Goal: Information Seeking & Learning: Learn about a topic

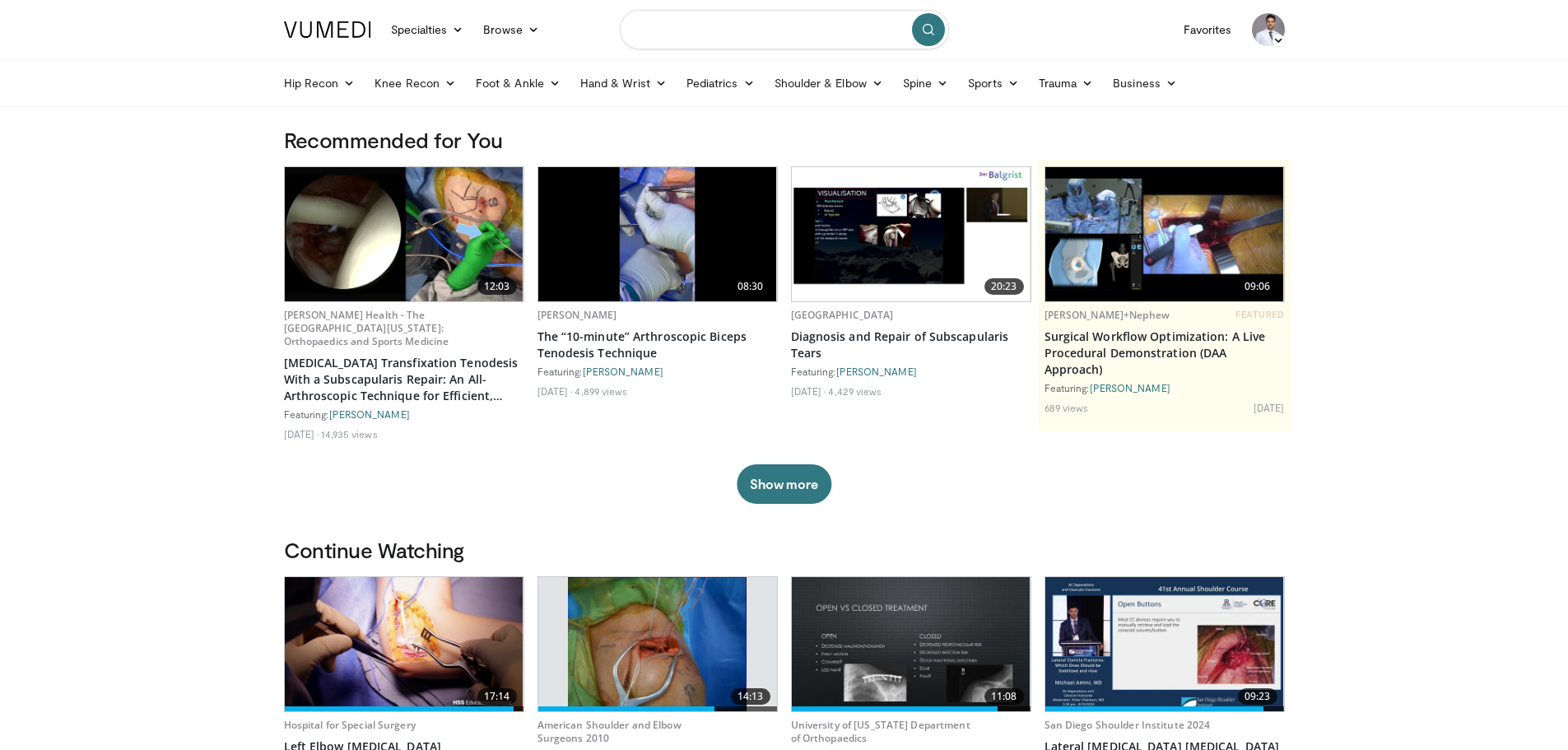
click at [754, 27] on input "Search topics, interventions" at bounding box center [784, 30] width 329 height 39
type input "*********"
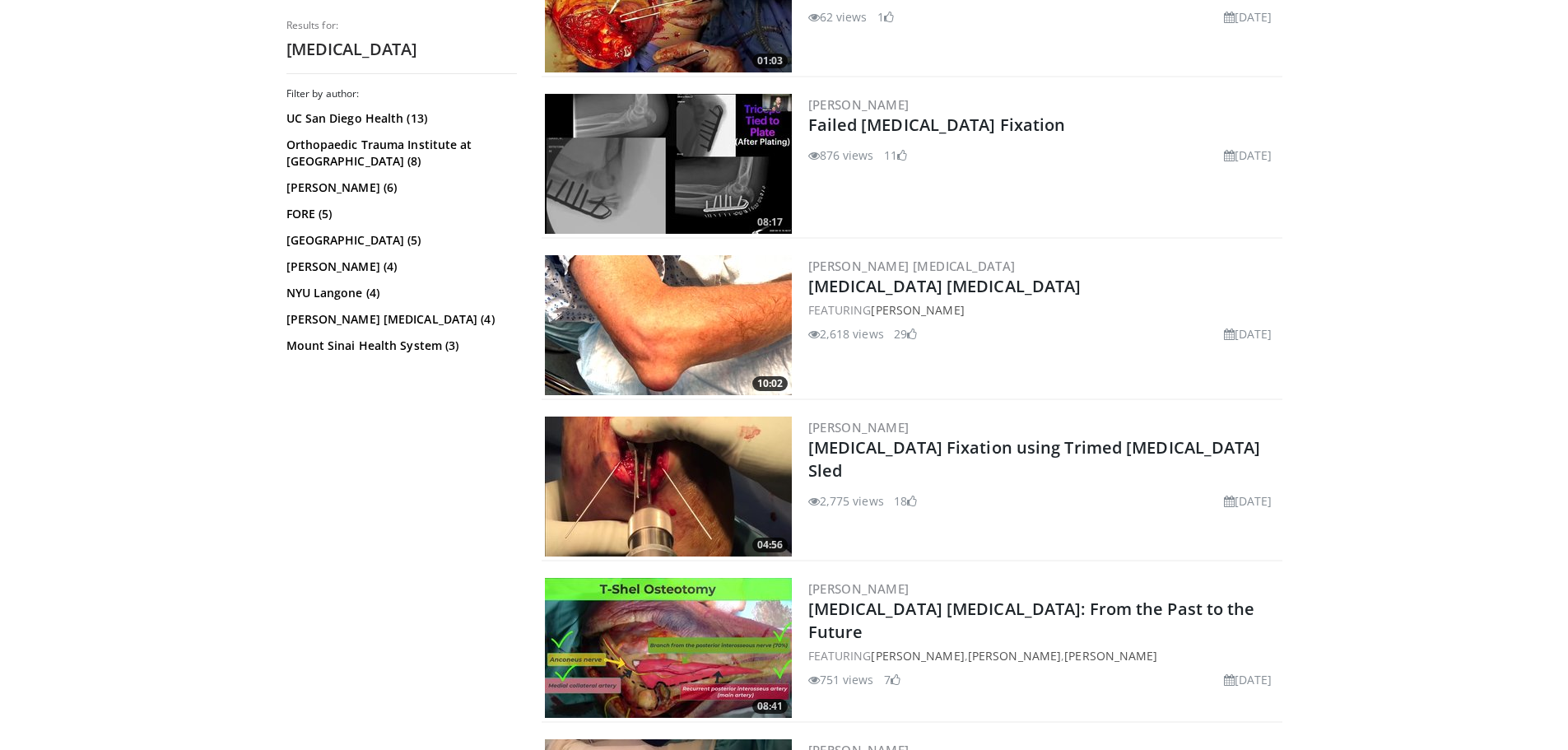
scroll to position [741, 0]
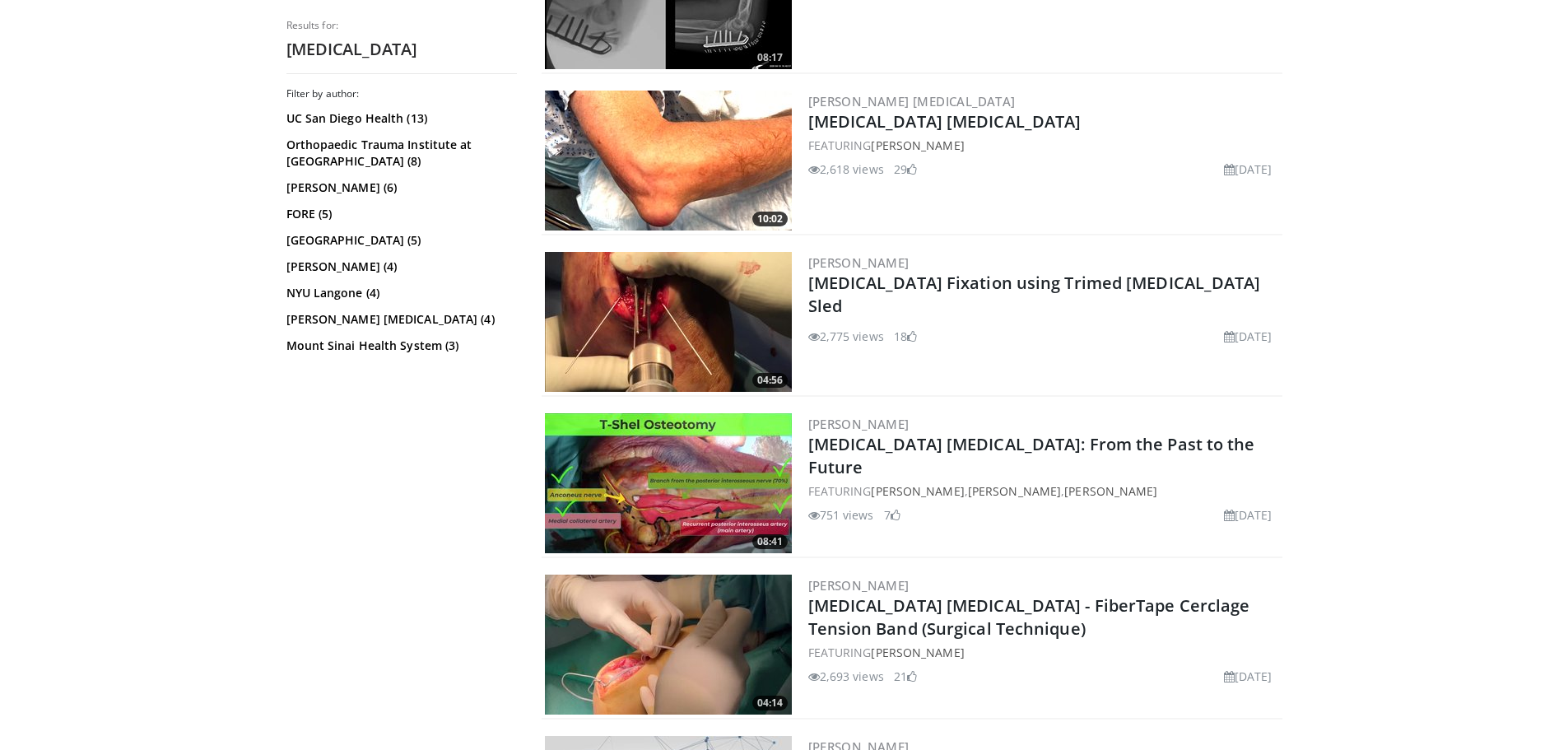
click at [677, 505] on img at bounding box center [668, 484] width 247 height 140
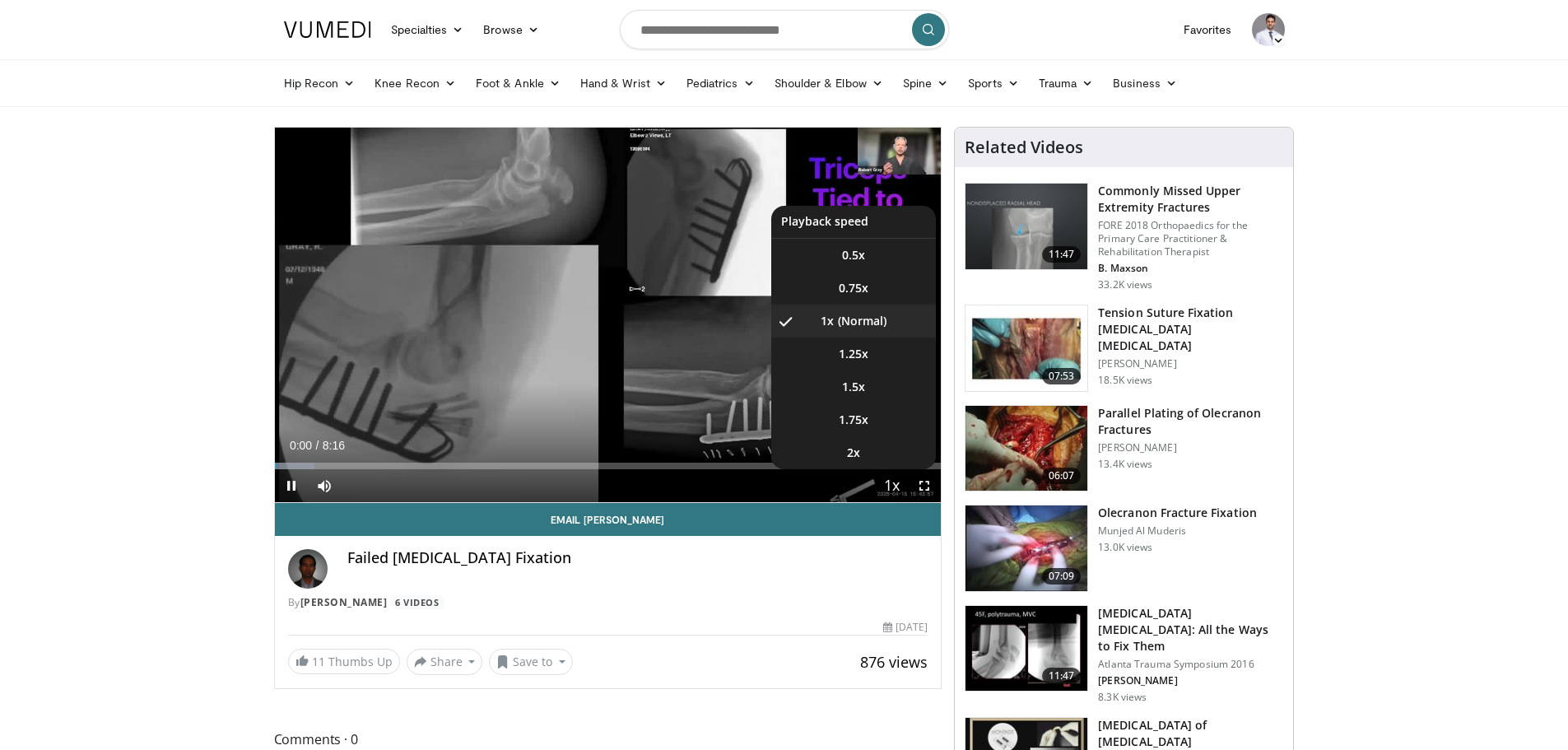
click at [886, 487] on span "Video Player" at bounding box center [891, 485] width 23 height 33
click at [888, 485] on span "Video Player" at bounding box center [891, 485] width 23 height 33
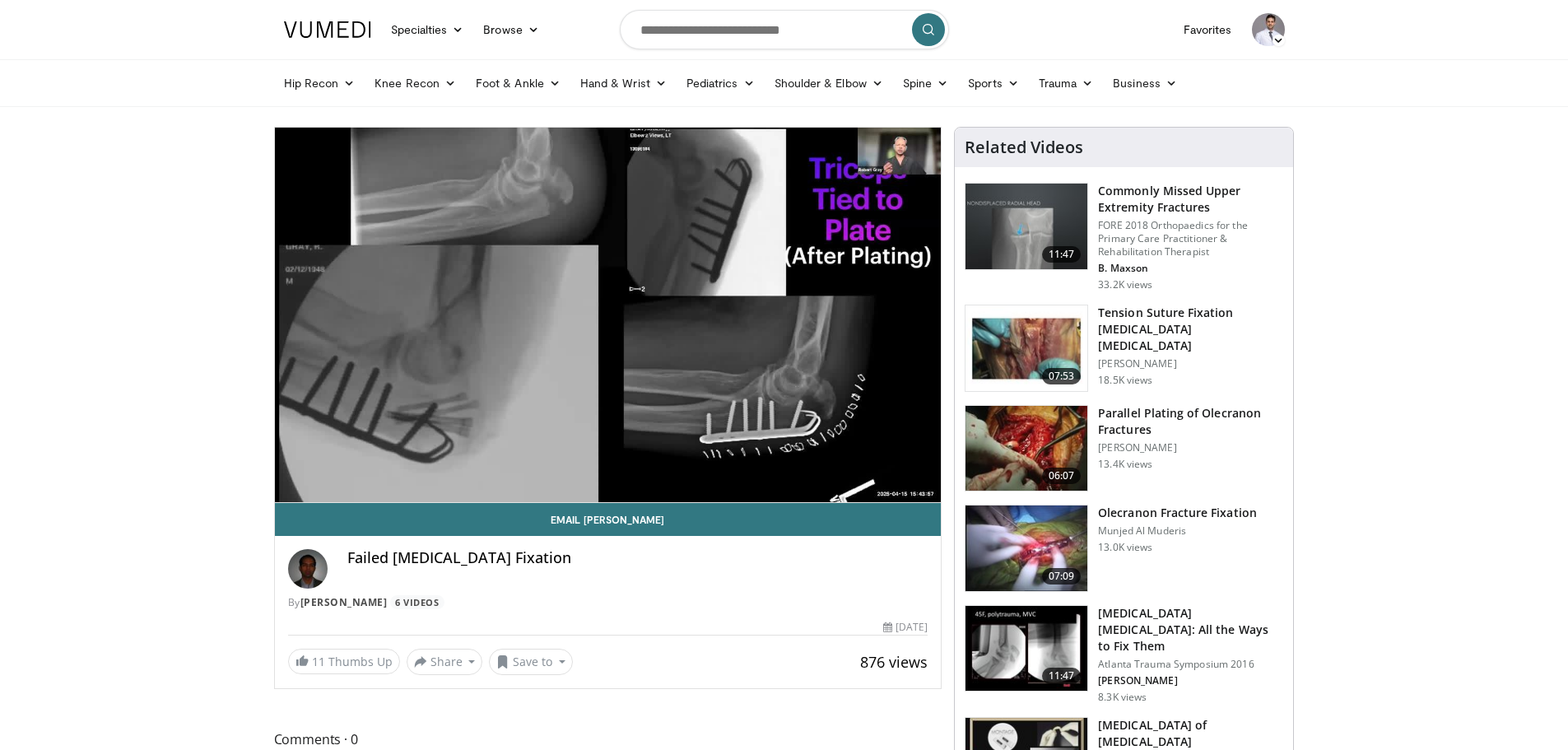
click at [888, 485] on div "10 seconds Tap to unmute" at bounding box center [608, 315] width 667 height 375
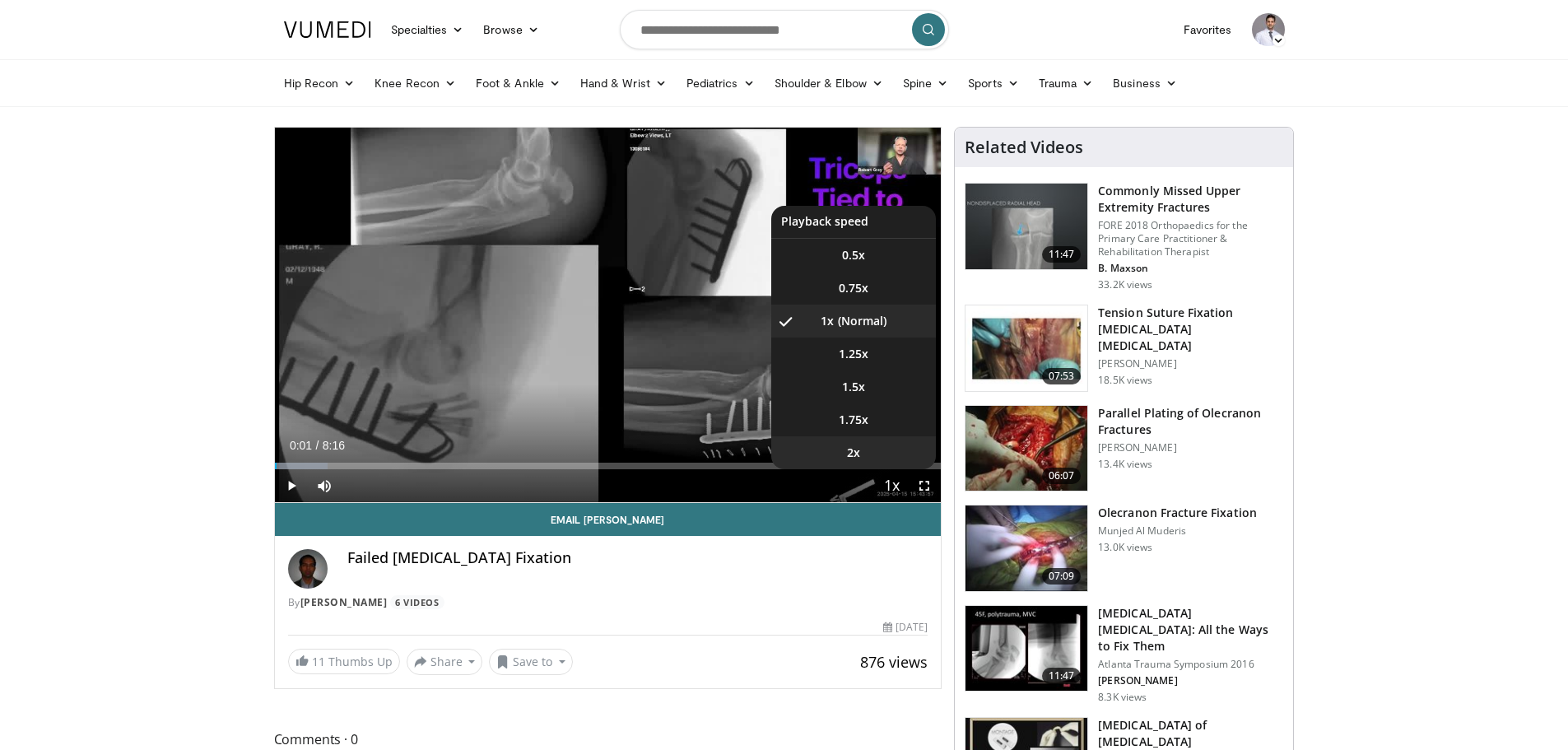
click at [863, 453] on li "2x" at bounding box center [853, 452] width 165 height 33
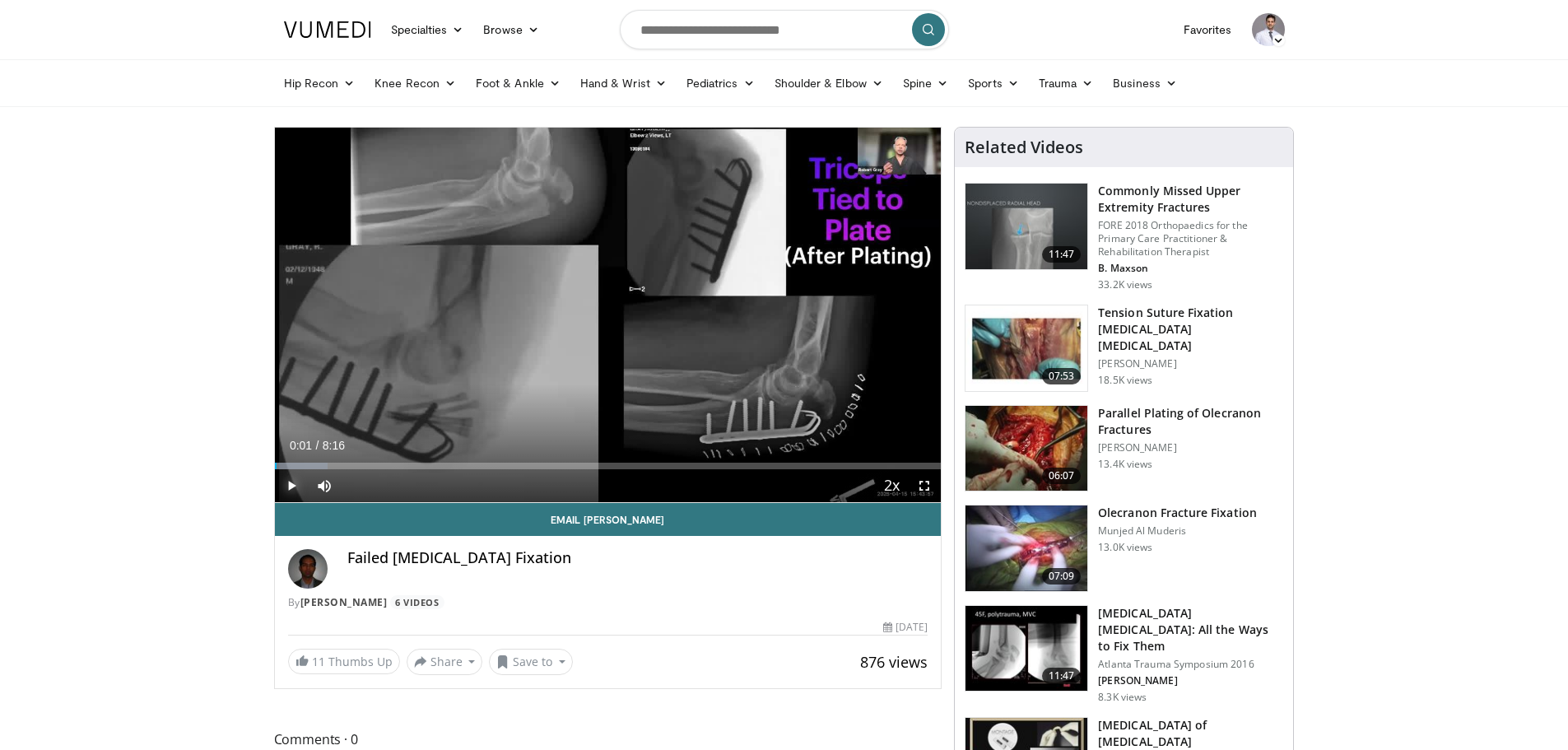
click at [297, 490] on span "Video Player" at bounding box center [291, 485] width 33 height 33
click at [926, 487] on span "Video Player" at bounding box center [924, 485] width 33 height 33
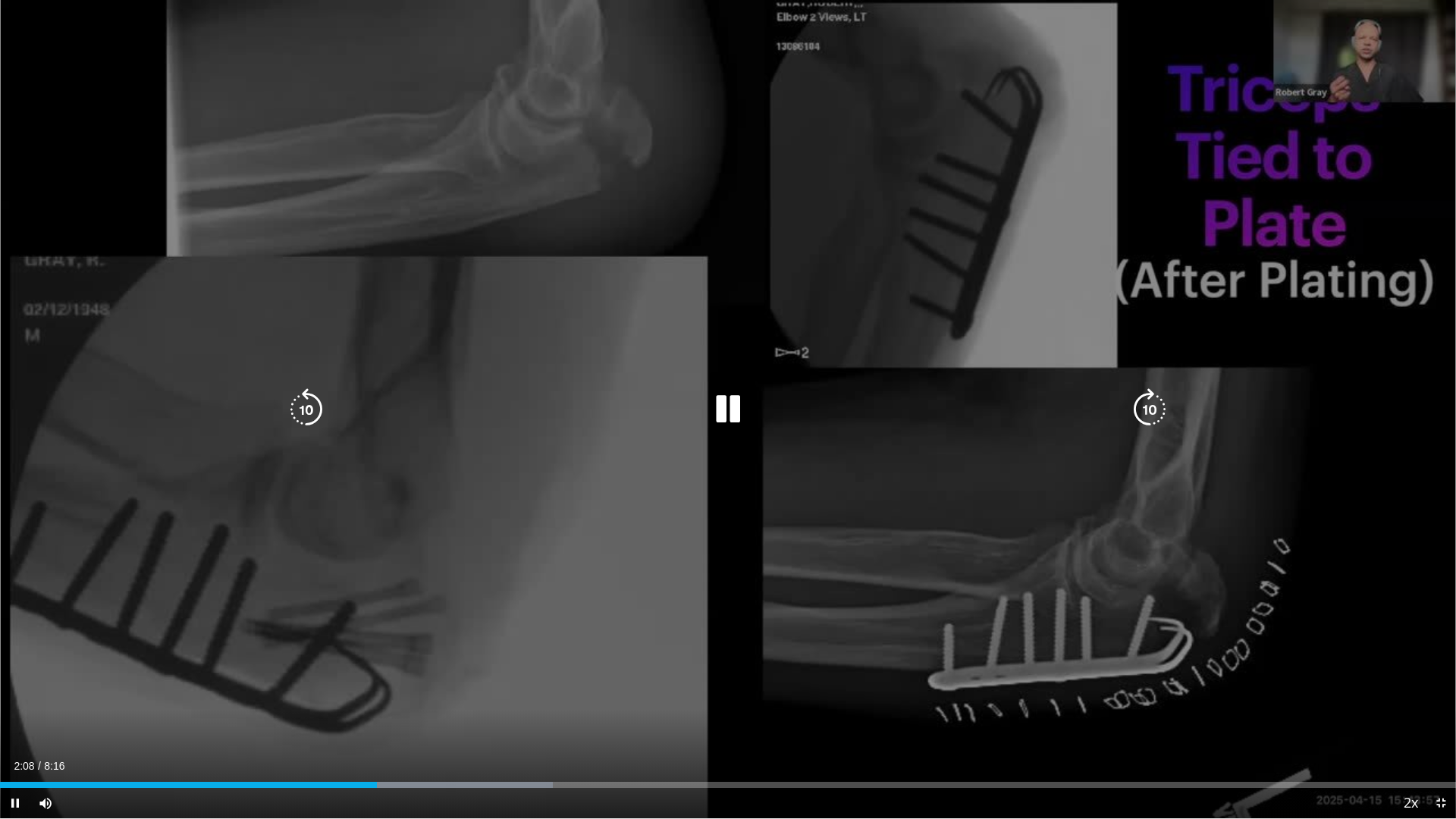
click at [1091, 427] on div "10 seconds Tap to unmute" at bounding box center [728, 409] width 1456 height 818
click at [1077, 391] on div "10 seconds Tap to unmute" at bounding box center [728, 409] width 1456 height 818
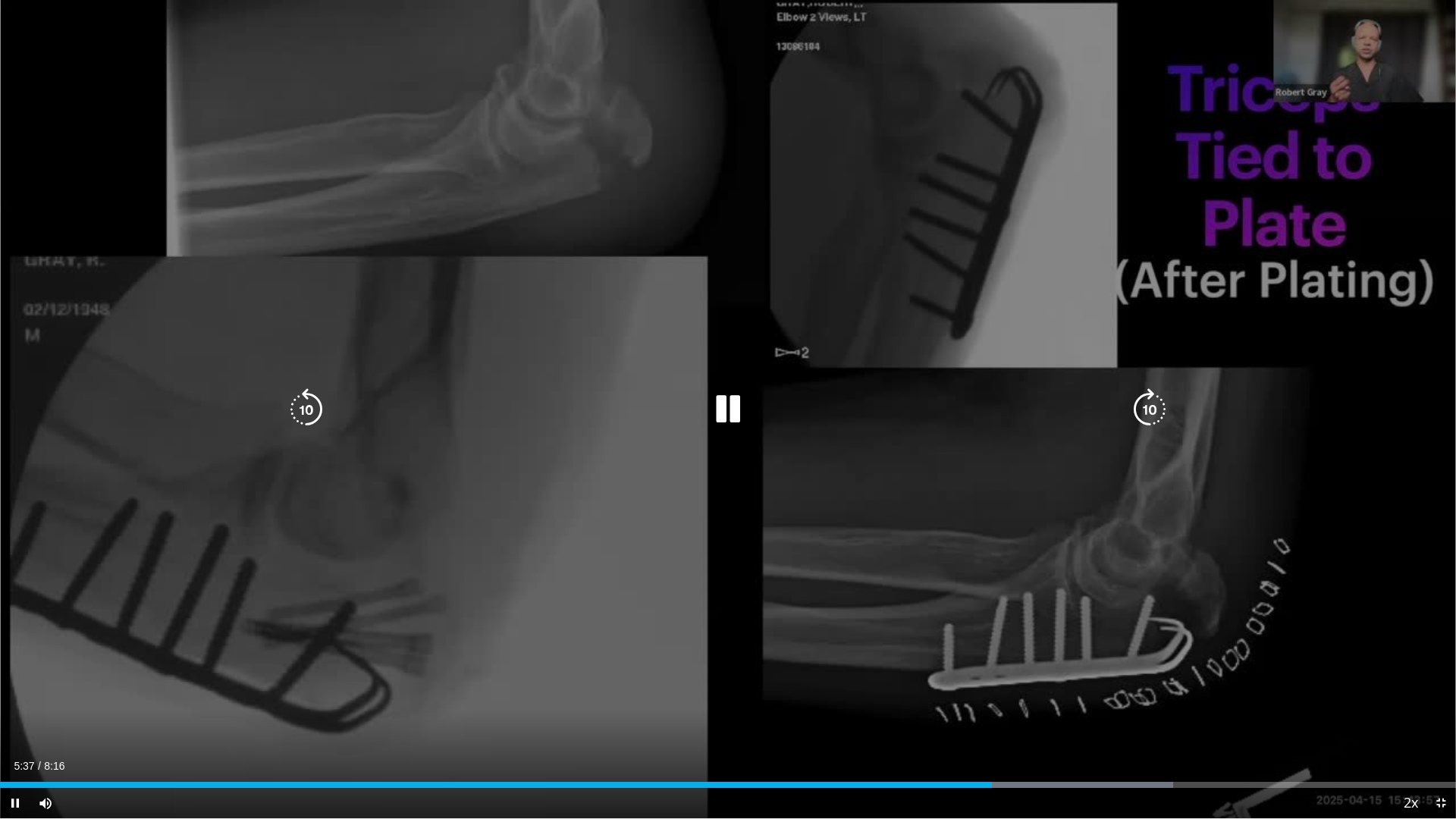
click at [1146, 374] on div "10 seconds Tap to unmute" at bounding box center [728, 409] width 1456 height 818
click at [1280, 459] on div "10 seconds Tap to unmute" at bounding box center [728, 409] width 1456 height 818
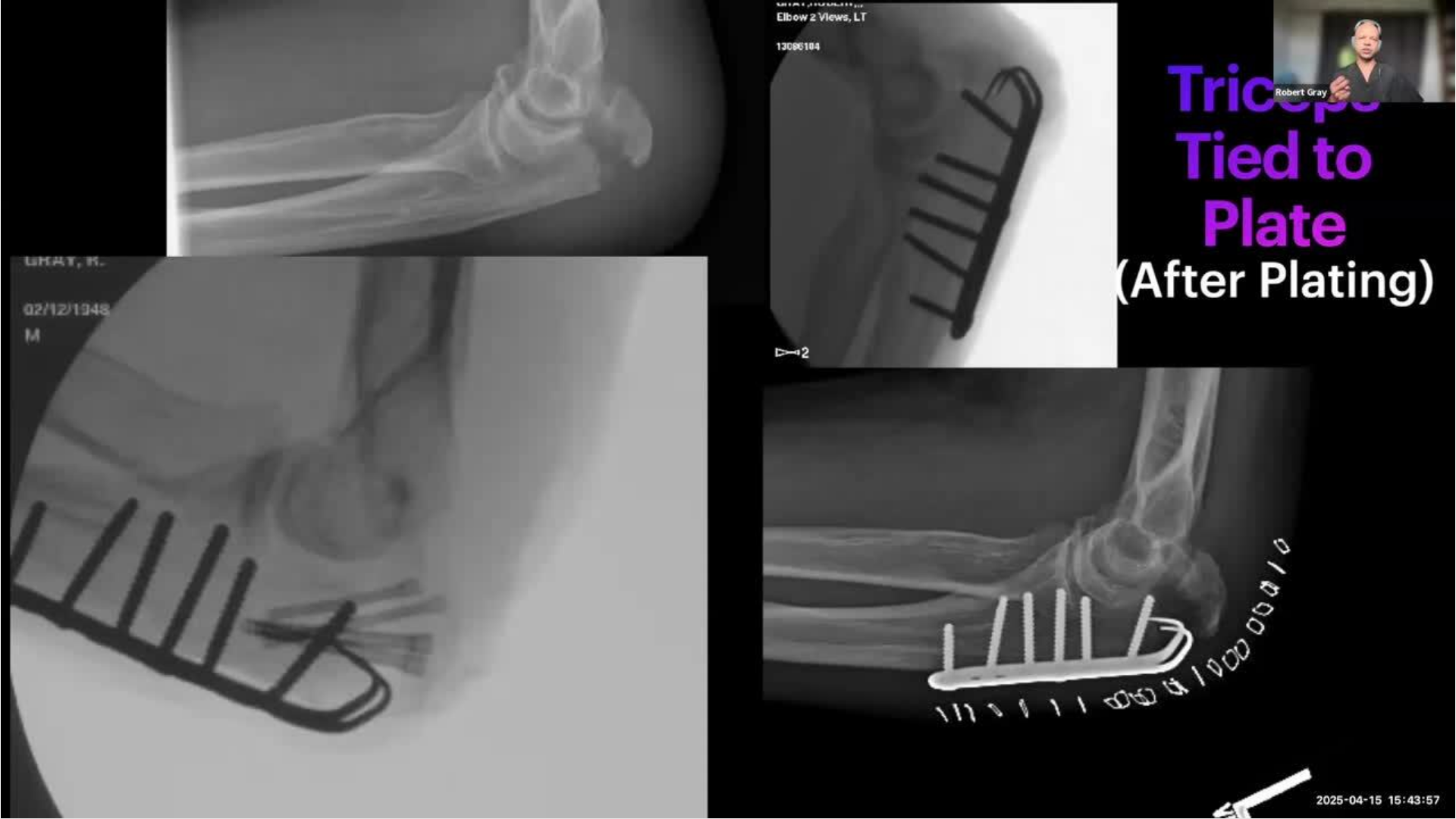
click at [1280, 459] on div "10 seconds Tap to unmute" at bounding box center [728, 409] width 1456 height 818
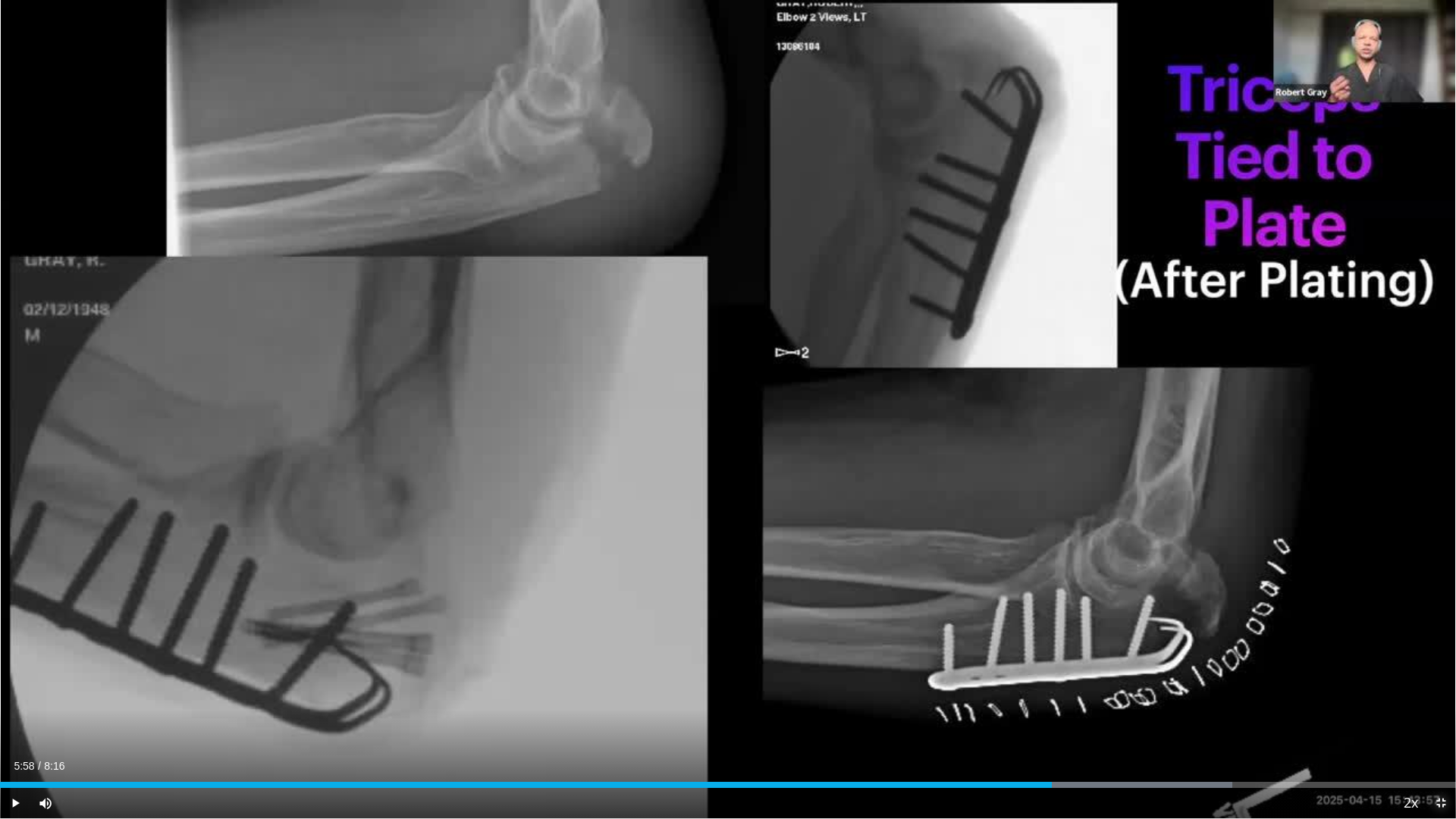
click at [1442, 690] on span "Video Player" at bounding box center [1441, 803] width 30 height 30
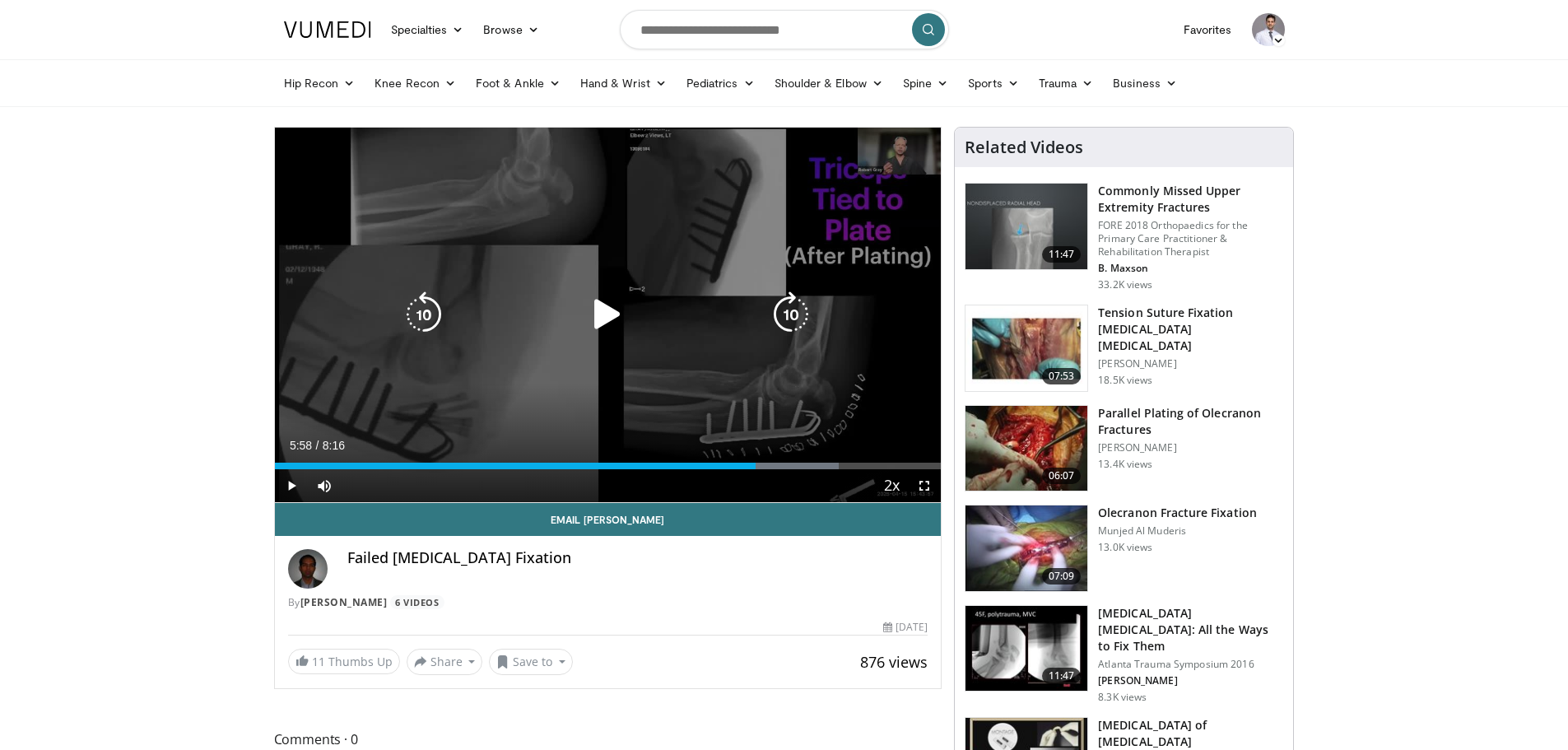
click at [639, 307] on div "Video Player" at bounding box center [607, 314] width 400 height 33
click at [619, 305] on icon "Video Player" at bounding box center [607, 314] width 46 height 46
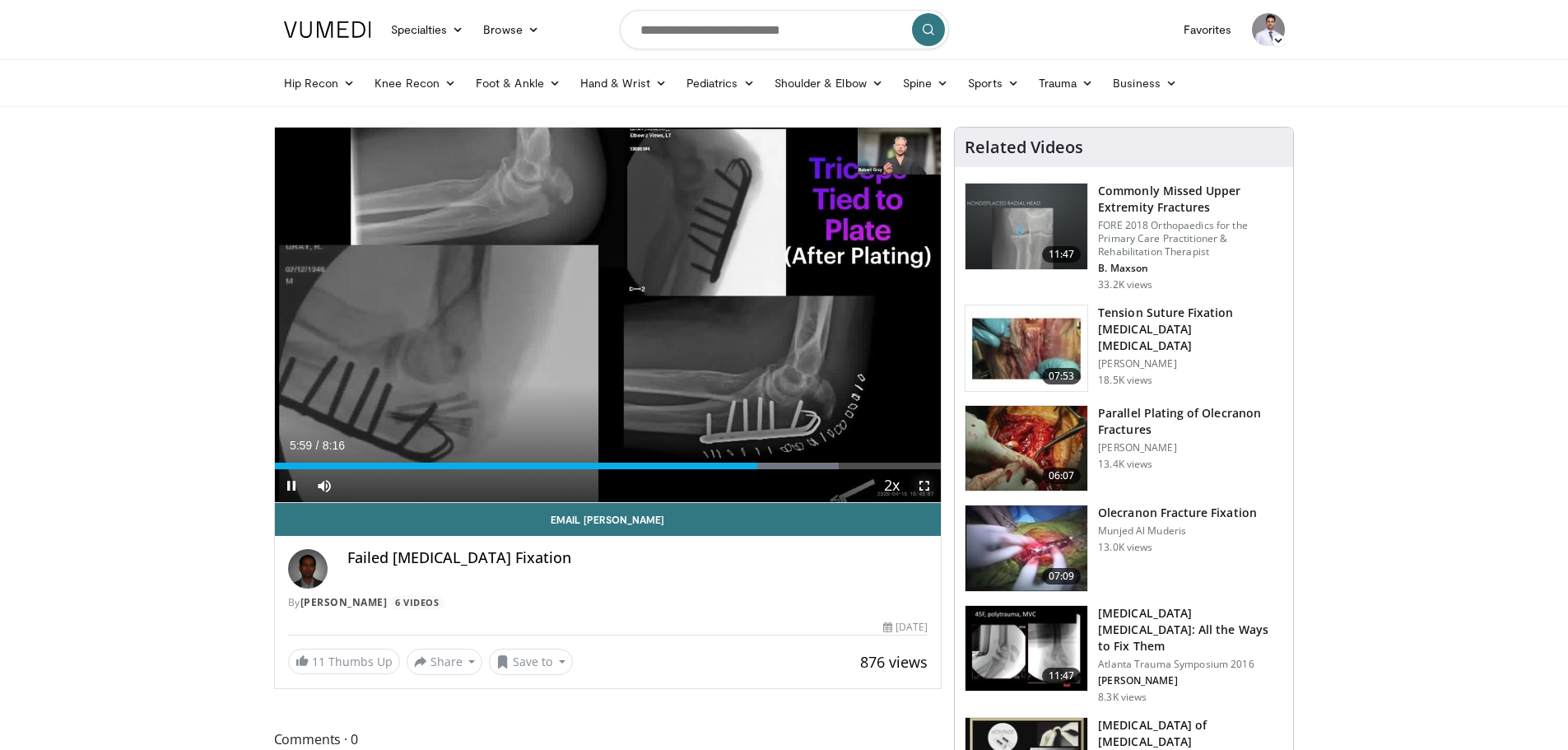
click at [930, 486] on span "Video Player" at bounding box center [924, 485] width 33 height 33
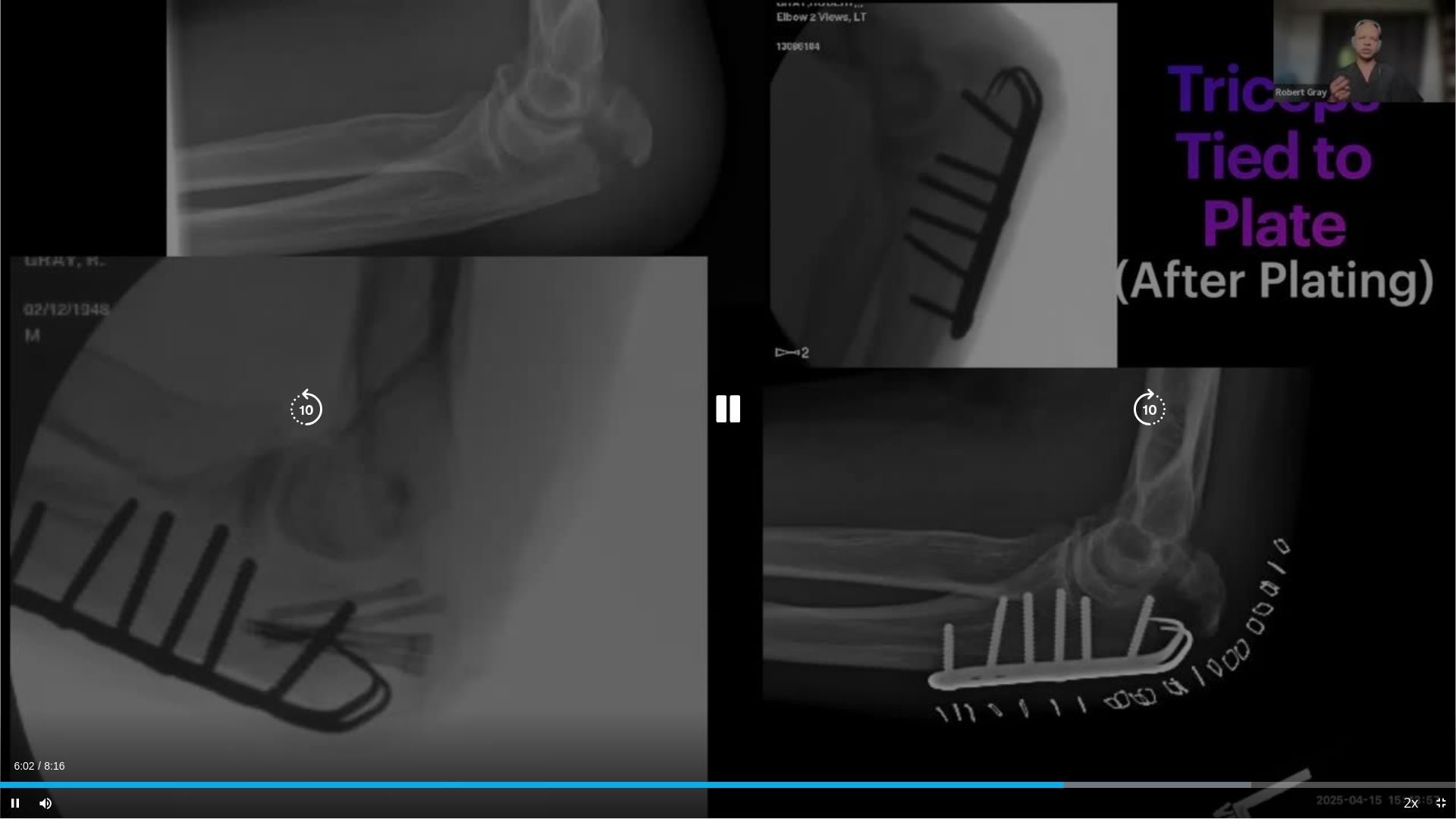
click at [967, 527] on div "10 seconds Tap to unmute" at bounding box center [728, 409] width 1456 height 818
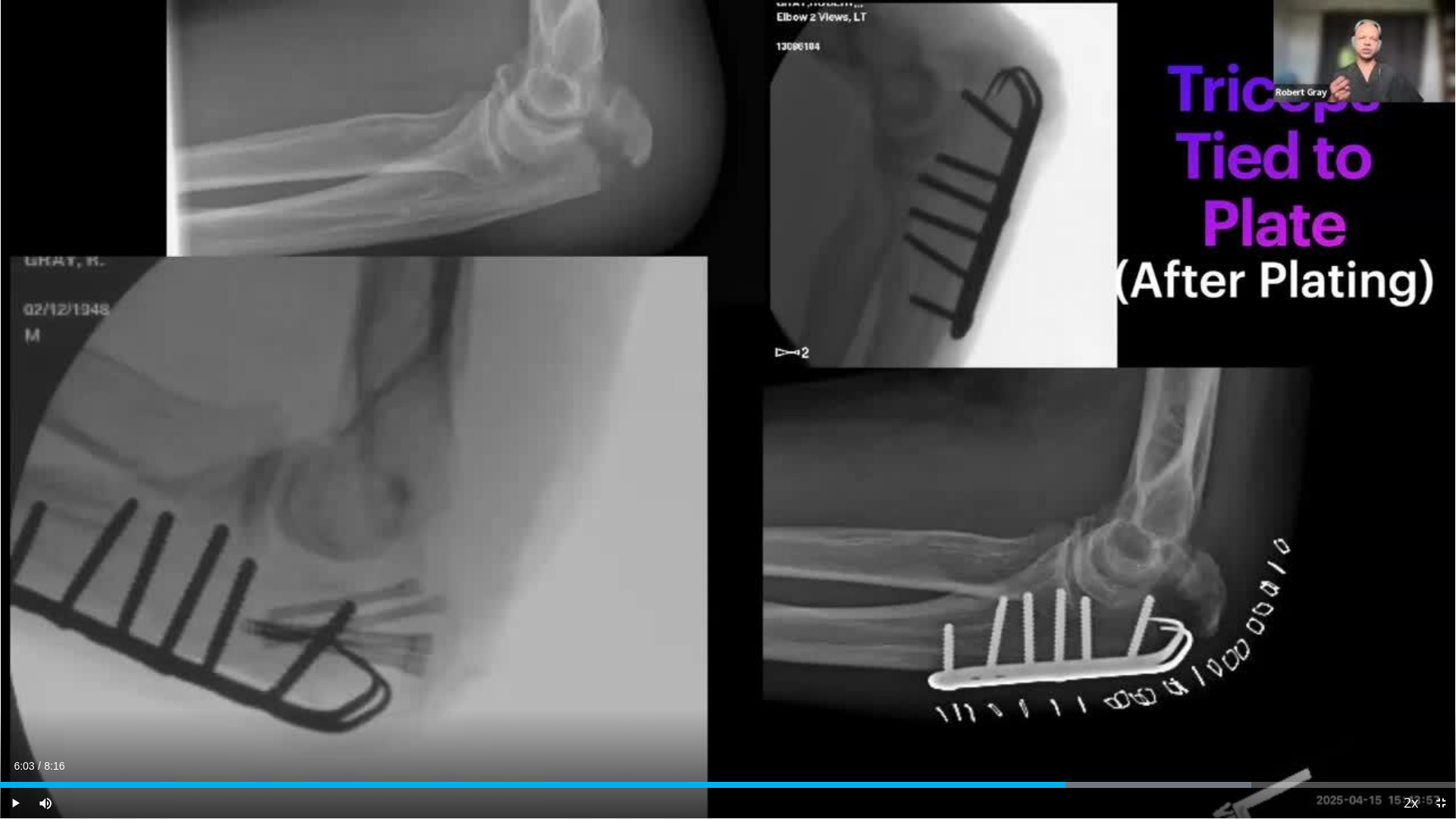
click at [956, 527] on div "10 seconds Tap to unmute" at bounding box center [728, 409] width 1456 height 818
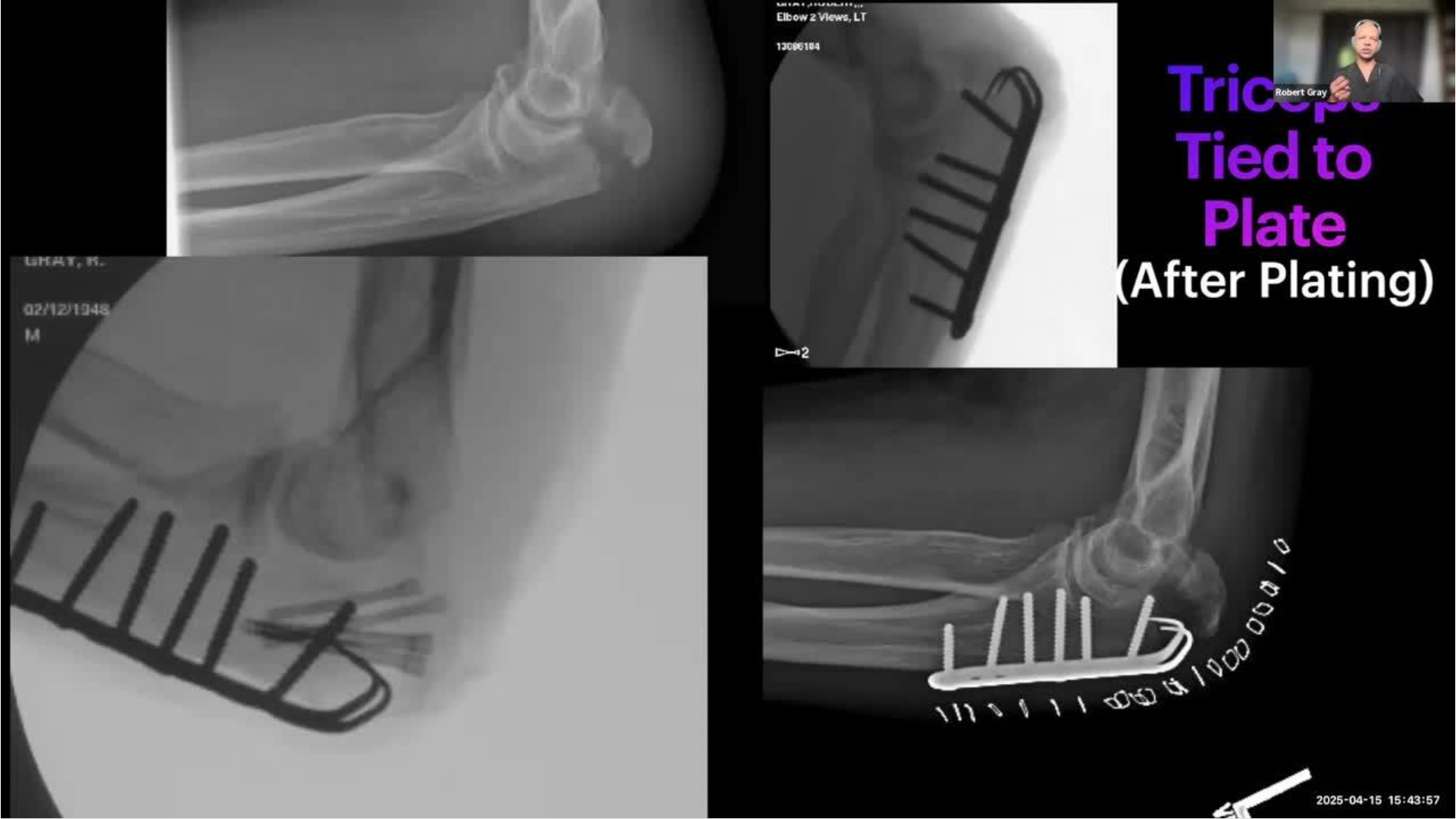
click at [956, 527] on div "10 seconds Tap to unmute" at bounding box center [728, 409] width 1456 height 818
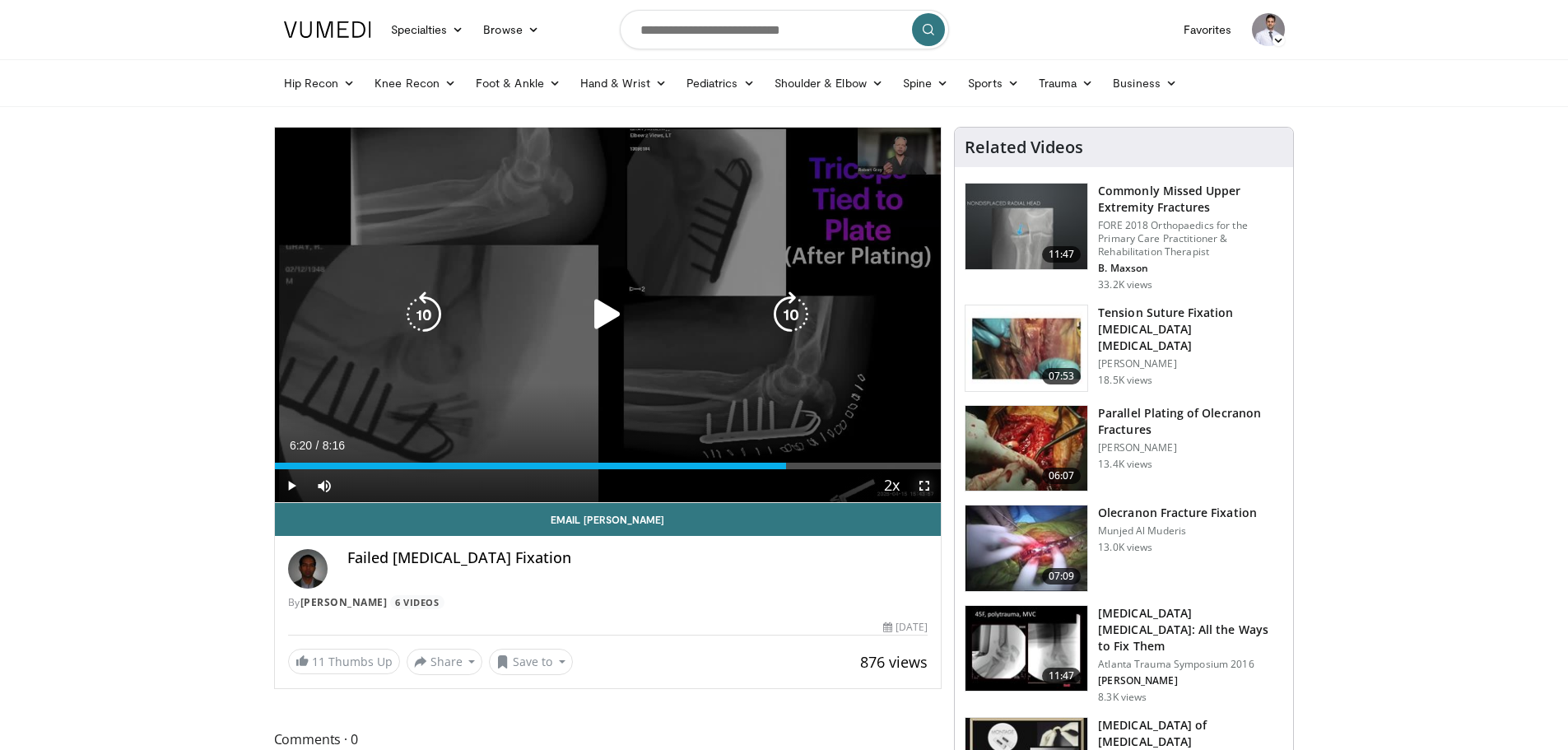
drag, startPoint x: 929, startPoint y: 485, endPoint x: 929, endPoint y: 585, distance: 100.0
click at [929, 485] on span "Video Player" at bounding box center [924, 485] width 33 height 33
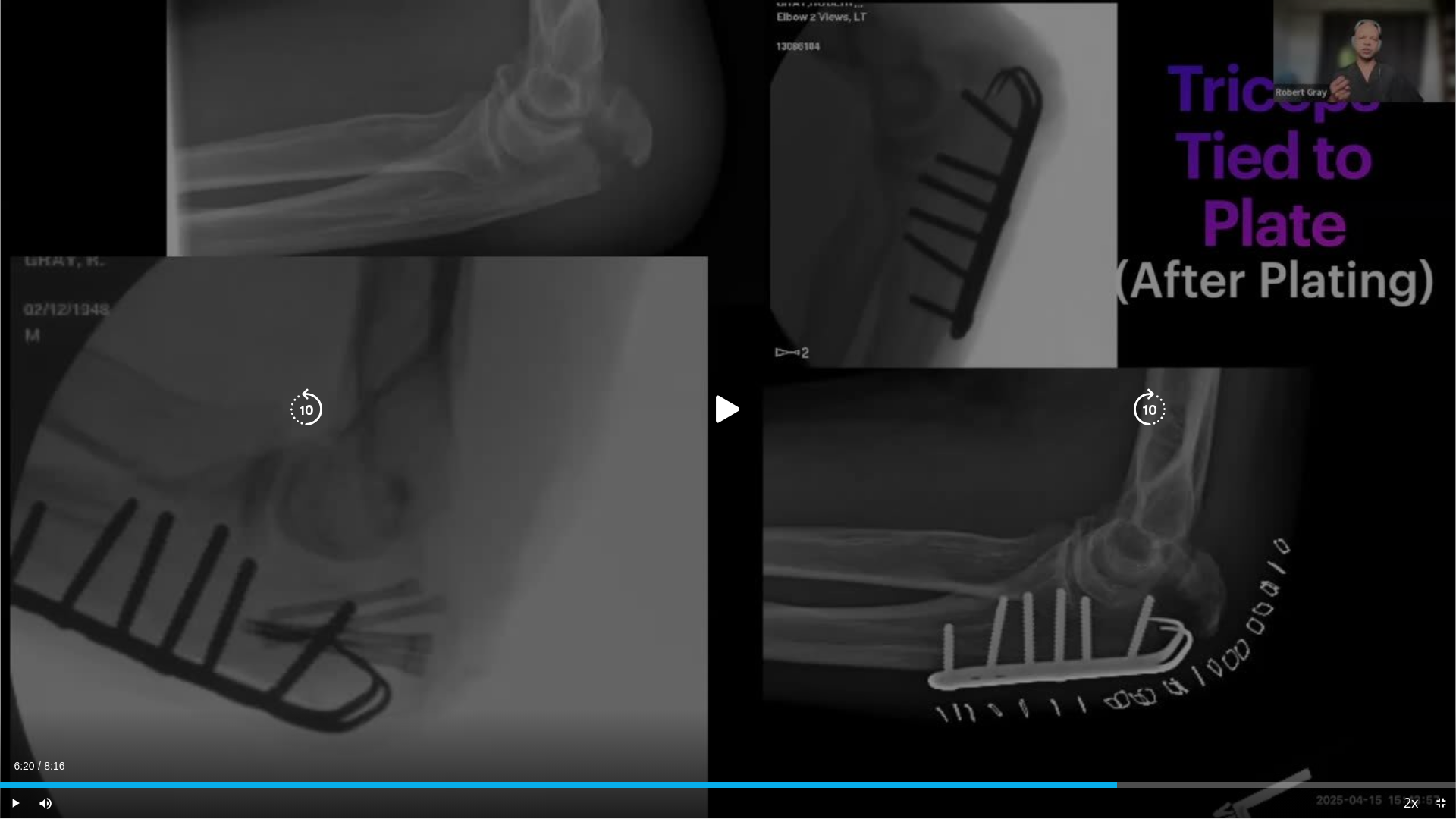
click at [723, 401] on icon "Video Player" at bounding box center [727, 409] width 42 height 42
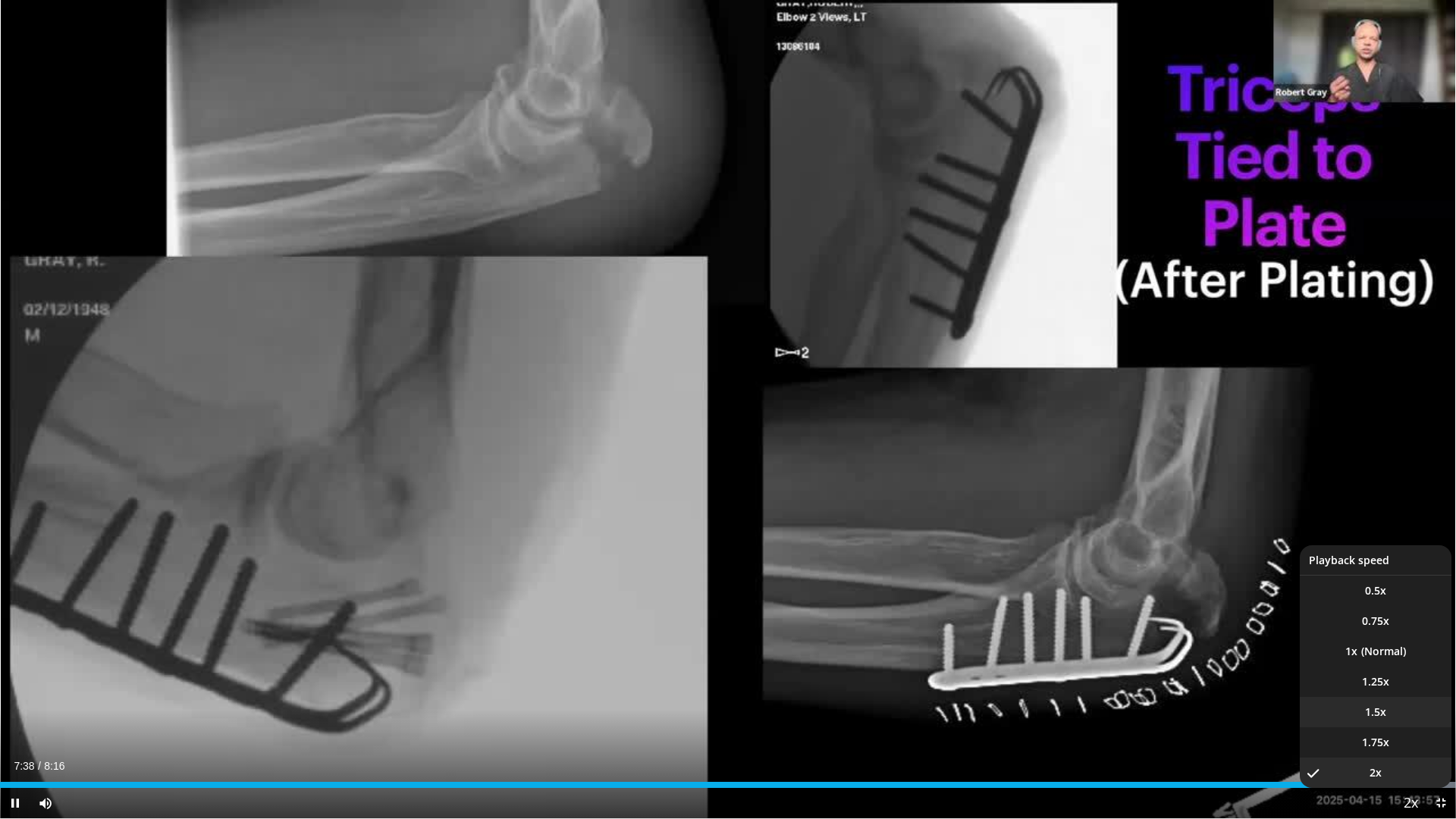
click at [1391, 690] on li "1.5x" at bounding box center [1375, 712] width 152 height 30
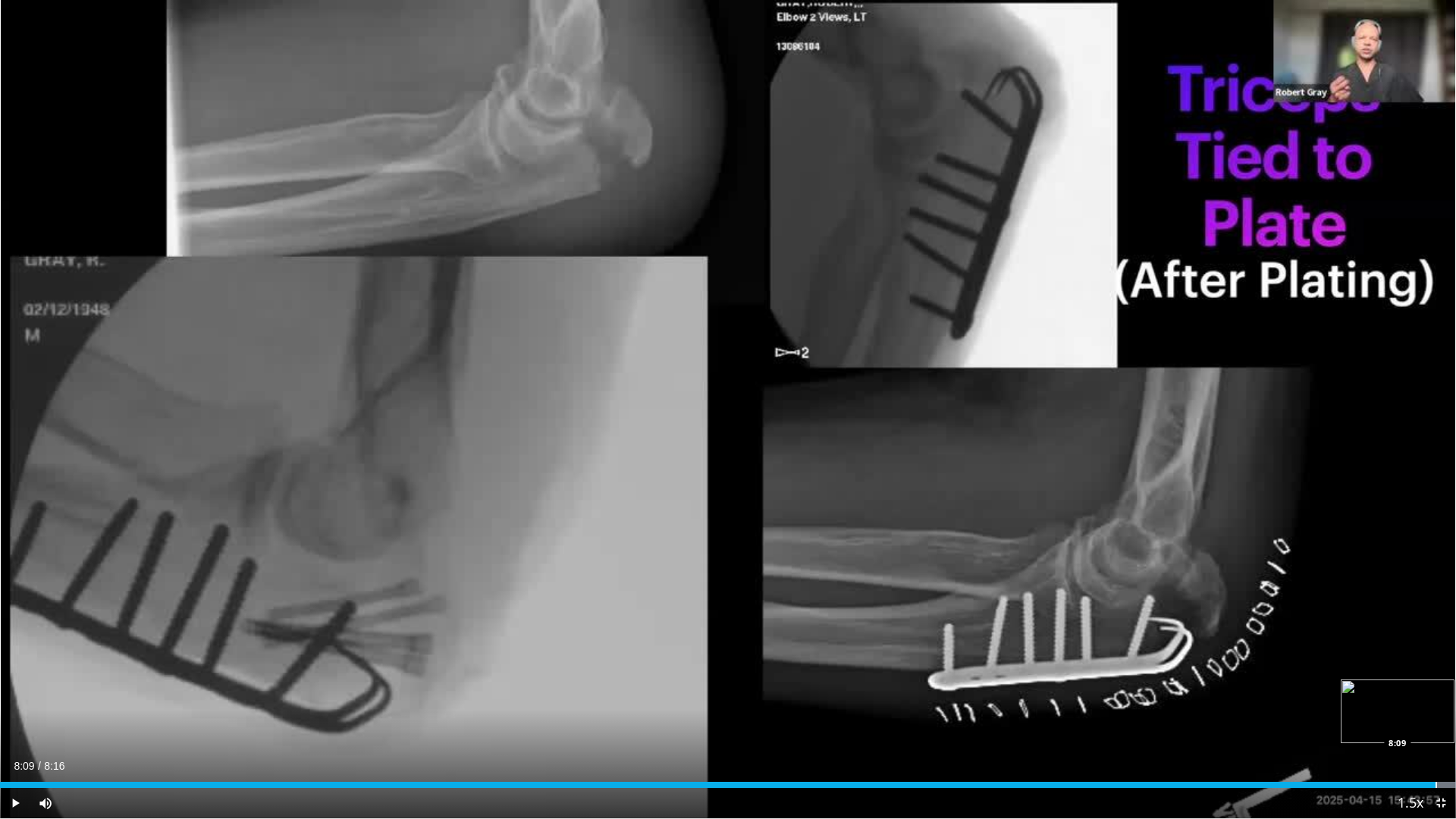
click at [1436, 690] on div "Loaded : 100.00% 8:09 8:09" at bounding box center [728, 780] width 1456 height 15
click at [1444, 690] on div "Loaded : 100.00% 8:10 8:15" at bounding box center [728, 780] width 1456 height 15
click at [1436, 690] on span "Video Player" at bounding box center [1441, 803] width 30 height 30
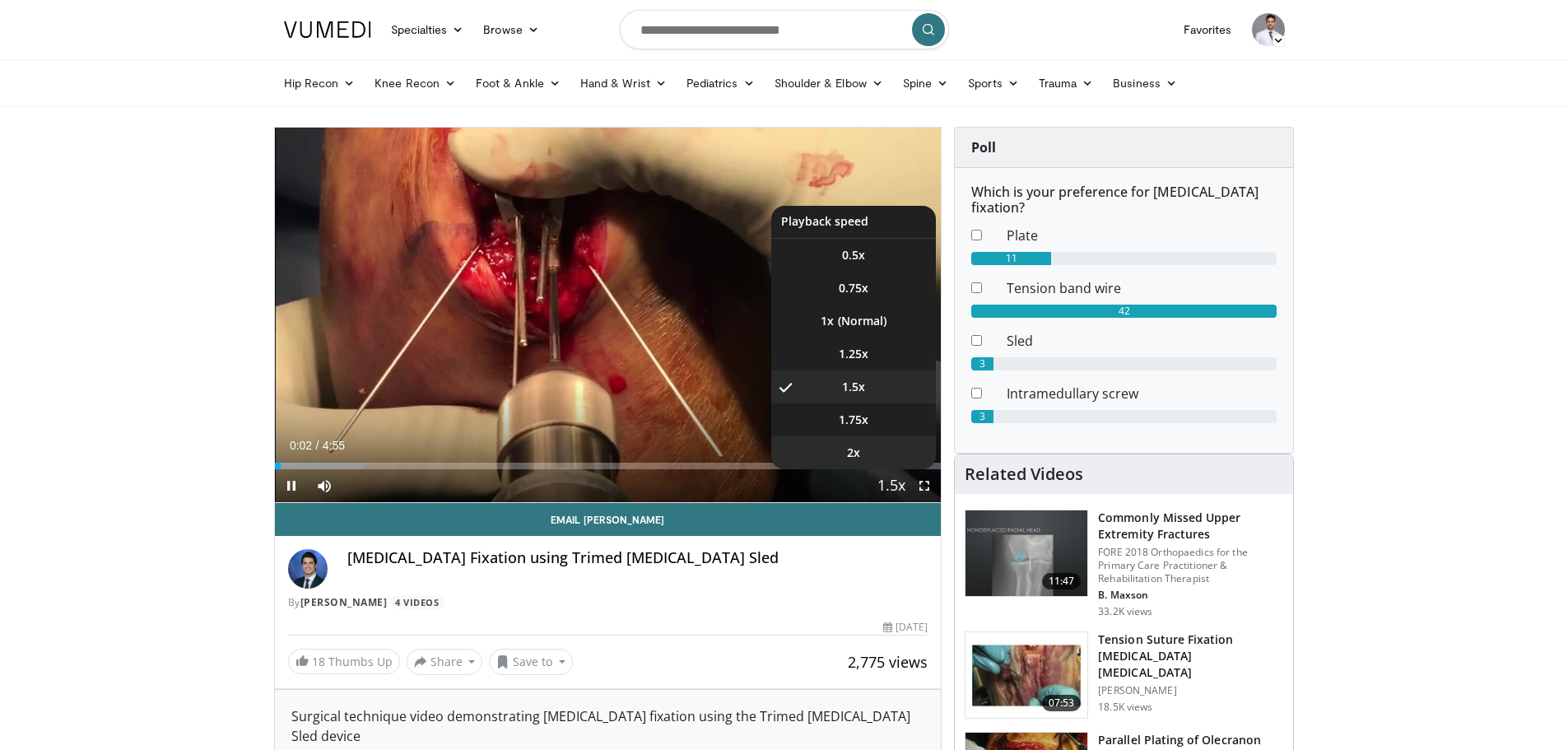
click at [880, 446] on li "2x" at bounding box center [853, 452] width 165 height 33
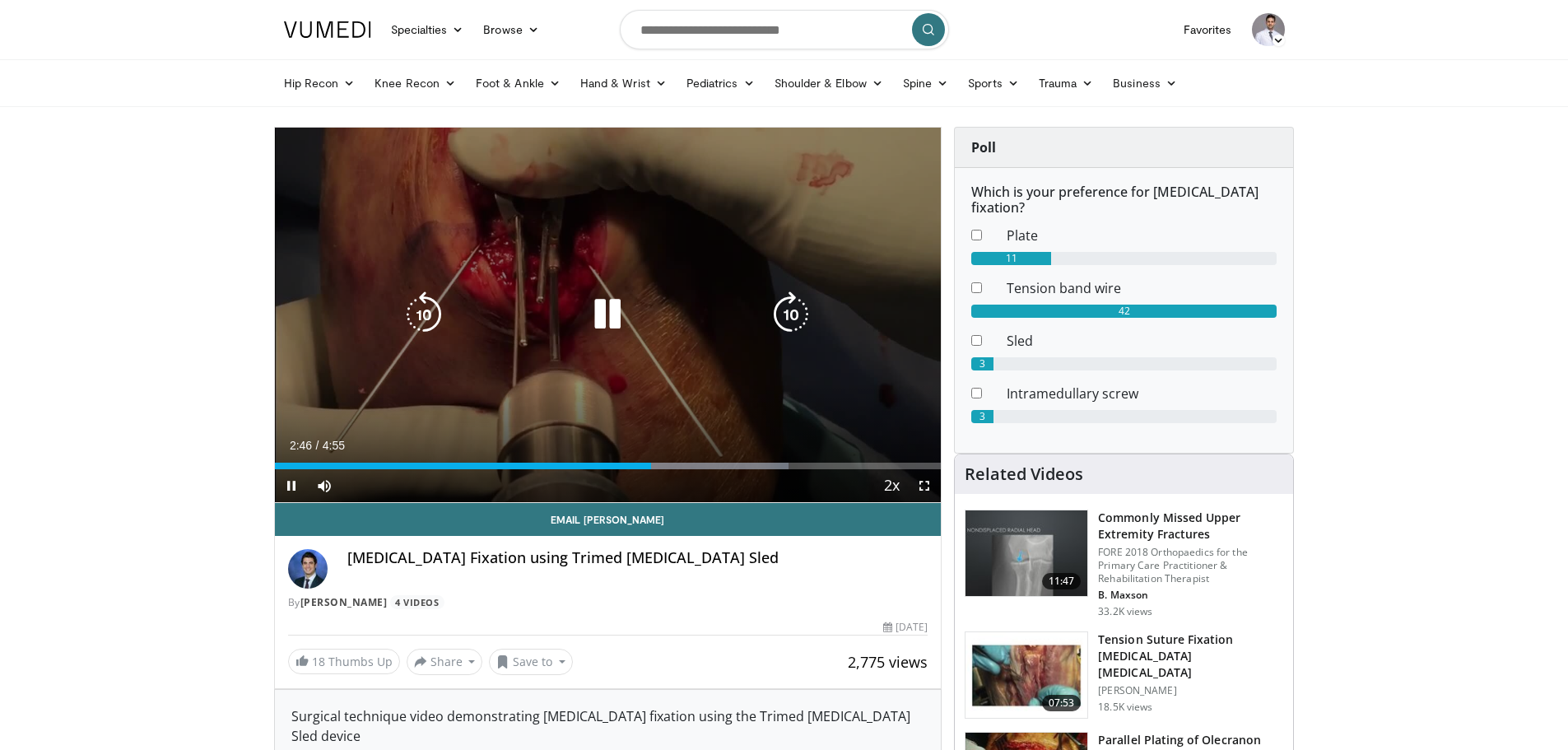
click at [458, 335] on div "10 seconds Tap to unmute" at bounding box center [608, 315] width 667 height 375
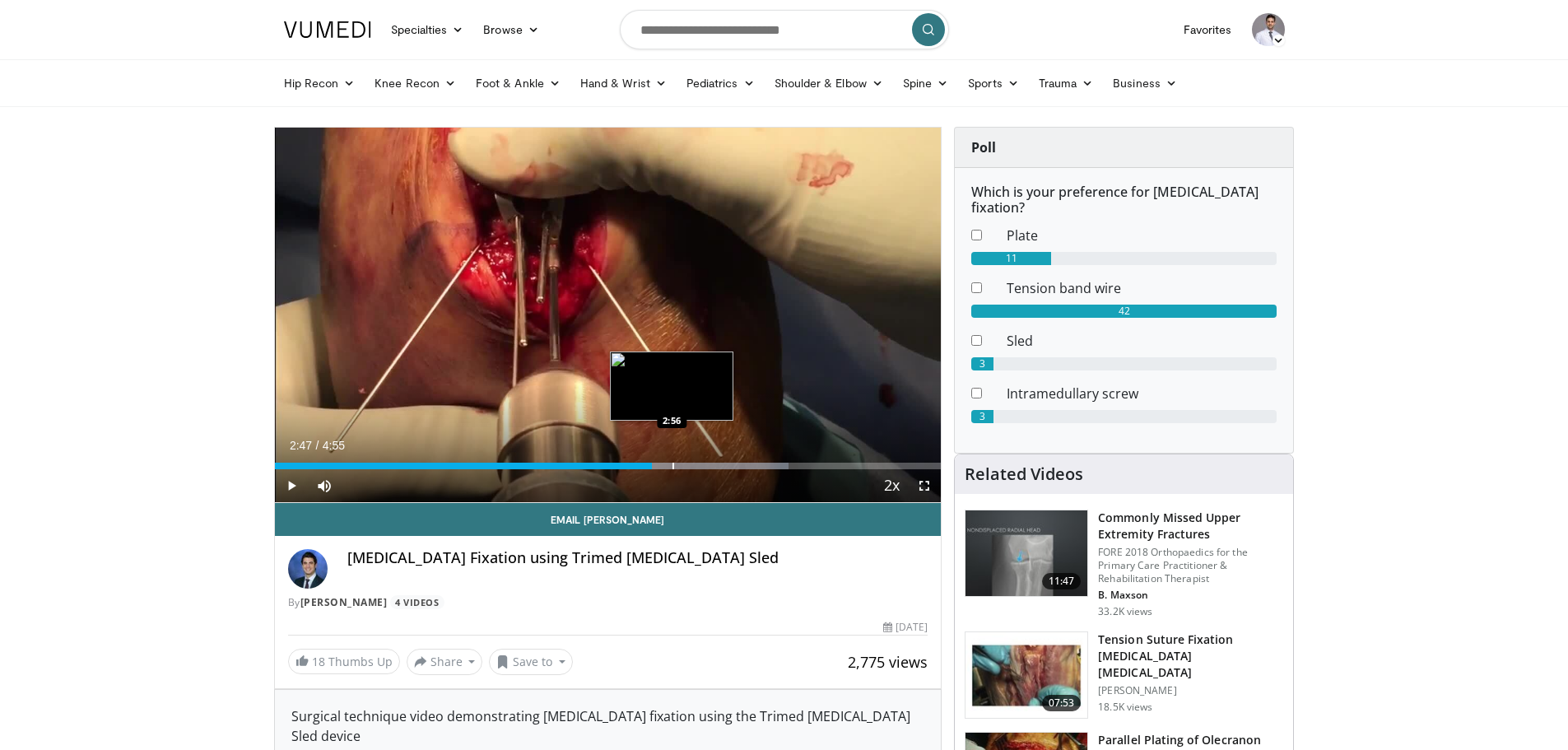
click at [672, 466] on div "Loaded : 77.16% 2:47 2:56" at bounding box center [608, 466] width 667 height 7
click at [695, 457] on div "Loaded : 77.16% 2:55 3:06" at bounding box center [608, 461] width 667 height 16
click at [729, 460] on div "Loaded : 77.16% 3:06 3:10" at bounding box center [608, 461] width 667 height 16
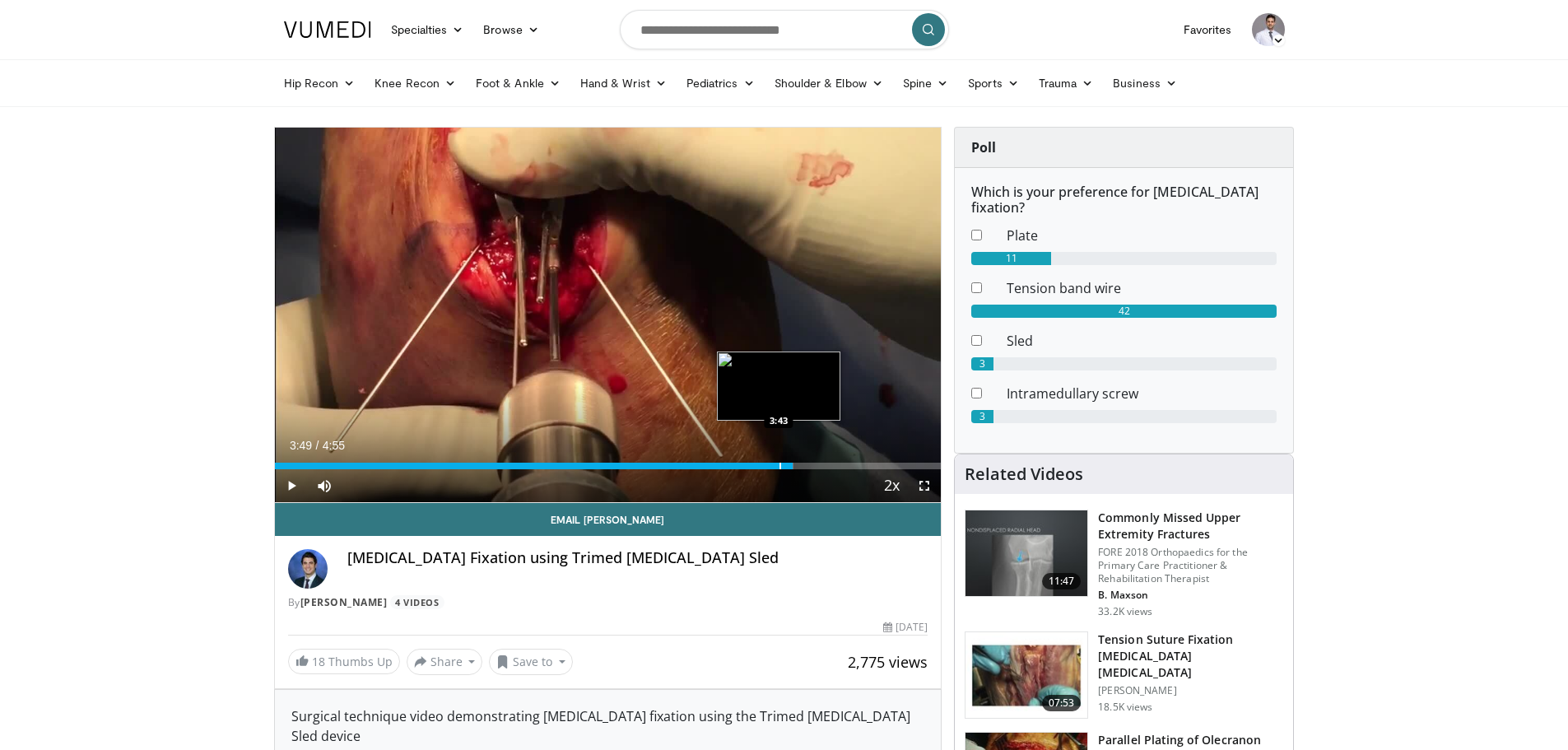
click at [793, 460] on div "Loaded : 77.89% 3:49 3:43" at bounding box center [608, 461] width 667 height 16
click at [739, 460] on div "Loaded : 77.89% 3:49 3:36" at bounding box center [608, 461] width 667 height 16
click at [708, 463] on div "3:25" at bounding box center [507, 466] width 464 height 7
click at [765, 465] on div "Loaded : 84.66% 3:12 3:27" at bounding box center [608, 466] width 667 height 7
click at [778, 465] on div "Progress Bar" at bounding box center [778, 466] width 2 height 7
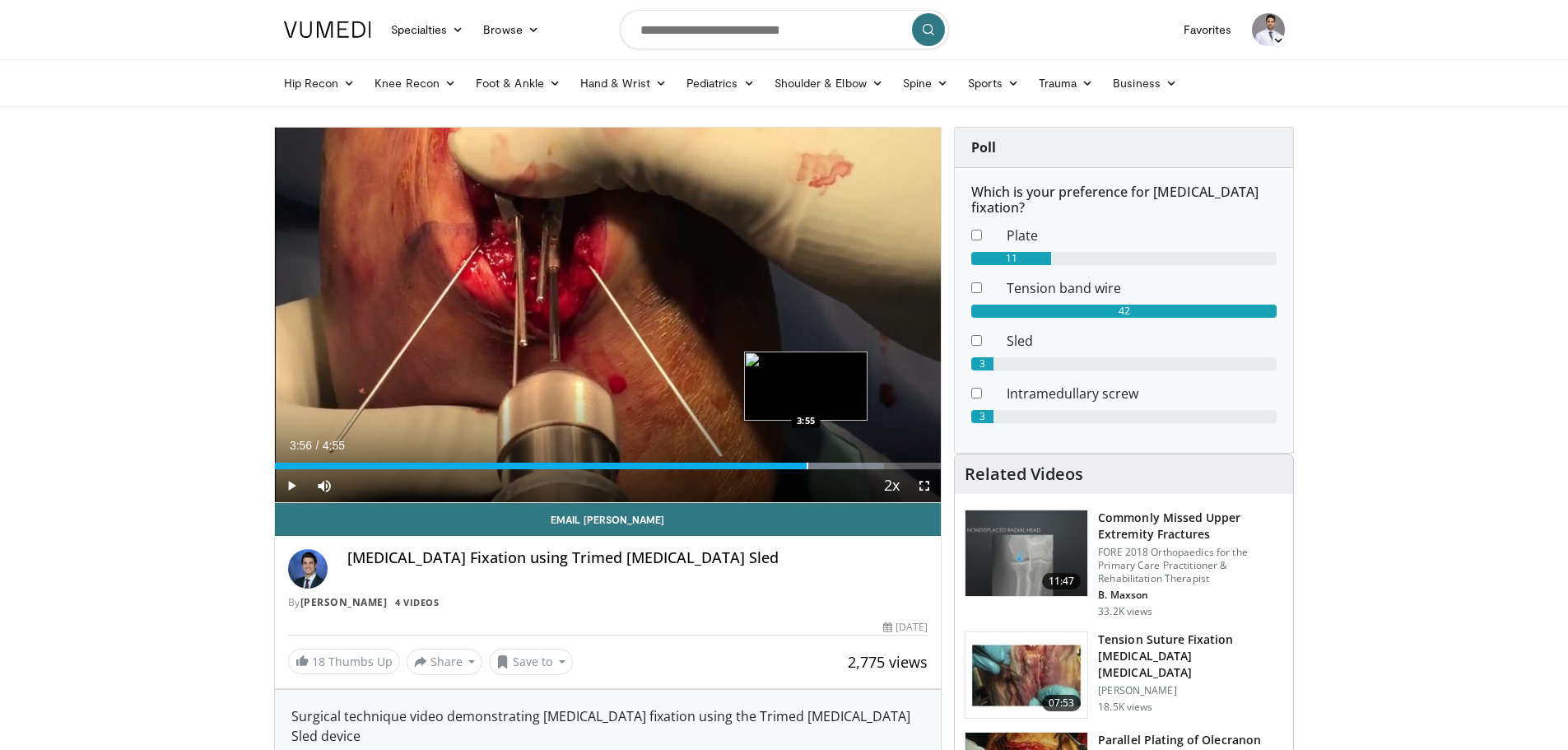
click at [809, 463] on div "Progress Bar" at bounding box center [798, 466] width 171 height 7
click at [839, 462] on div "Loaded : 93.94% 3:56 4:09" at bounding box center [608, 461] width 667 height 16
click at [853, 462] on div "Loaded : 100.00% 4:10 4:16" at bounding box center [608, 461] width 667 height 16
click at [886, 457] on div "Loaded : 100.00% 4:16 4:21" at bounding box center [608, 461] width 667 height 16
click at [908, 462] on div "Loaded : 100.00% 4:31 4:41" at bounding box center [608, 461] width 667 height 16
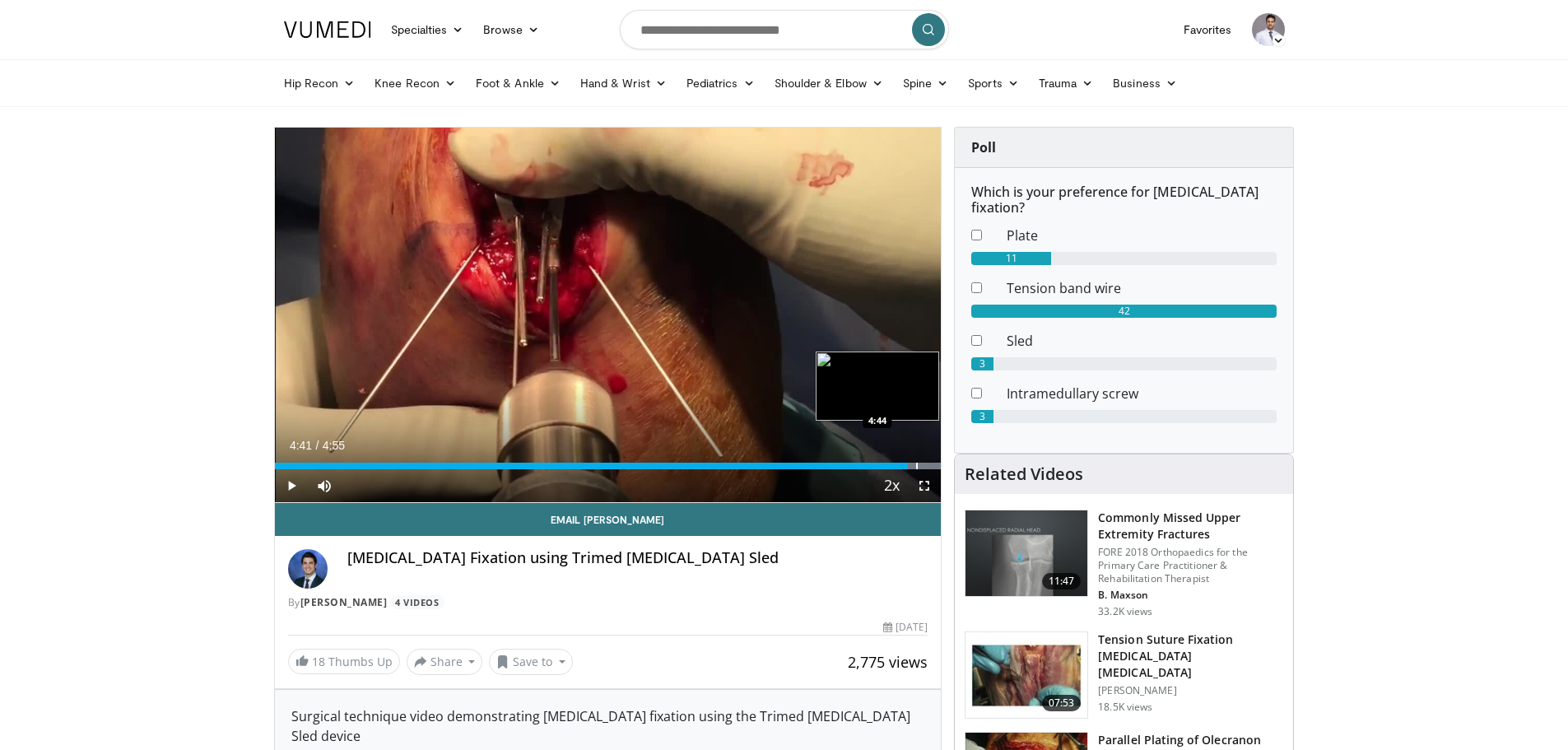
click at [920, 463] on div "Progress Bar" at bounding box center [841, 466] width 199 height 7
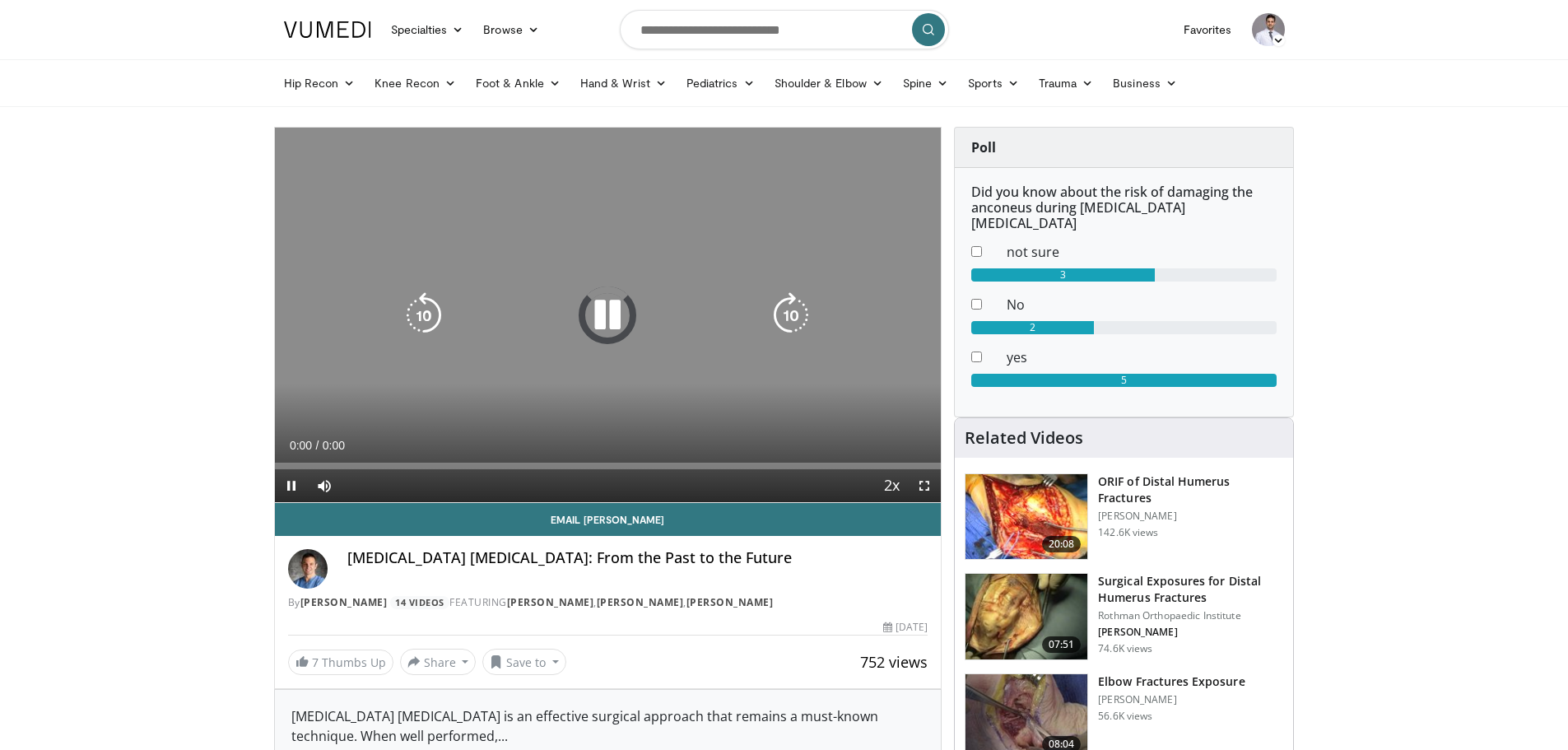
click at [600, 307] on icon "Video Player" at bounding box center [607, 315] width 46 height 46
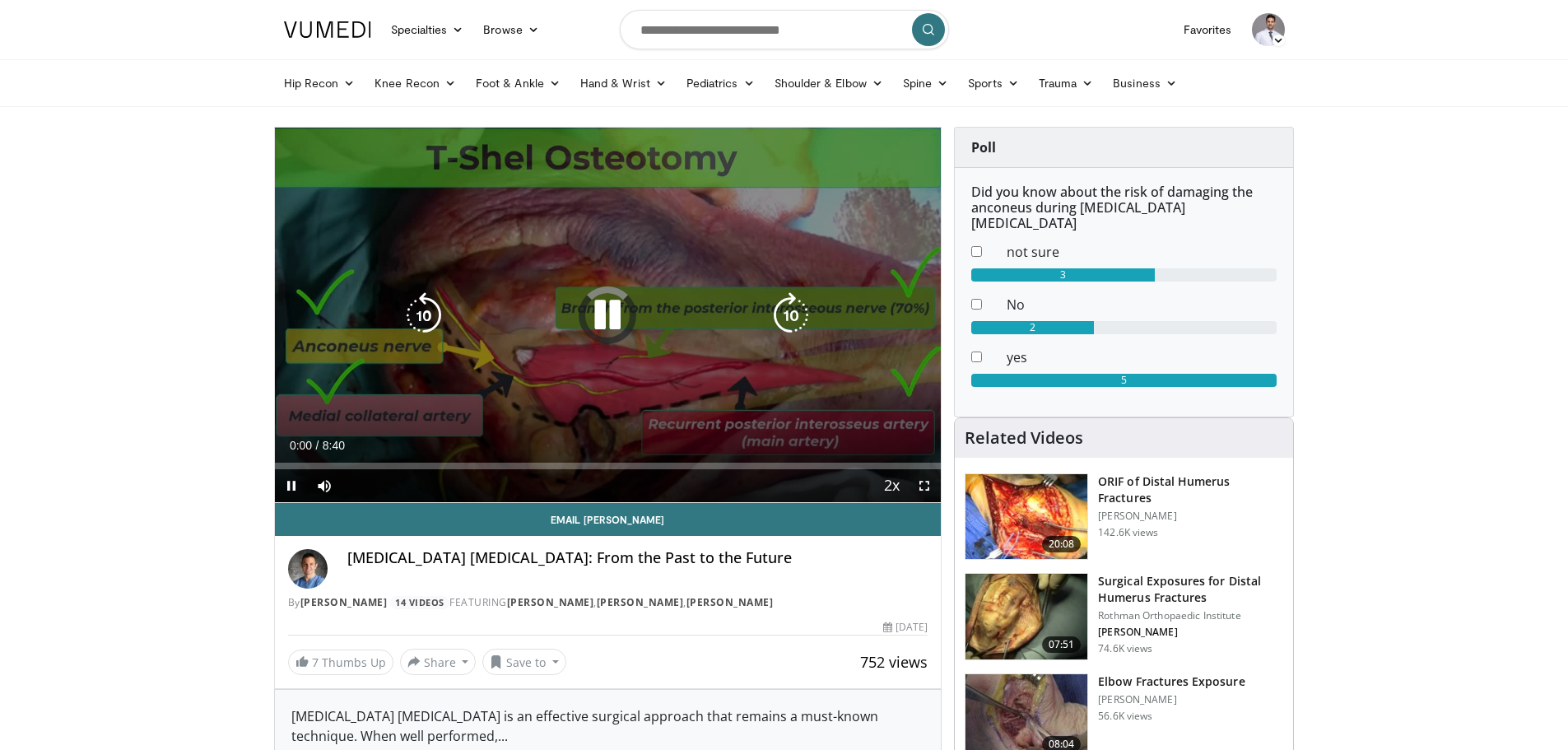
click at [601, 315] on icon "Video Player" at bounding box center [607, 315] width 46 height 46
click at [602, 308] on icon "Video Player" at bounding box center [607, 314] width 46 height 46
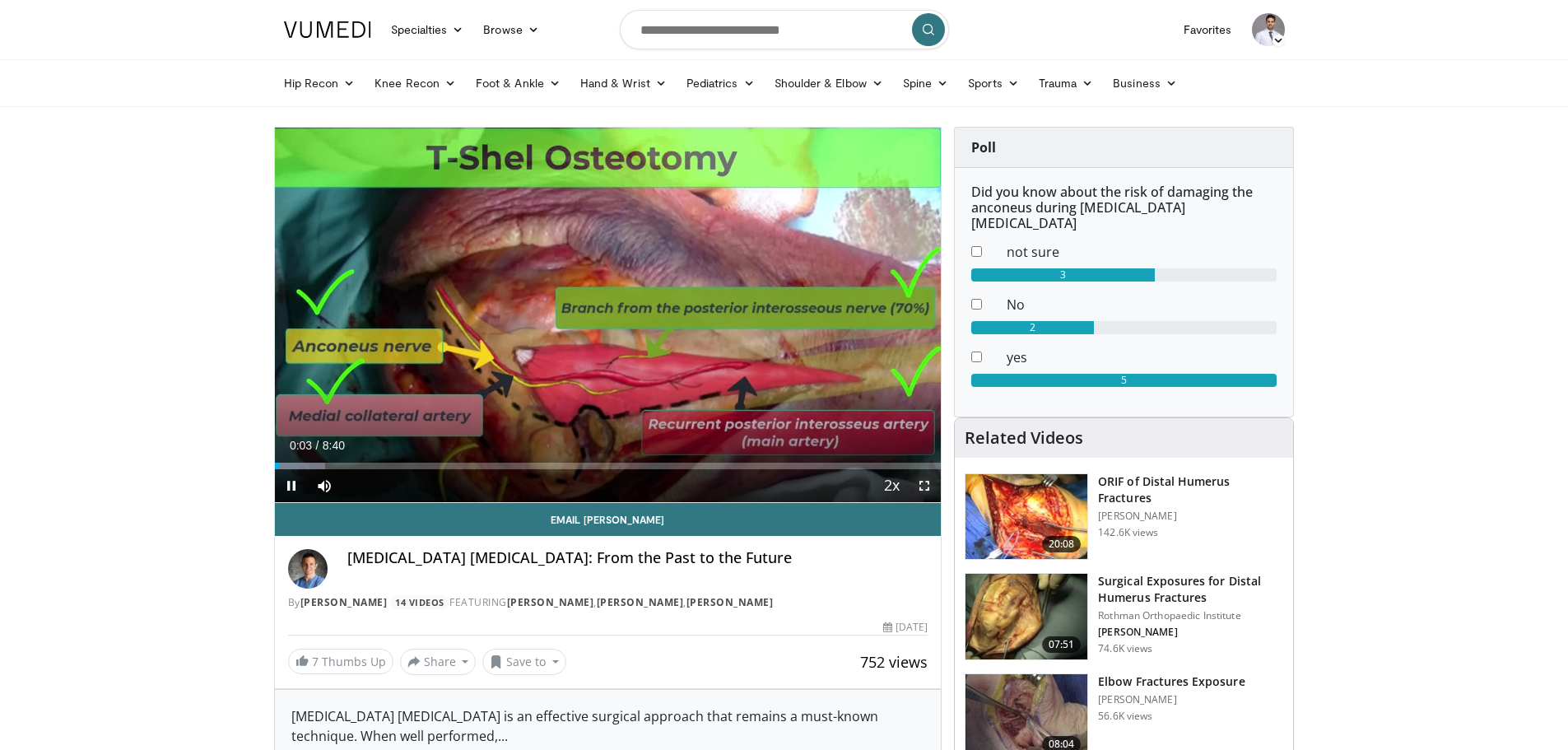
click at [921, 482] on span "Video Player" at bounding box center [924, 485] width 33 height 33
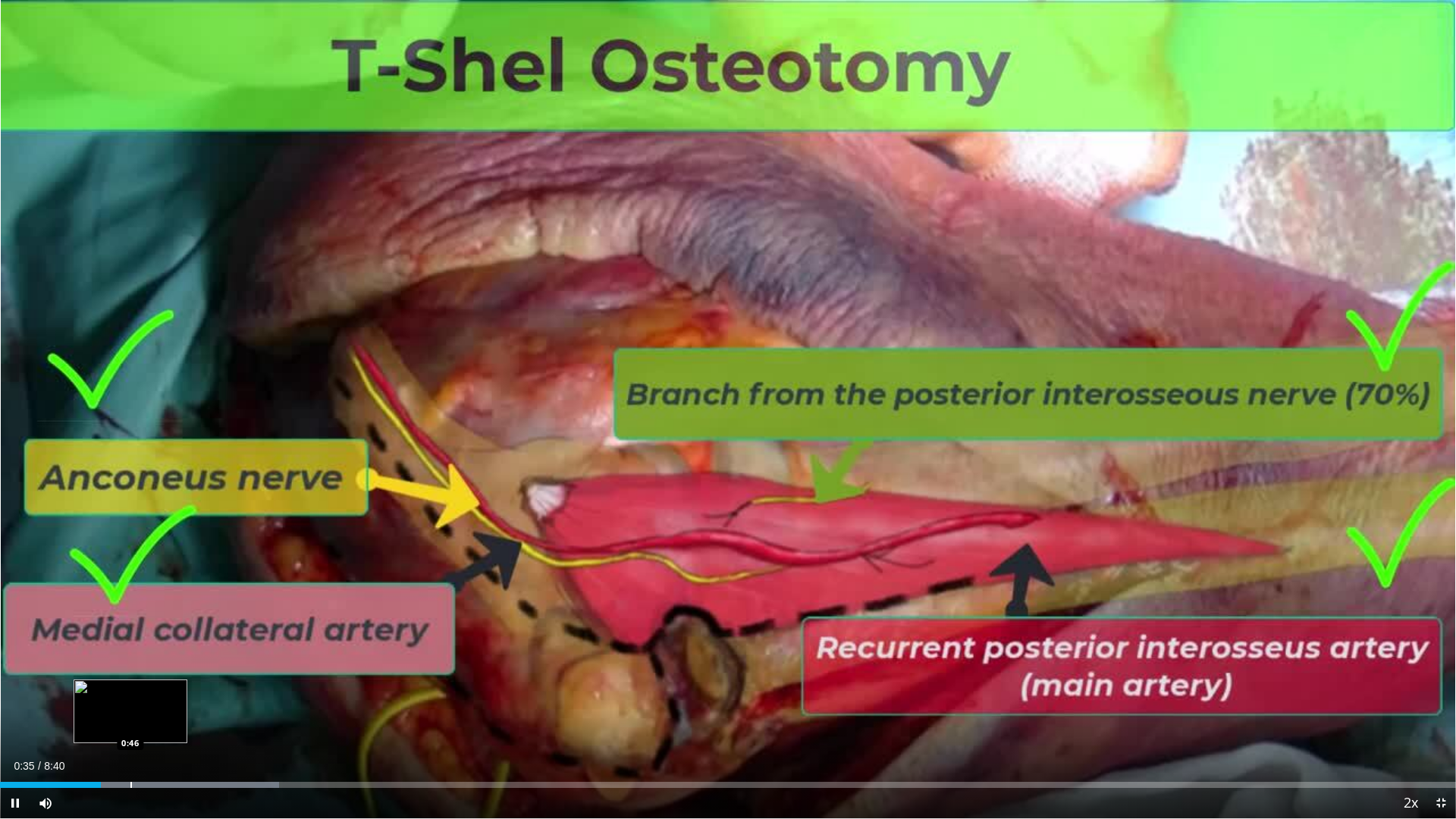
click at [132, 690] on div "Progress Bar" at bounding box center [131, 785] width 2 height 6
click at [179, 690] on div "Current Time 0:52 / Duration 8:40 Pause Skip Backward Skip Forward Mute Loaded …" at bounding box center [728, 803] width 1456 height 30
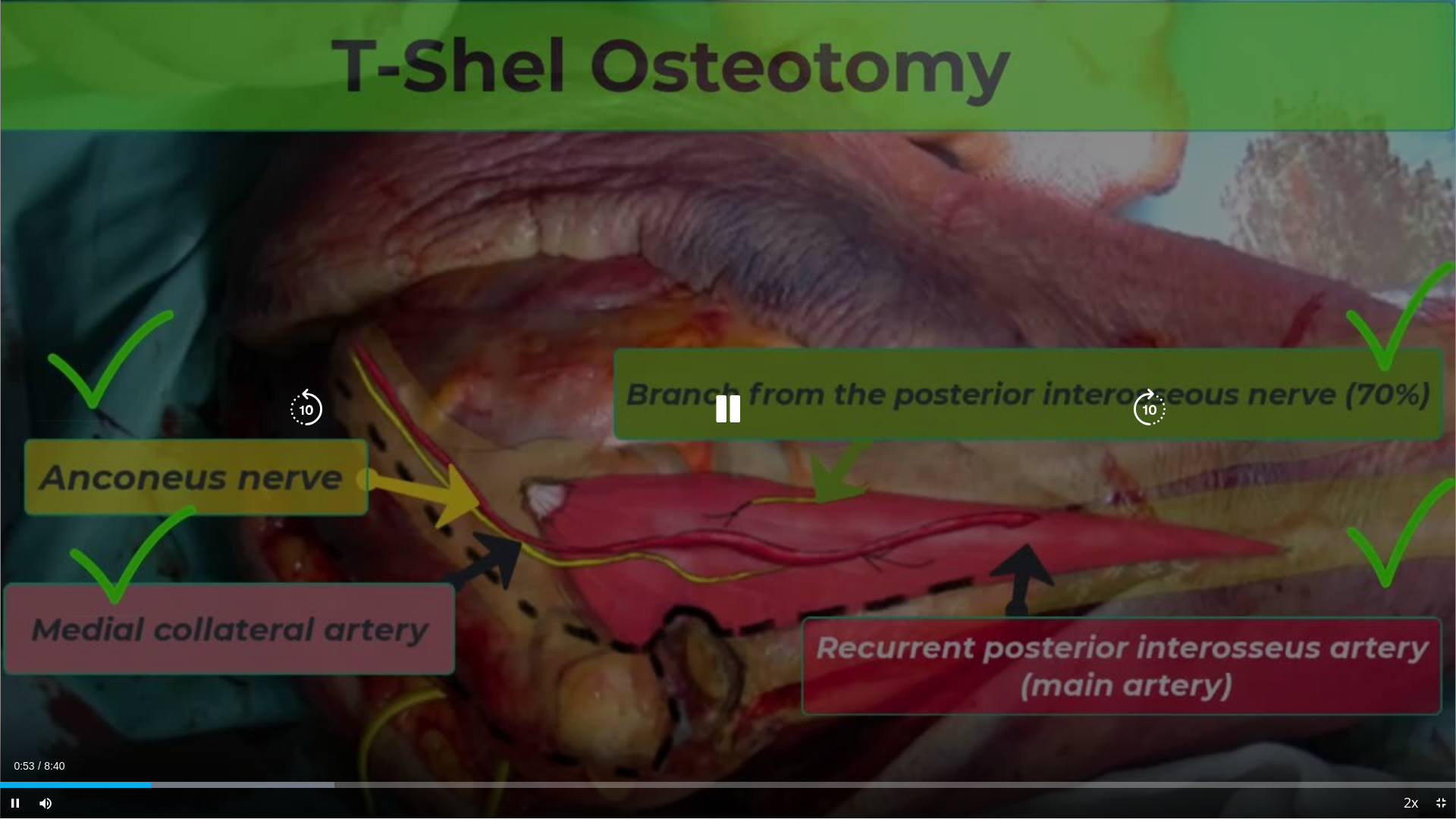
click at [246, 690] on div "Current Time 0:53 / Duration 8:40 Pause Skip Backward Skip Forward Mute Loaded …" at bounding box center [728, 803] width 1456 height 30
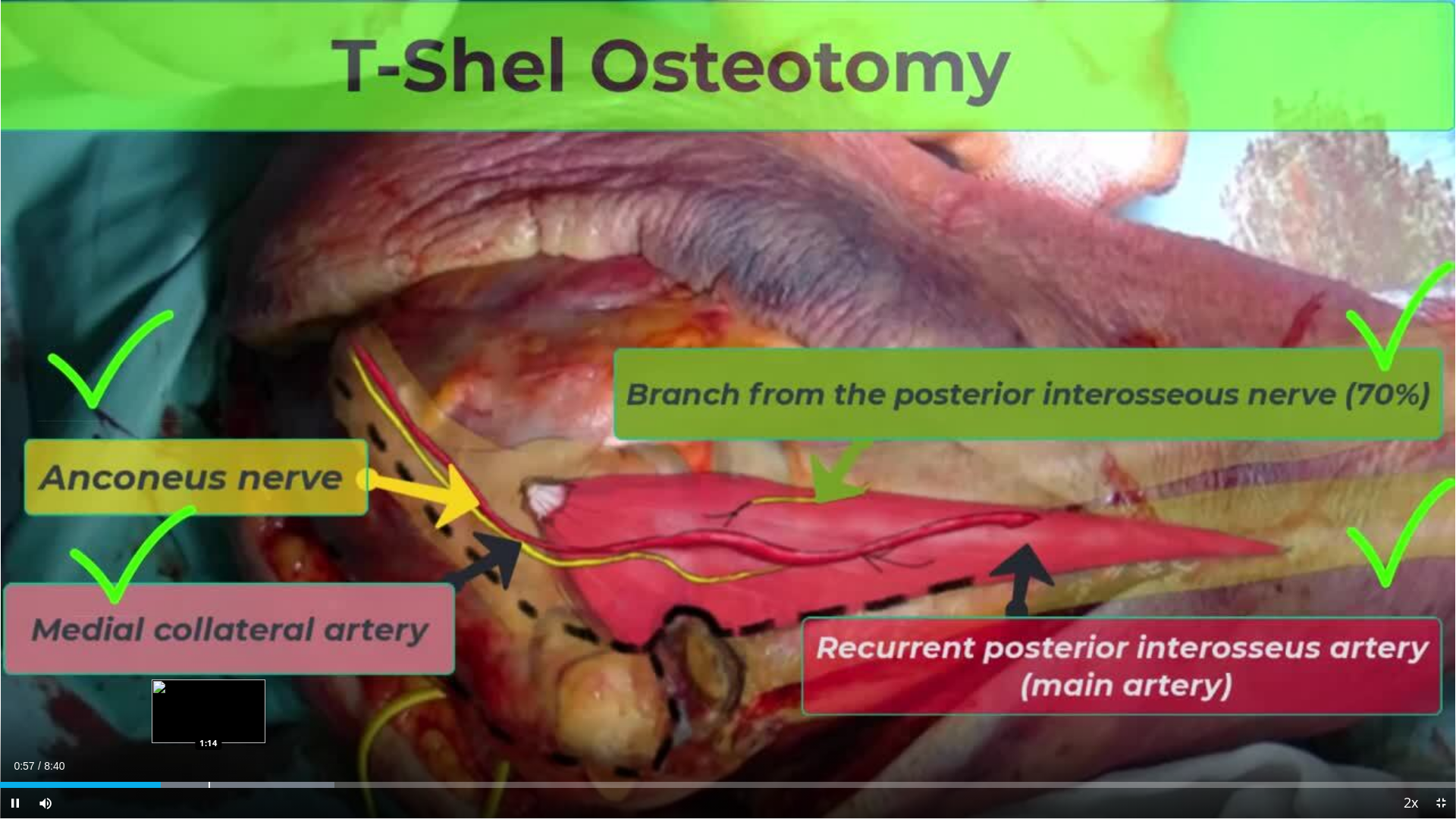
click at [205, 690] on div "Progress Bar" at bounding box center [201, 785] width 268 height 6
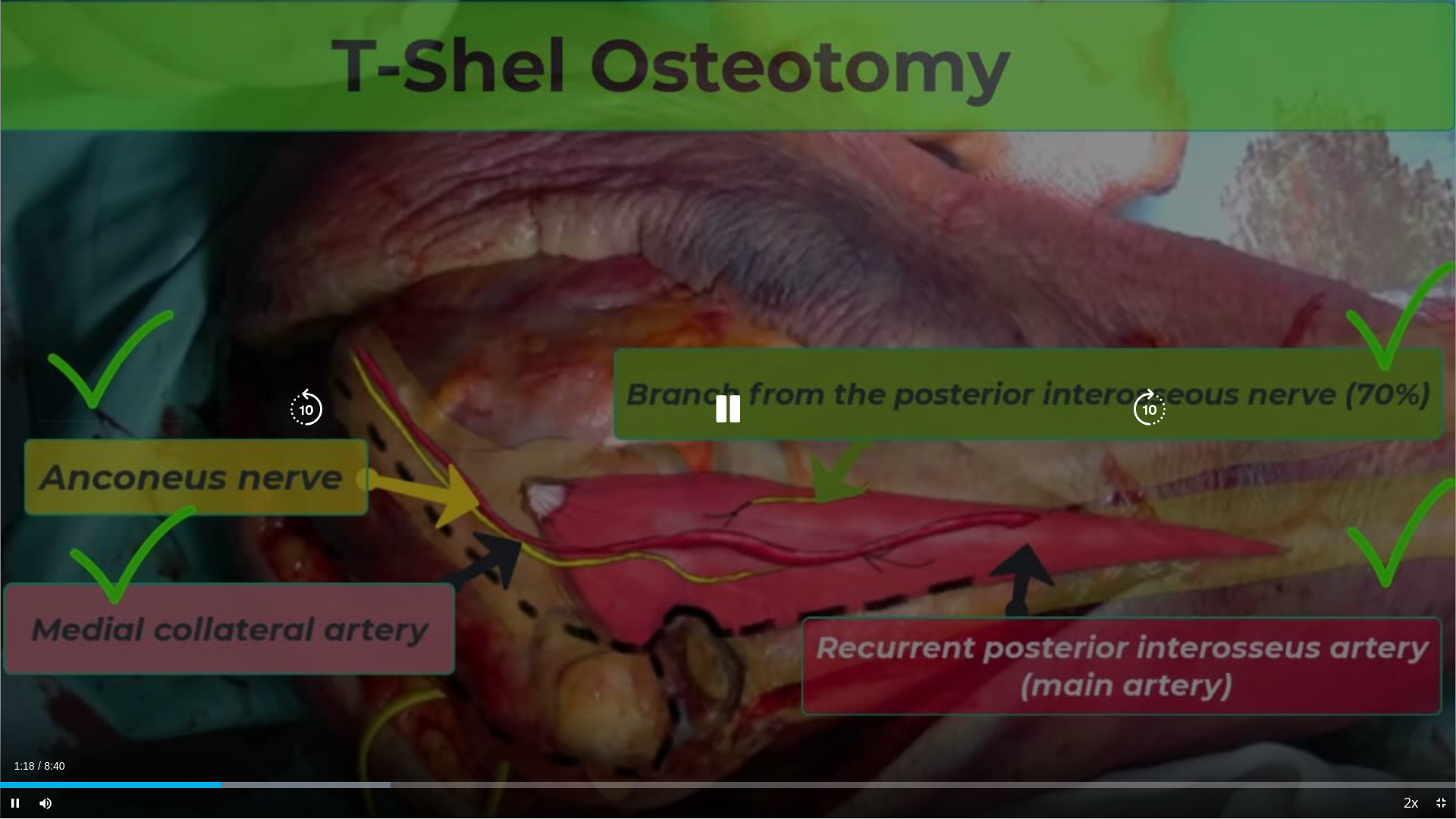
click at [653, 597] on div "10 seconds Tap to unmute" at bounding box center [728, 409] width 1456 height 818
click at [653, 595] on div "20 seconds Tap to unmute" at bounding box center [728, 409] width 1456 height 818
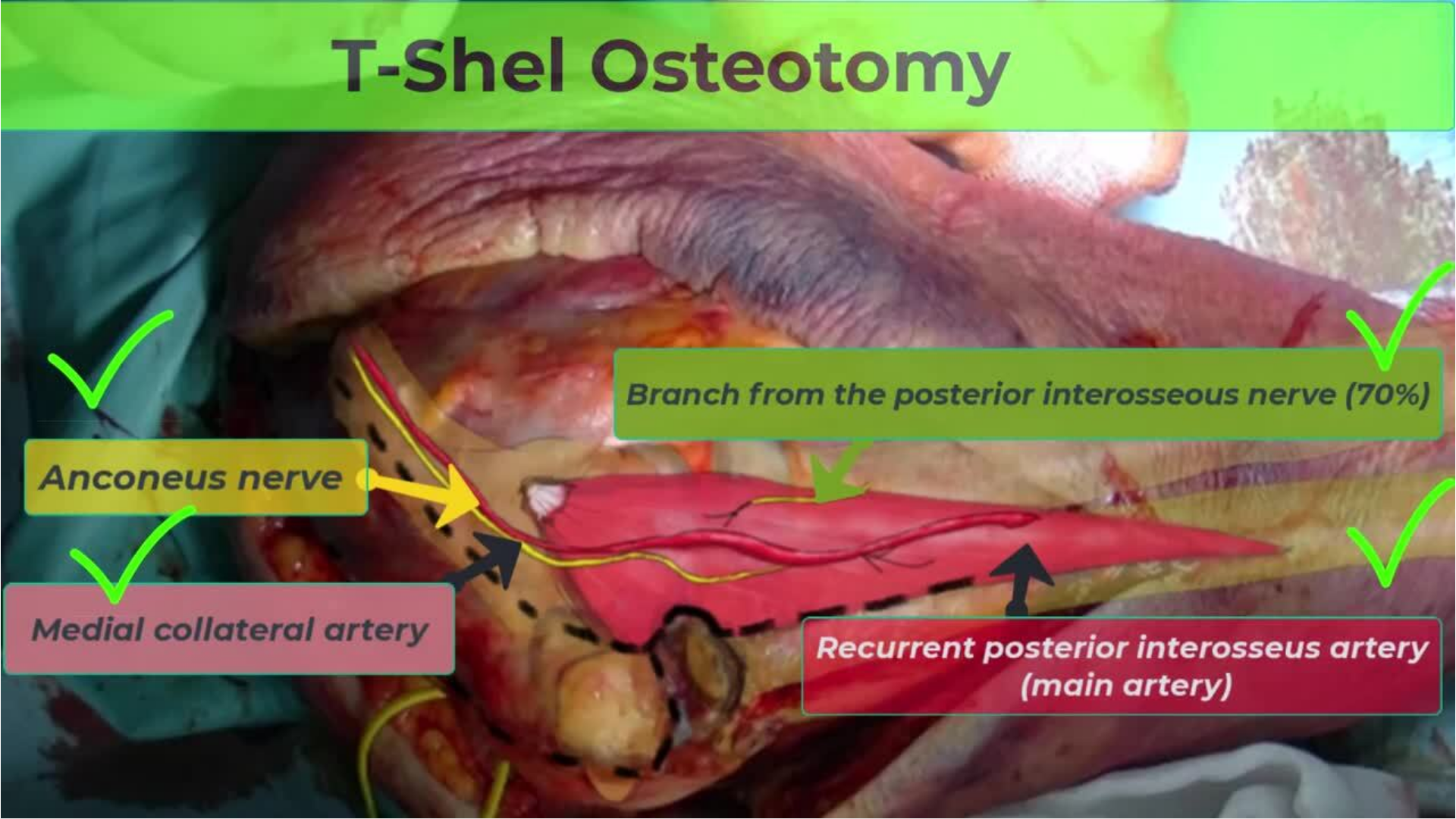
click at [653, 595] on div "20 seconds Tap to unmute" at bounding box center [728, 409] width 1456 height 818
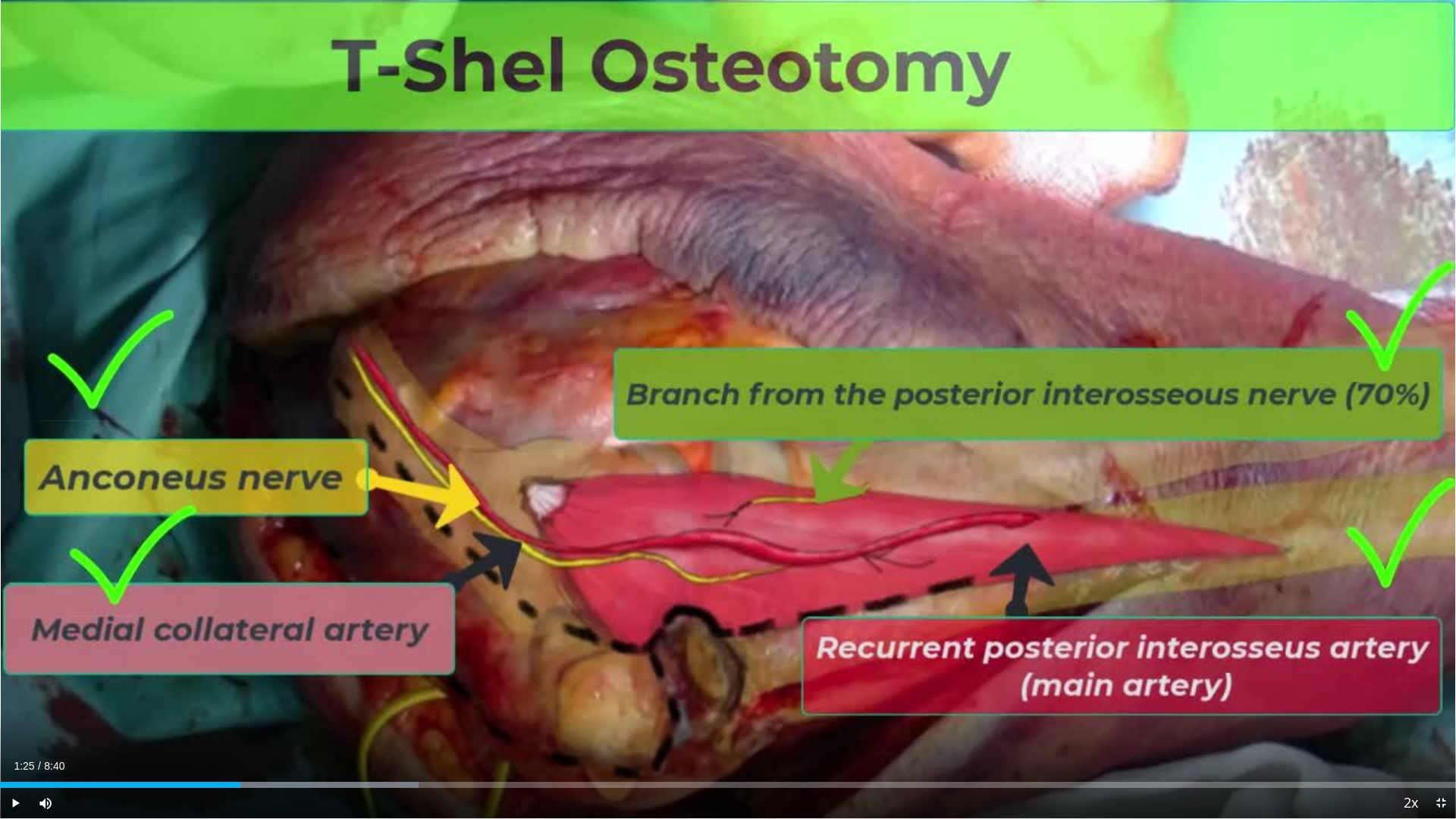
click at [653, 595] on div "20 seconds Tap to unmute" at bounding box center [728, 409] width 1456 height 818
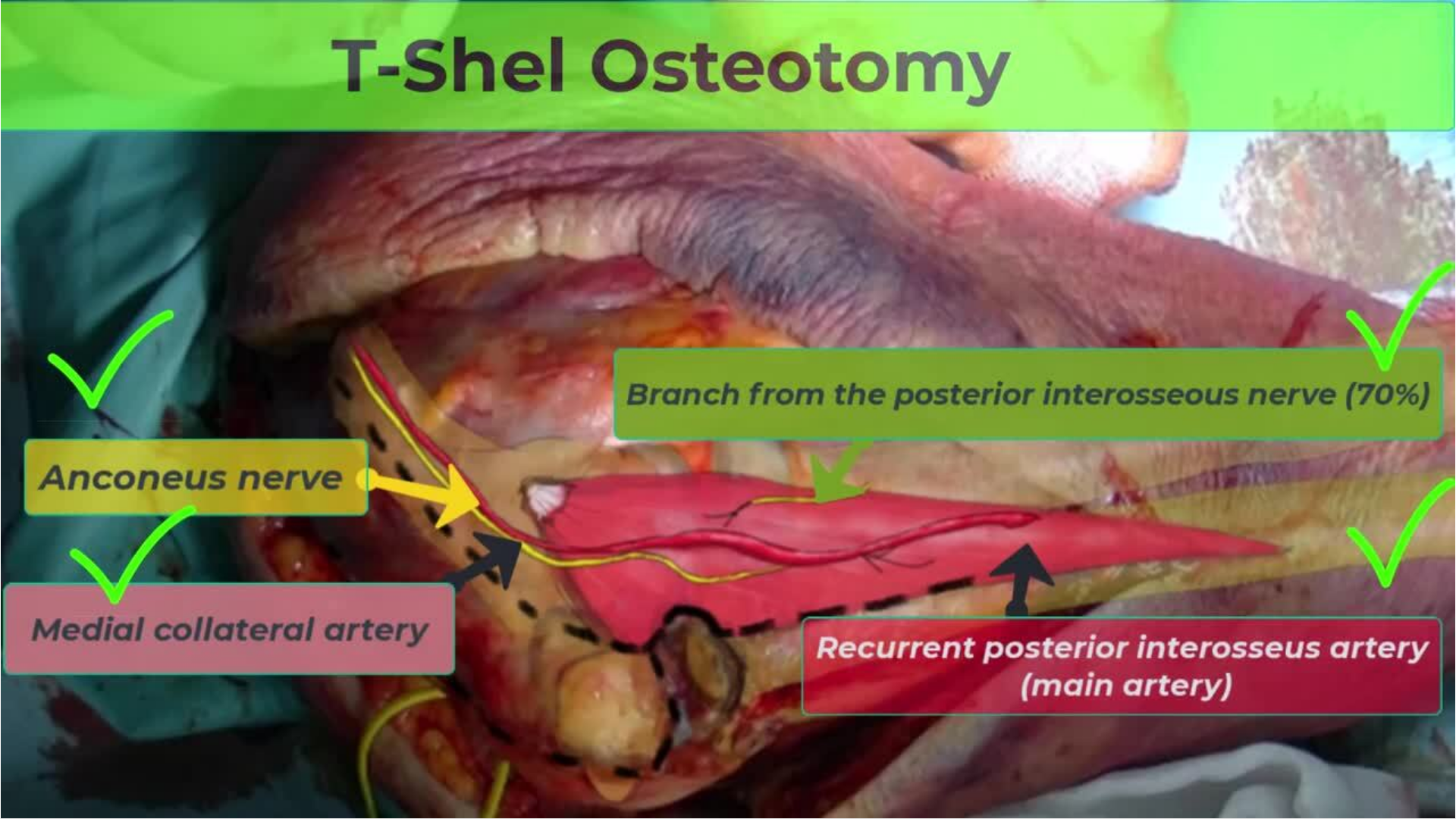
click at [653, 595] on div "20 seconds Tap to unmute" at bounding box center [728, 409] width 1456 height 818
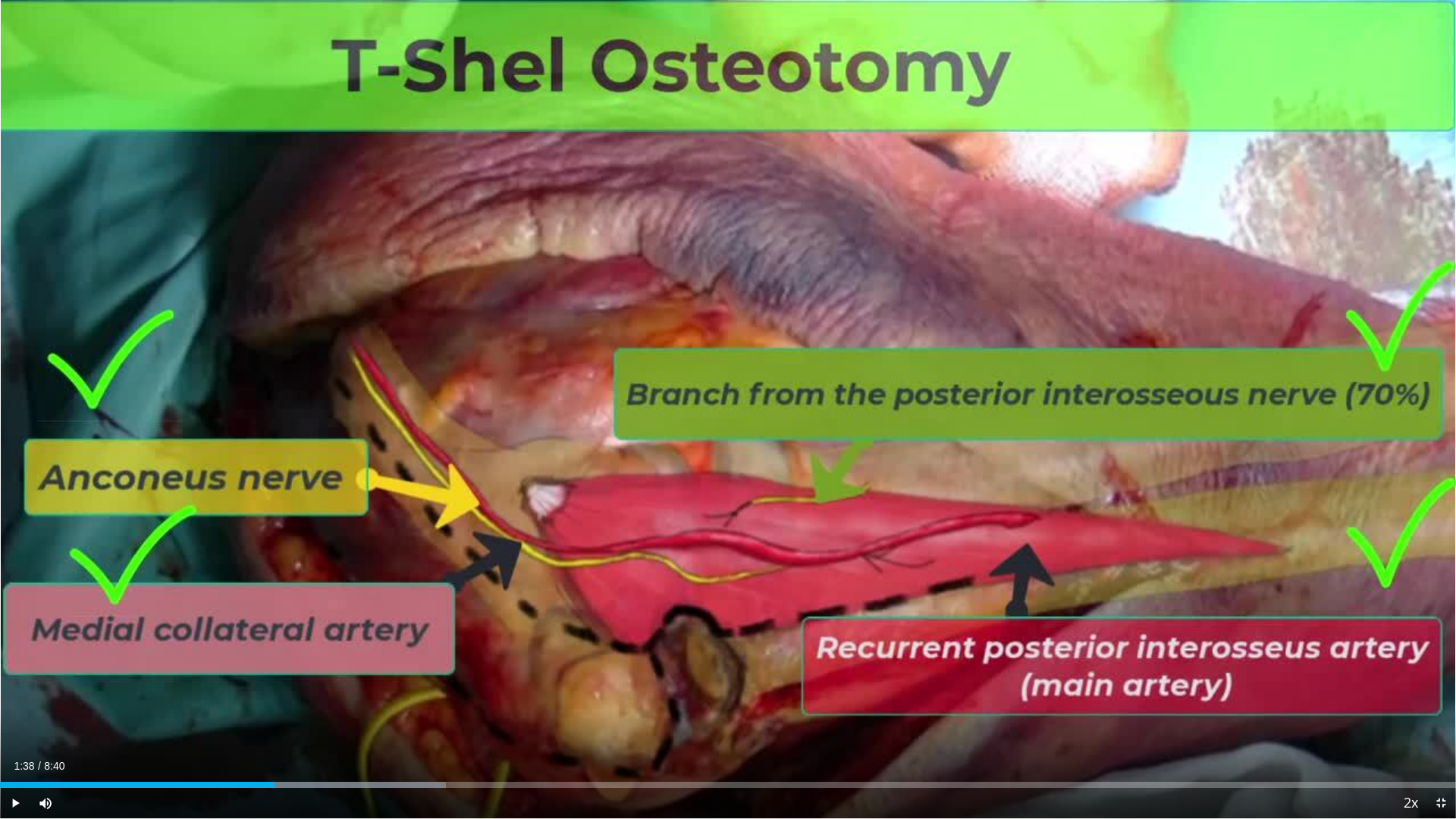
click at [653, 595] on div "20 seconds Tap to unmute" at bounding box center [728, 409] width 1456 height 818
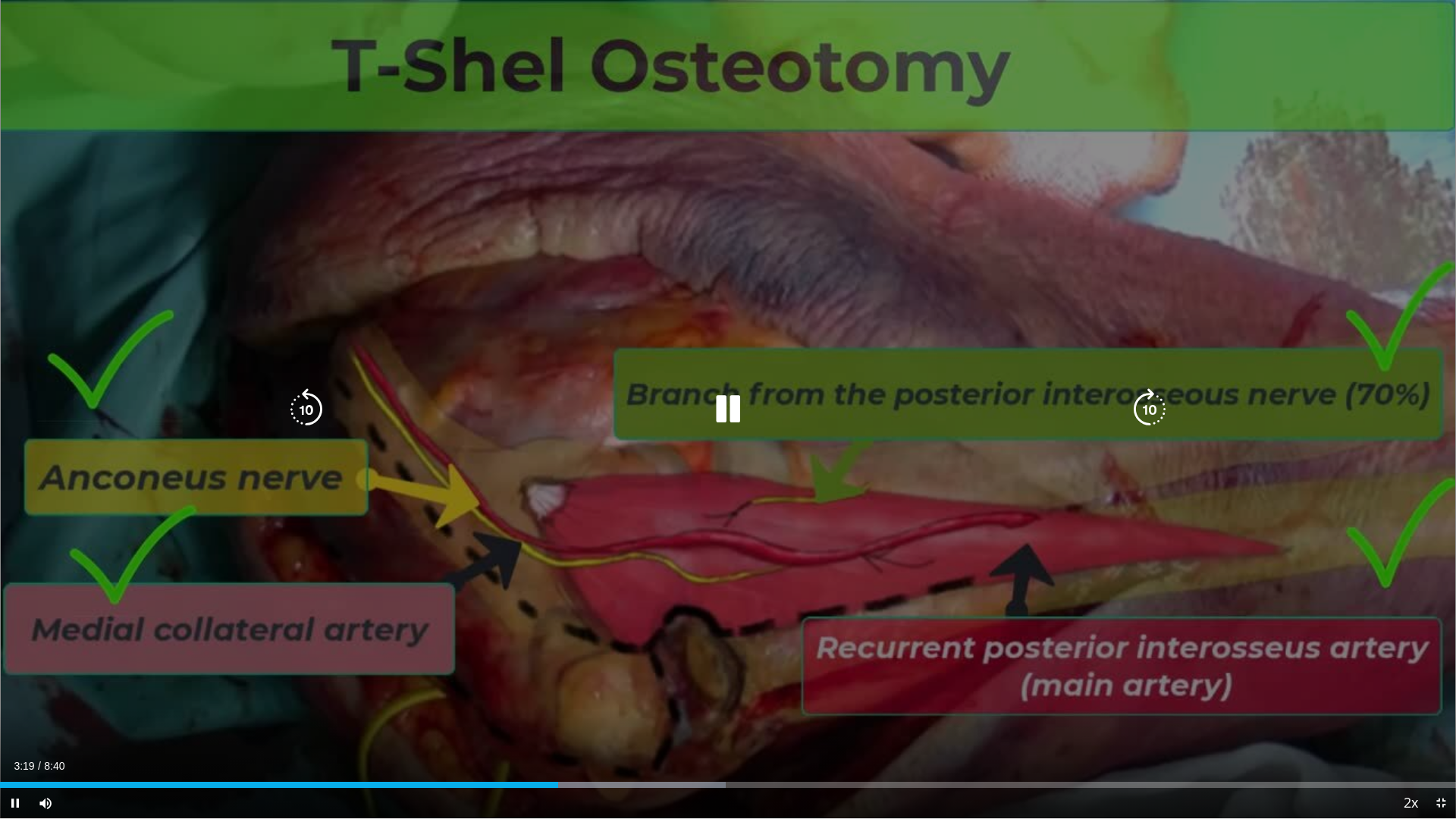
click at [1188, 576] on div "20 seconds Tap to unmute" at bounding box center [728, 409] width 1456 height 818
click at [1166, 551] on div "20 seconds Tap to unmute" at bounding box center [728, 409] width 1456 height 818
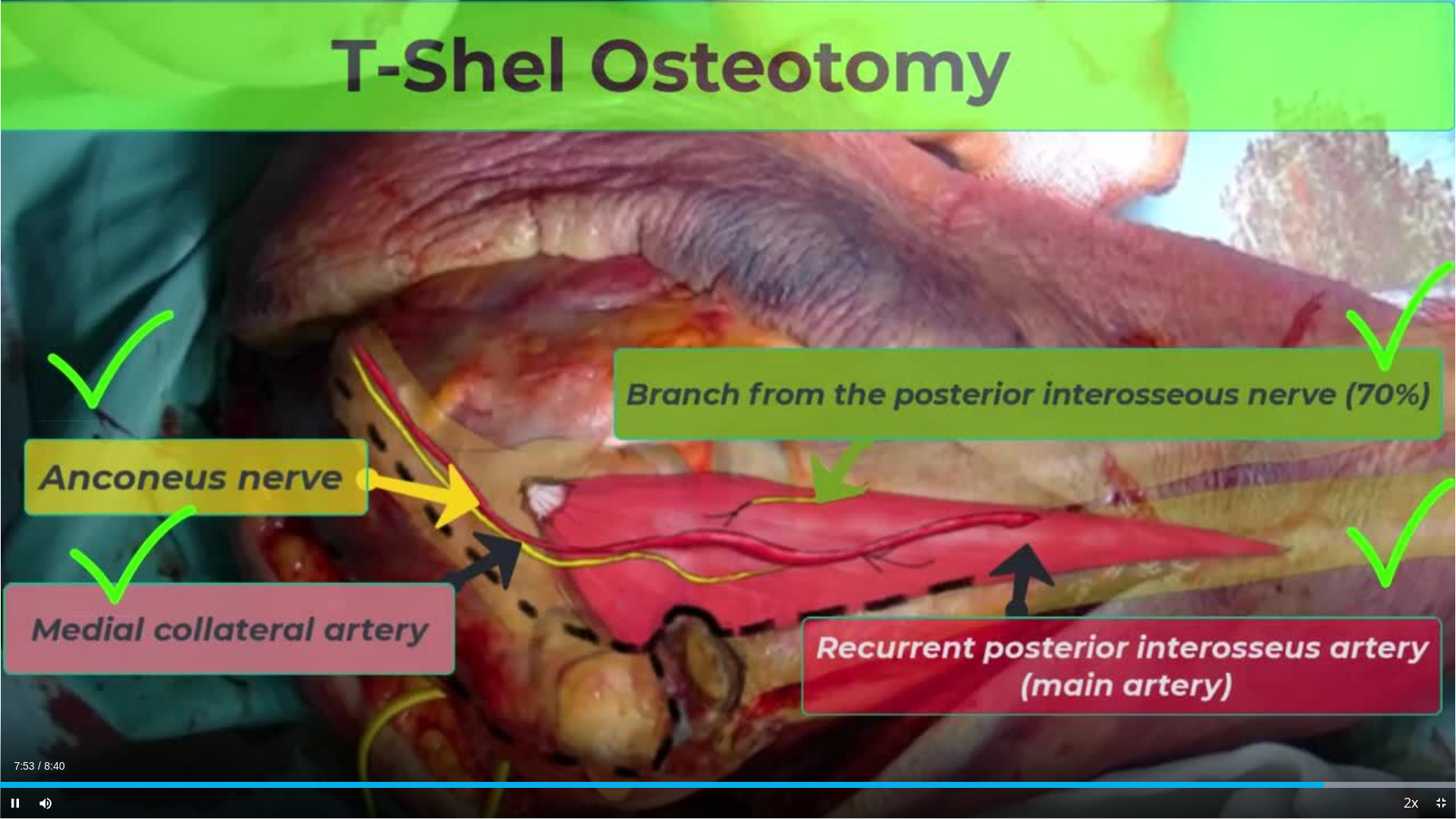
click at [1441, 690] on div "20 seconds Tap to unmute" at bounding box center [728, 409] width 1456 height 818
click at [1442, 690] on span "Video Player" at bounding box center [1441, 803] width 30 height 30
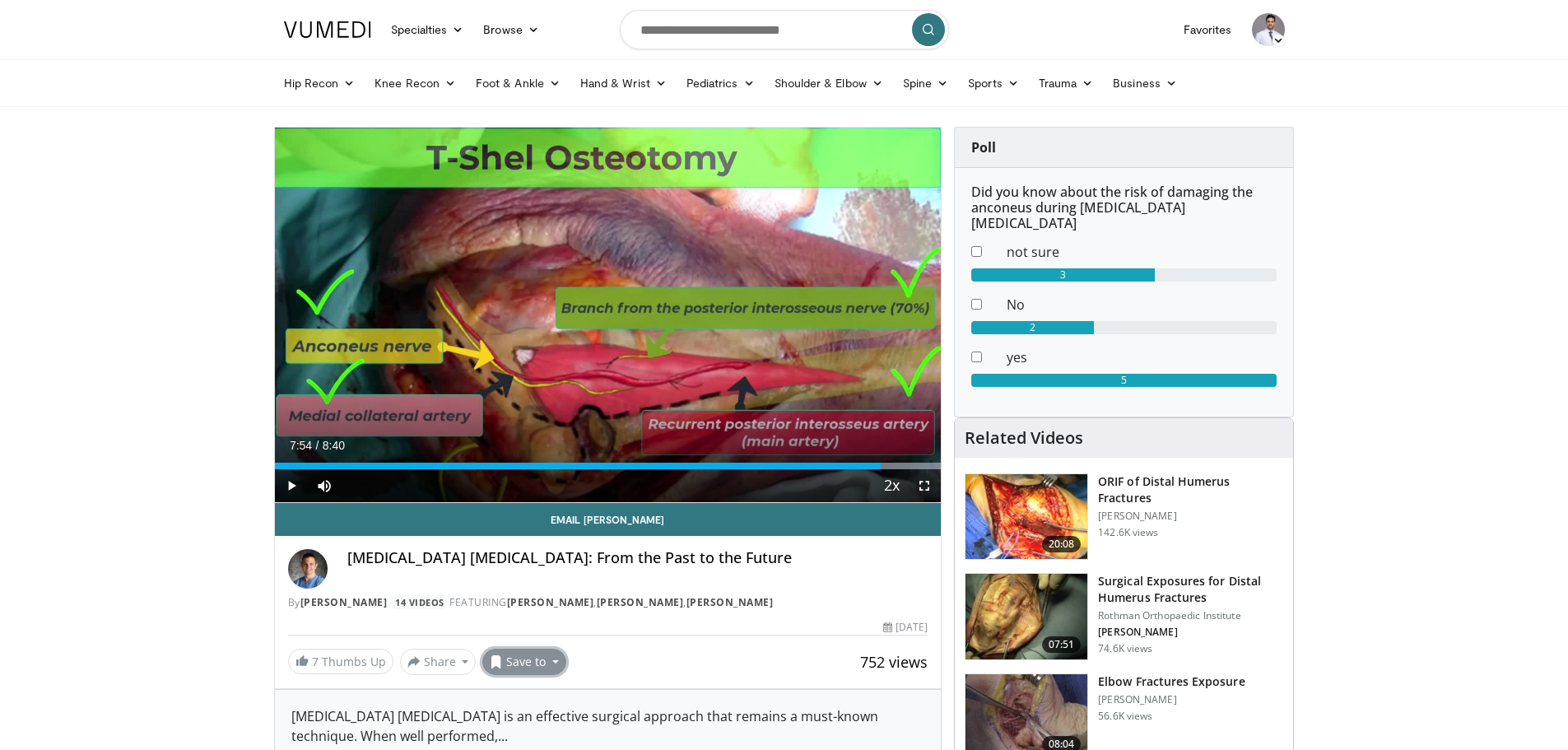
click at [525, 664] on button "Save to" at bounding box center [525, 661] width 84 height 26
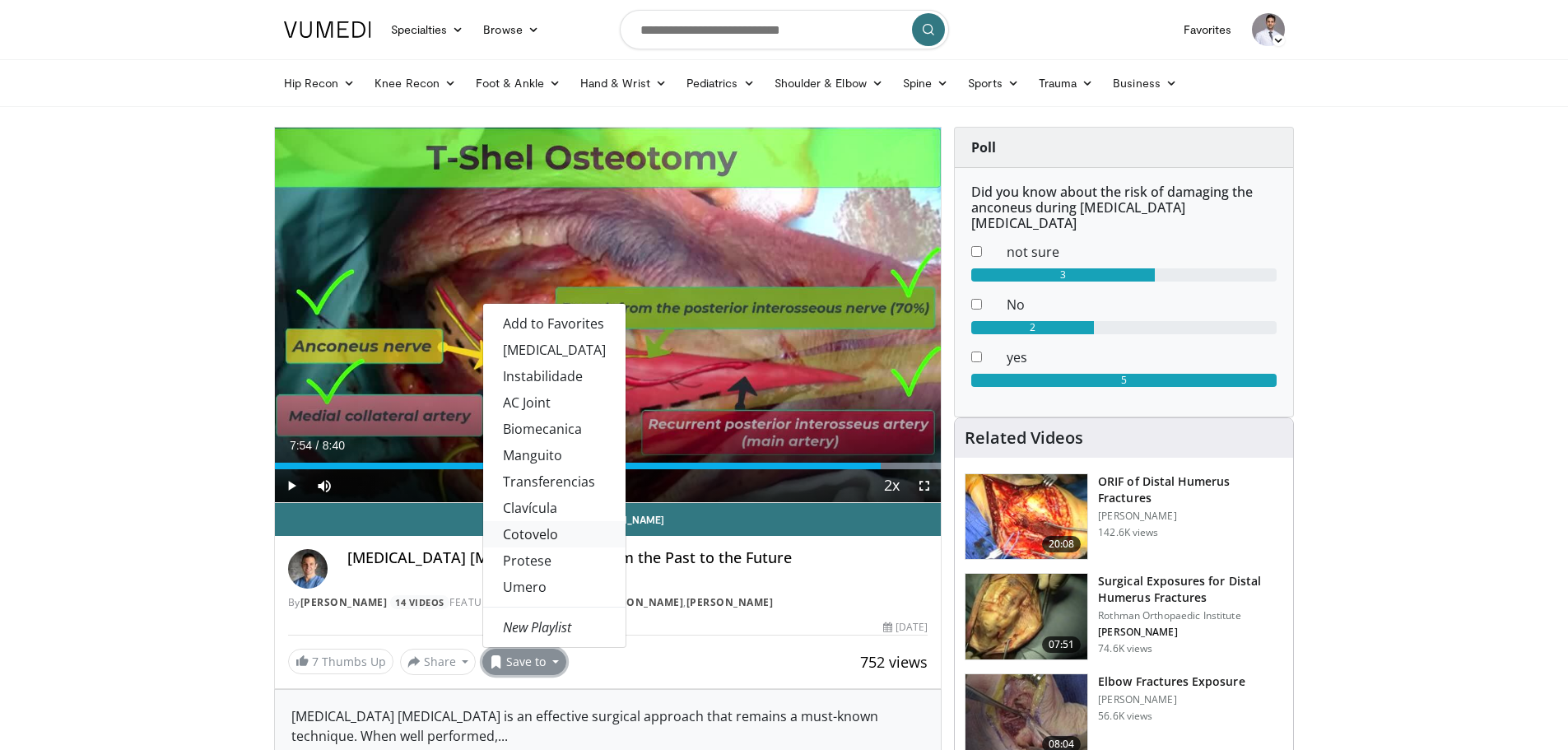
click at [560, 534] on link "Cotovelo" at bounding box center [554, 534] width 143 height 26
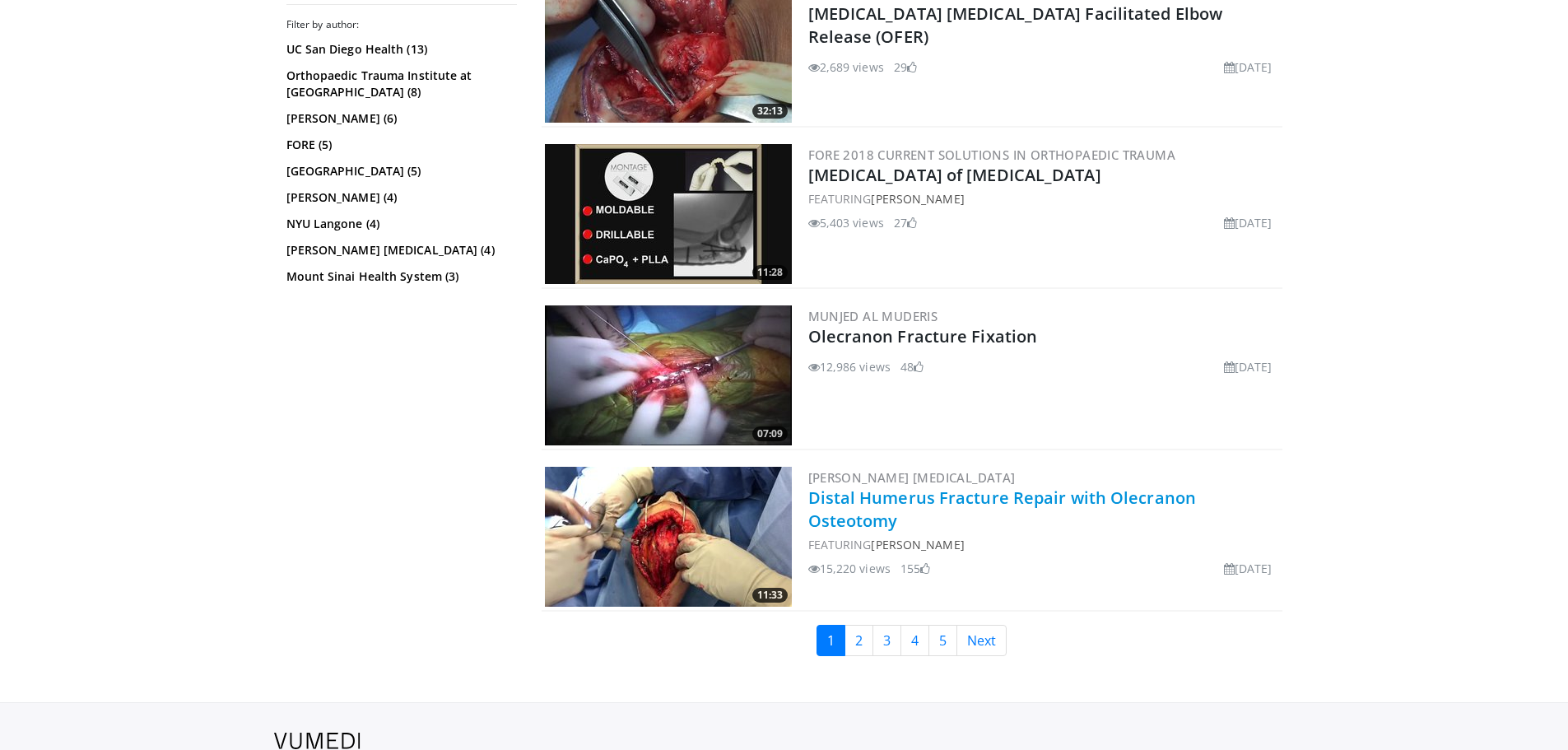
scroll to position [3997, 0]
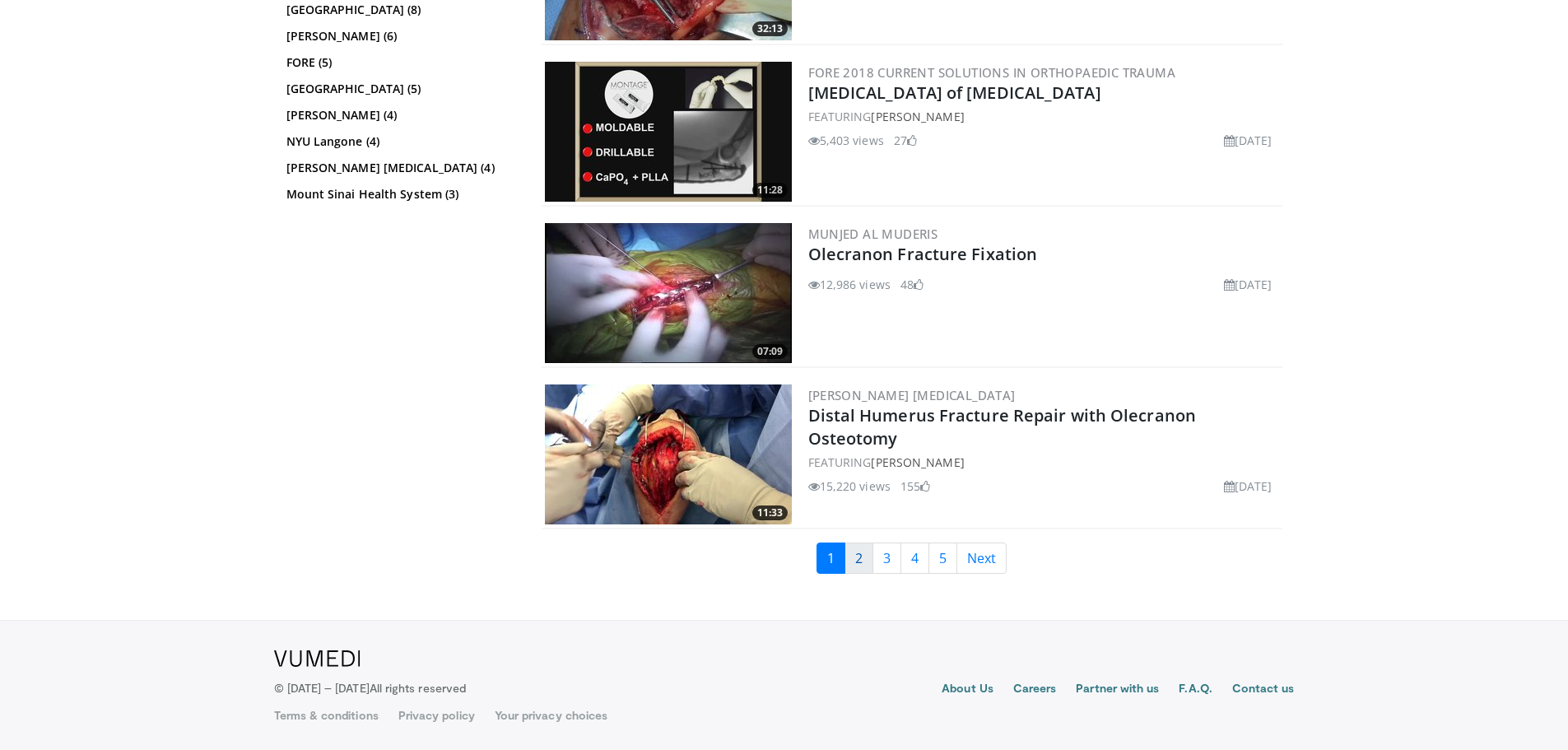
click at [861, 561] on link "2" at bounding box center [858, 558] width 29 height 32
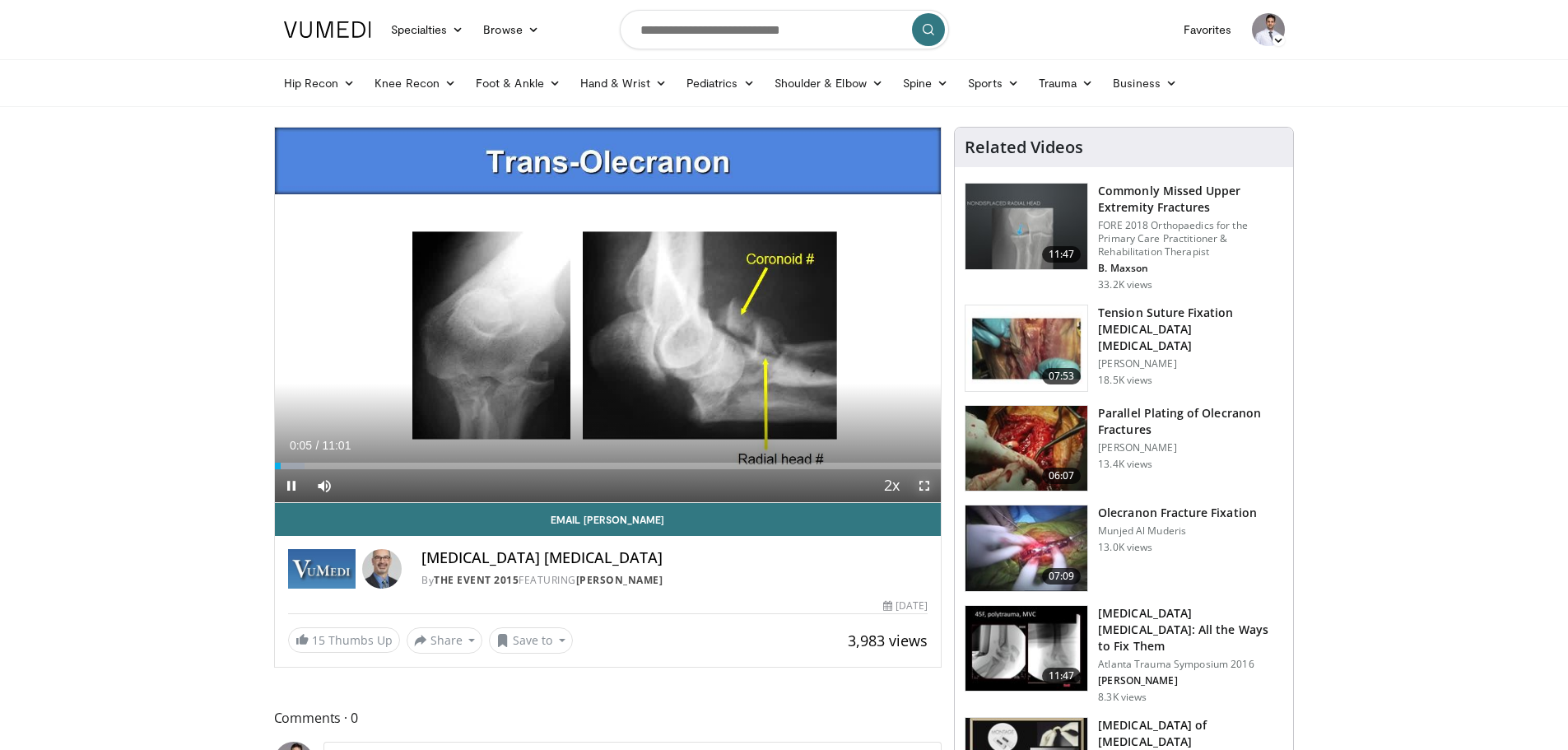
click at [929, 487] on span "Video Player" at bounding box center [924, 485] width 33 height 33
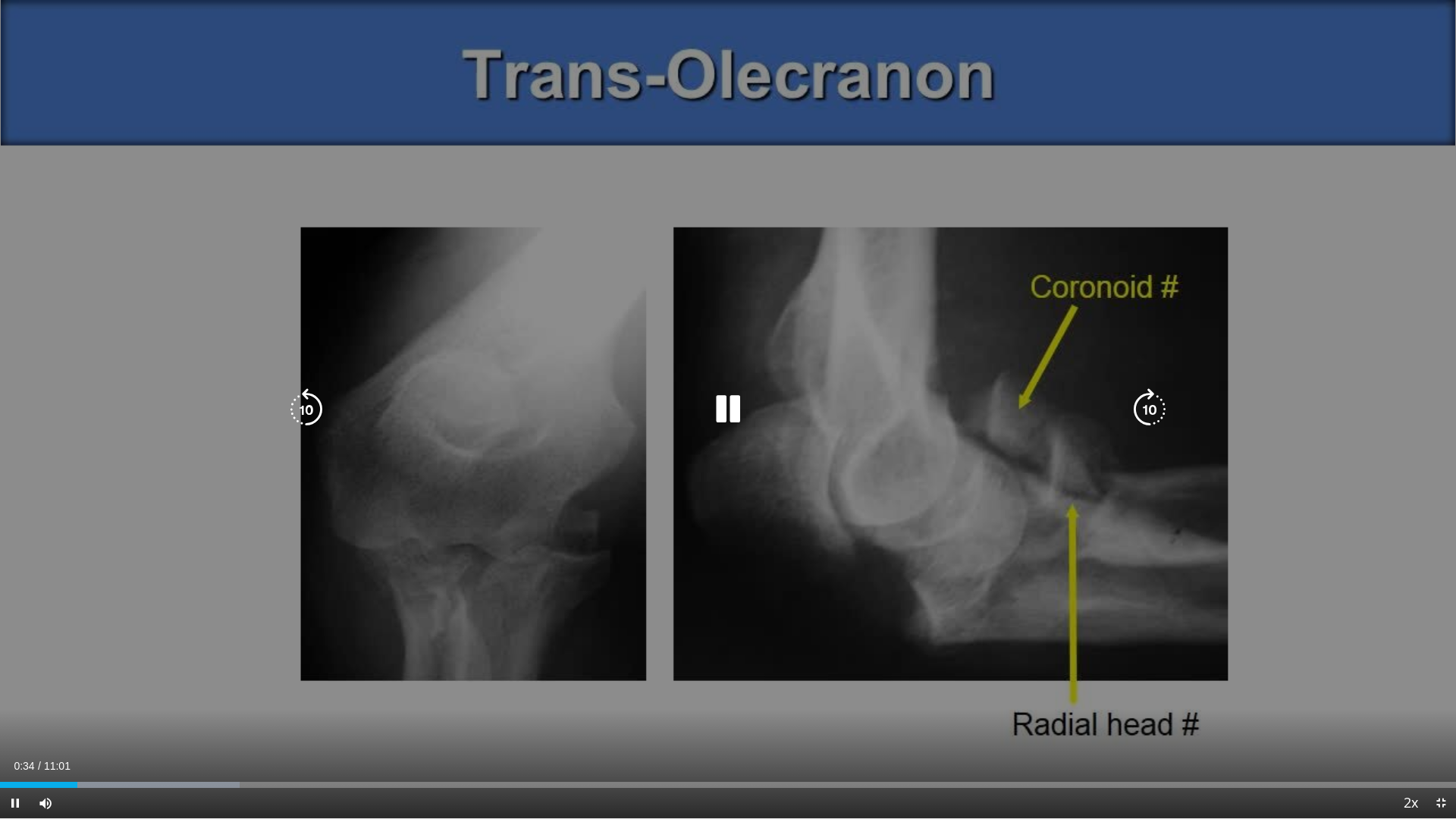
click at [738, 442] on div "10 seconds Tap to unmute" at bounding box center [728, 409] width 1456 height 818
click at [724, 415] on icon "Video Player" at bounding box center [727, 409] width 42 height 42
click at [822, 337] on div "10 seconds Tap to unmute" at bounding box center [728, 409] width 1456 height 818
click at [729, 407] on icon "Video Player" at bounding box center [727, 409] width 42 height 42
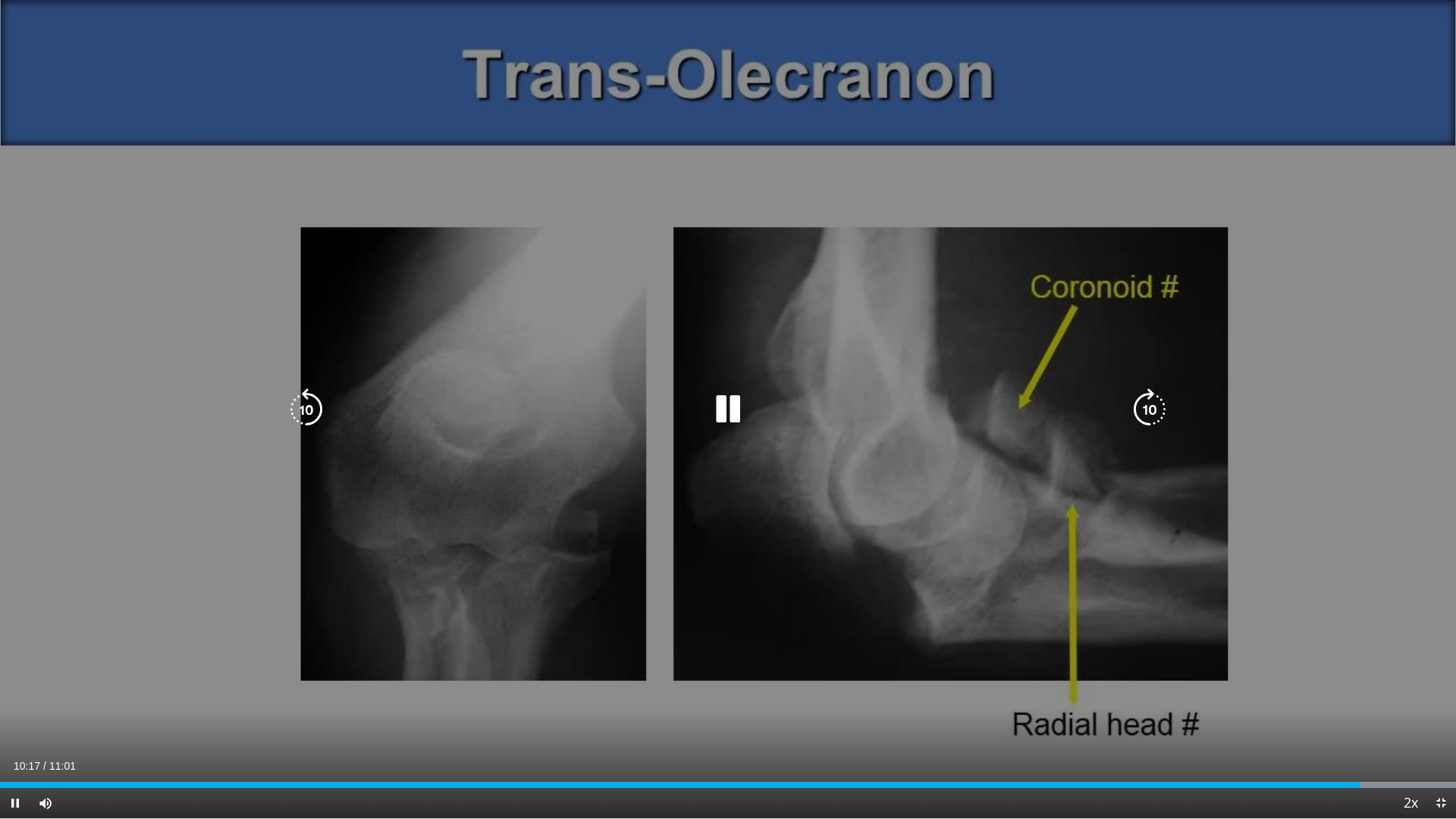
click at [890, 579] on div "10 seconds Tap to unmute" at bounding box center [728, 409] width 1456 height 818
click at [890, 580] on div "10 seconds Tap to unmute" at bounding box center [728, 409] width 1456 height 818
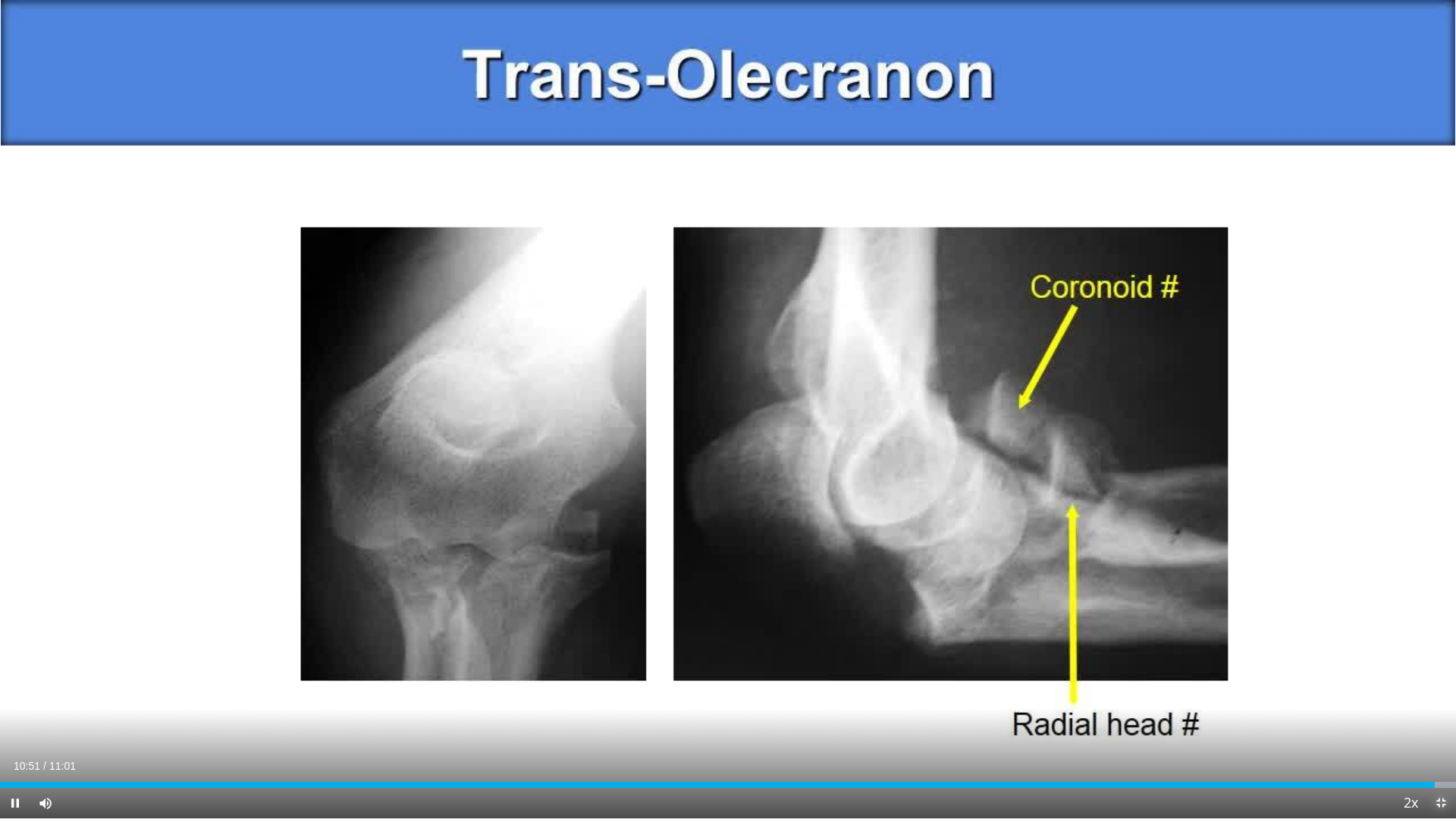
click at [1441, 690] on span "Video Player" at bounding box center [1441, 803] width 30 height 30
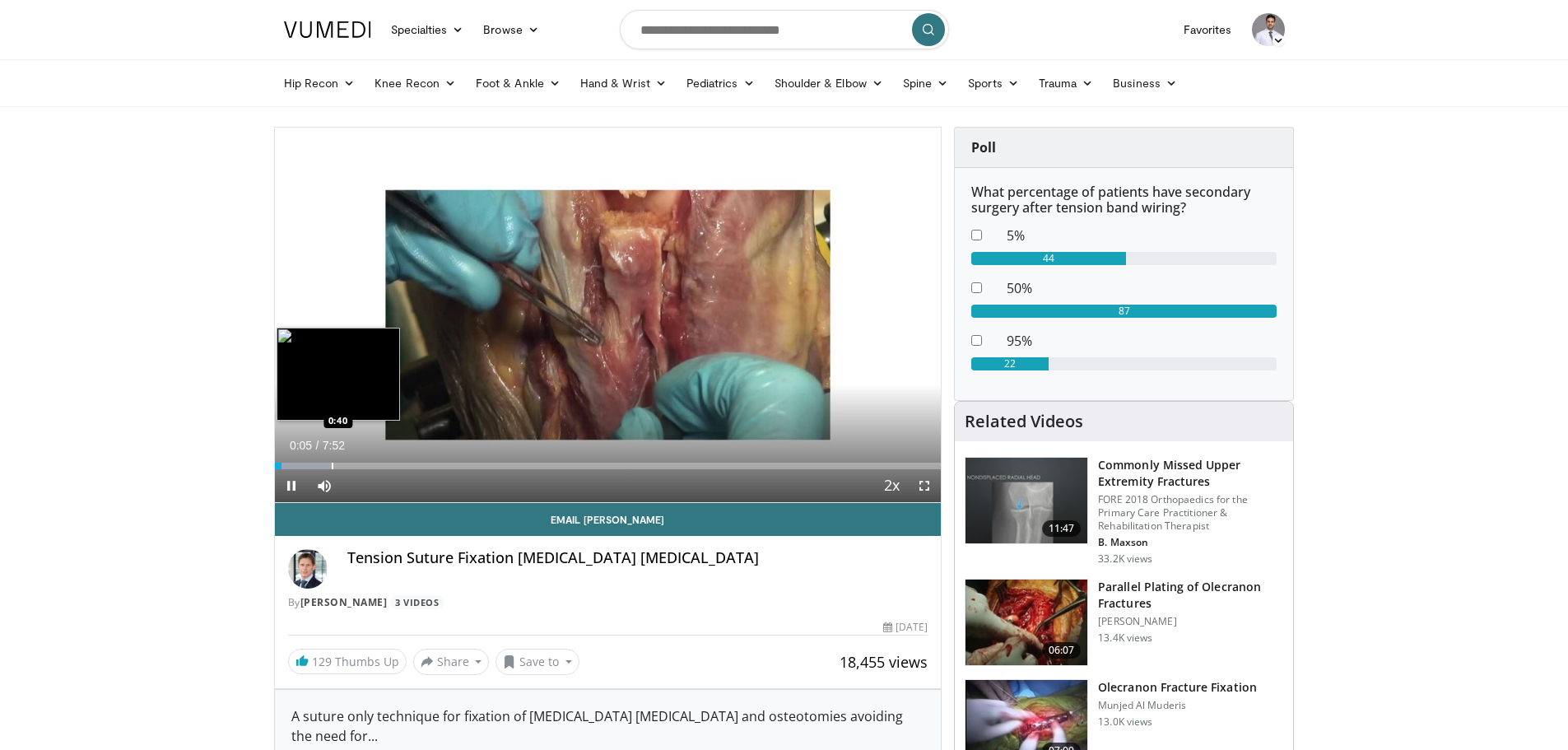
click at [331, 458] on div "Loaded : 8.44% 0:05 0:40" at bounding box center [608, 461] width 667 height 16
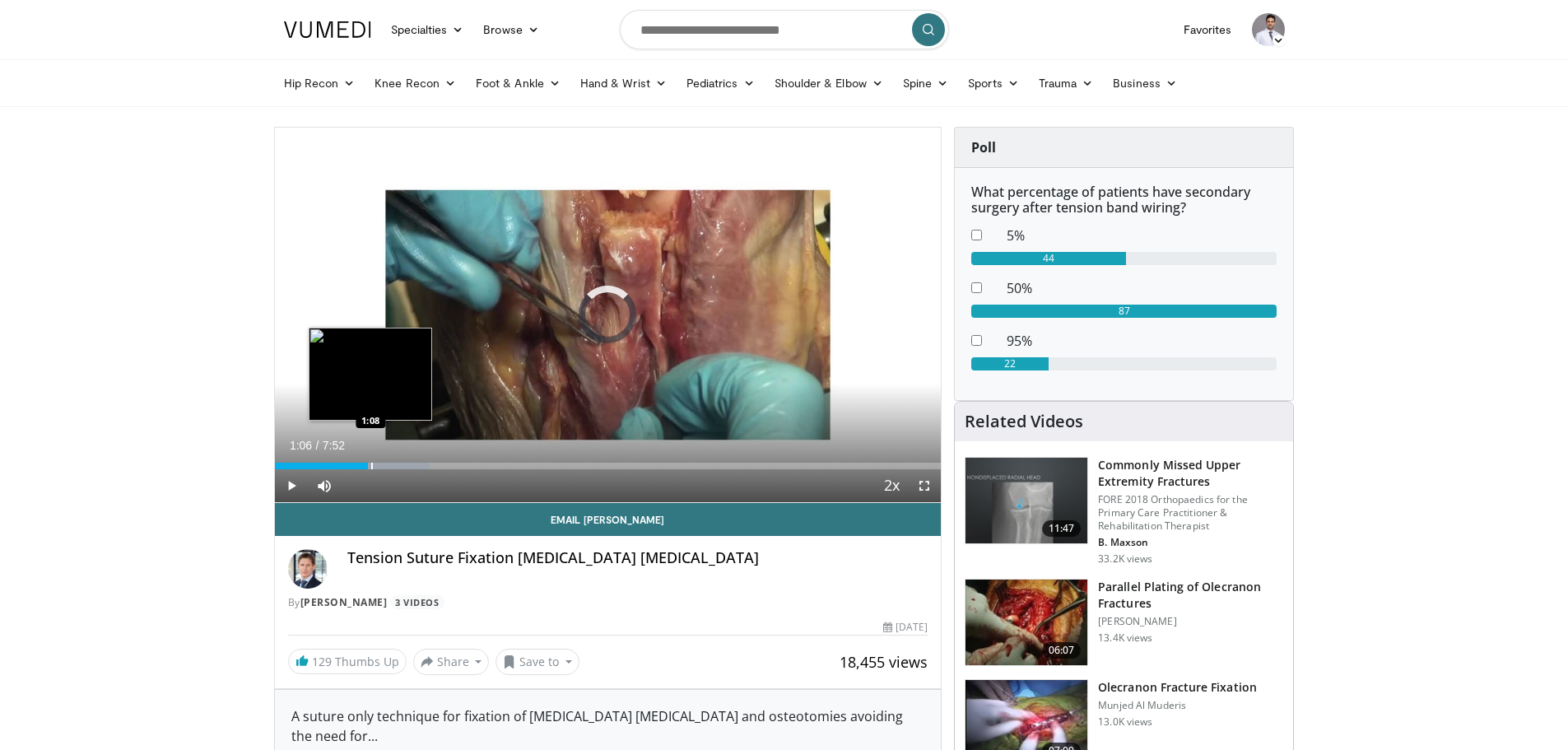
click at [368, 460] on div "Loaded : 23.24% 0:44 1:08" at bounding box center [608, 461] width 667 height 16
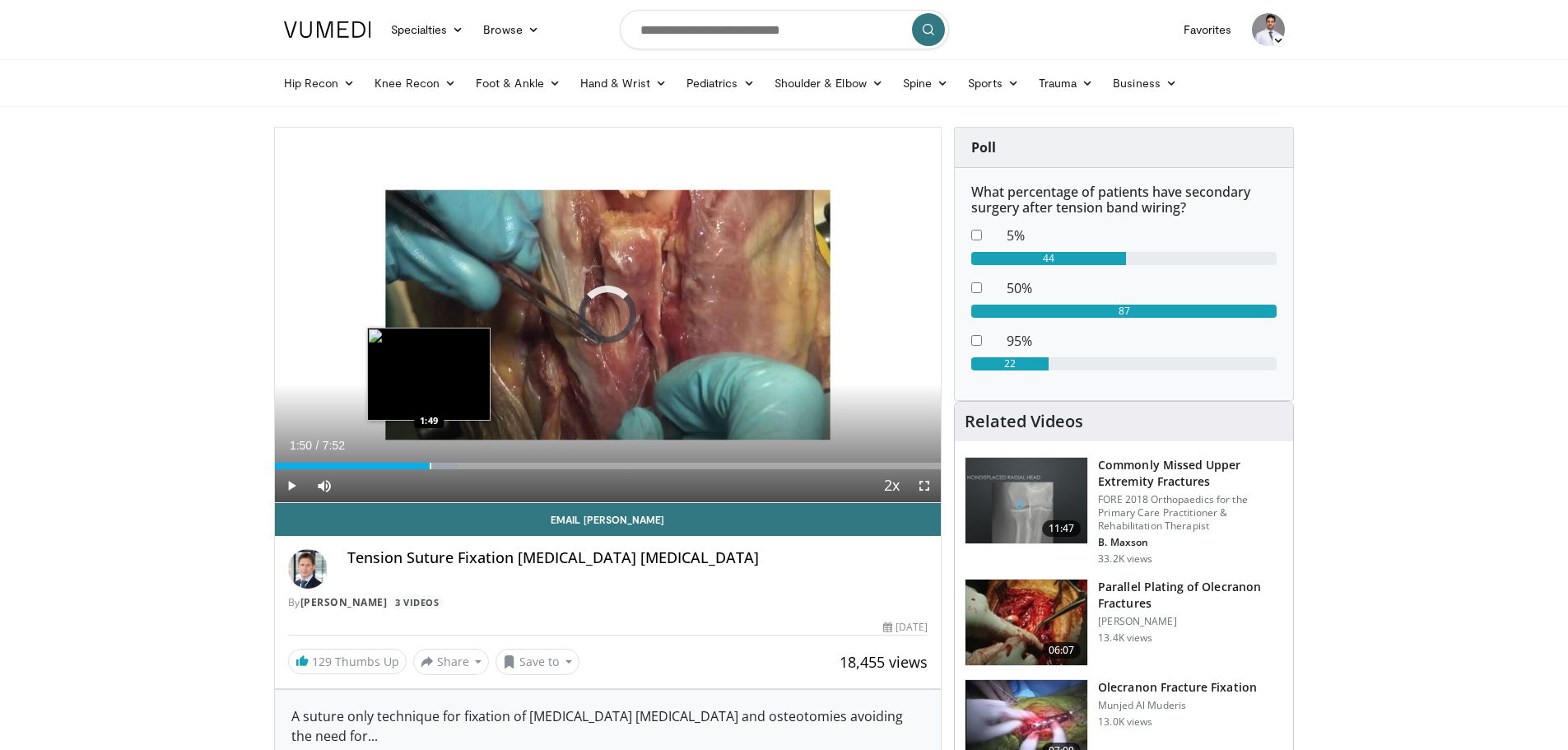
click at [429, 463] on div "Progress Bar" at bounding box center [430, 466] width 2 height 7
click at [463, 463] on div "Progress Bar" at bounding box center [462, 466] width 2 height 7
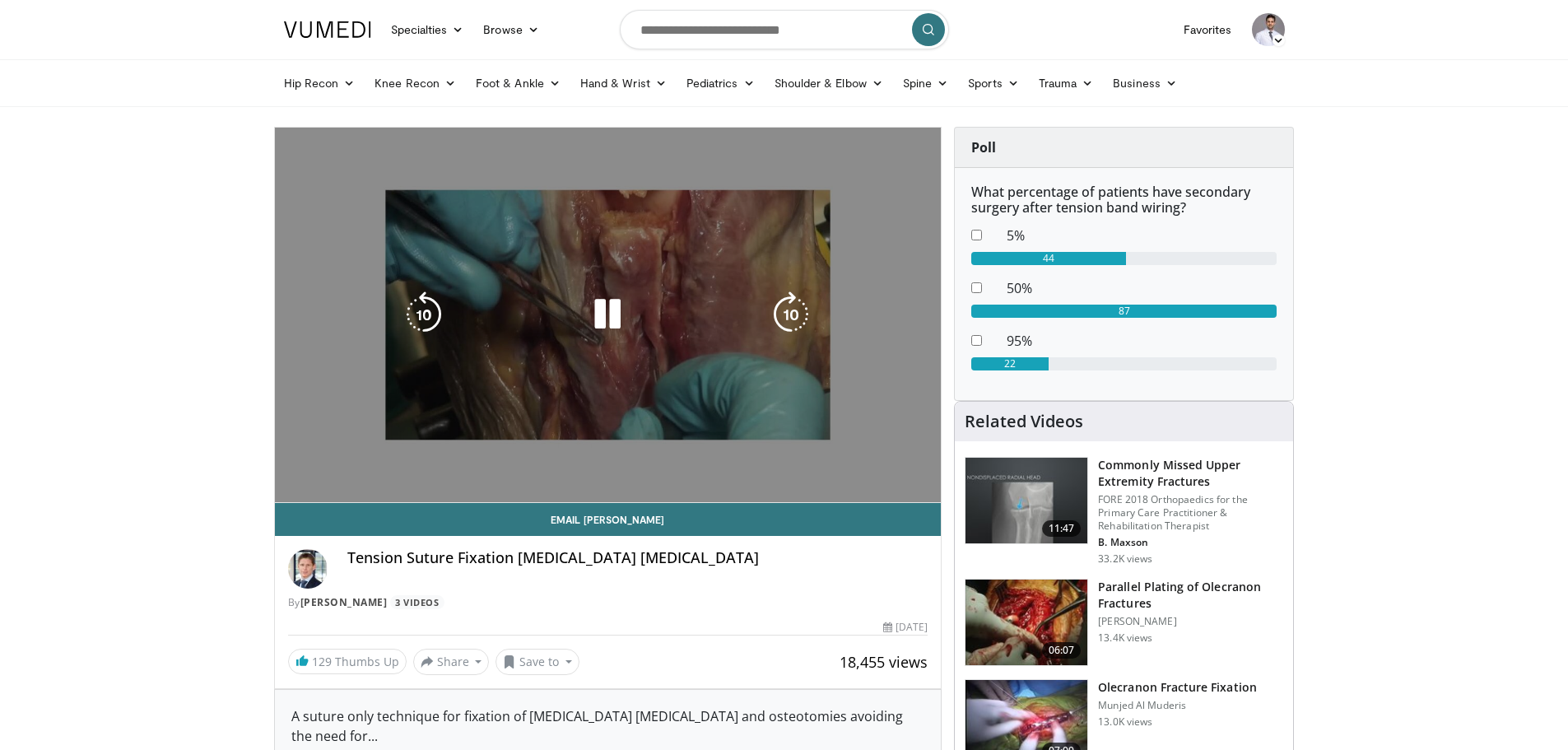
click at [604, 459] on div "10 seconds Tap to unmute" at bounding box center [608, 315] width 667 height 375
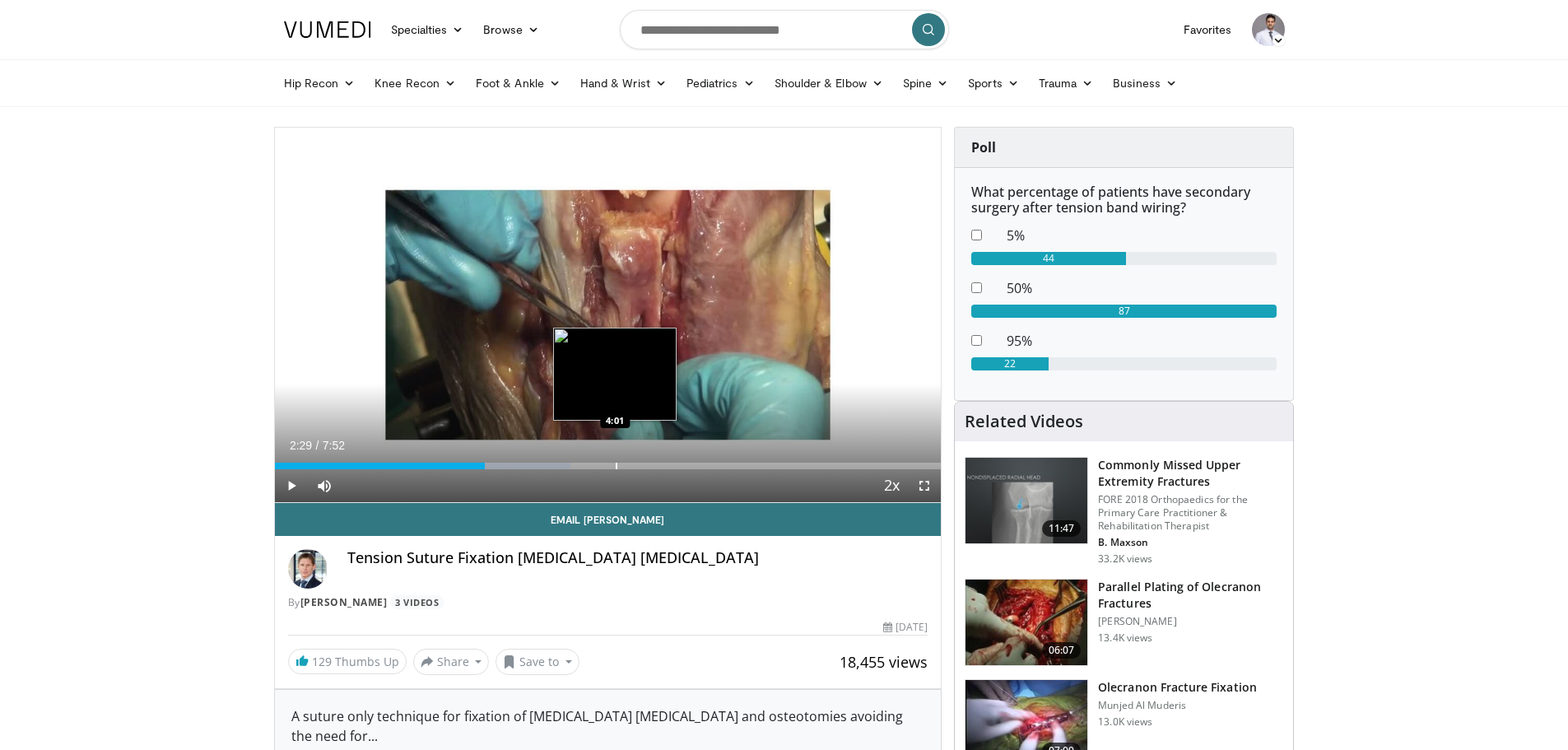
click at [616, 459] on div "Loaded : 44.37% 2:29 4:01" at bounding box center [608, 461] width 667 height 16
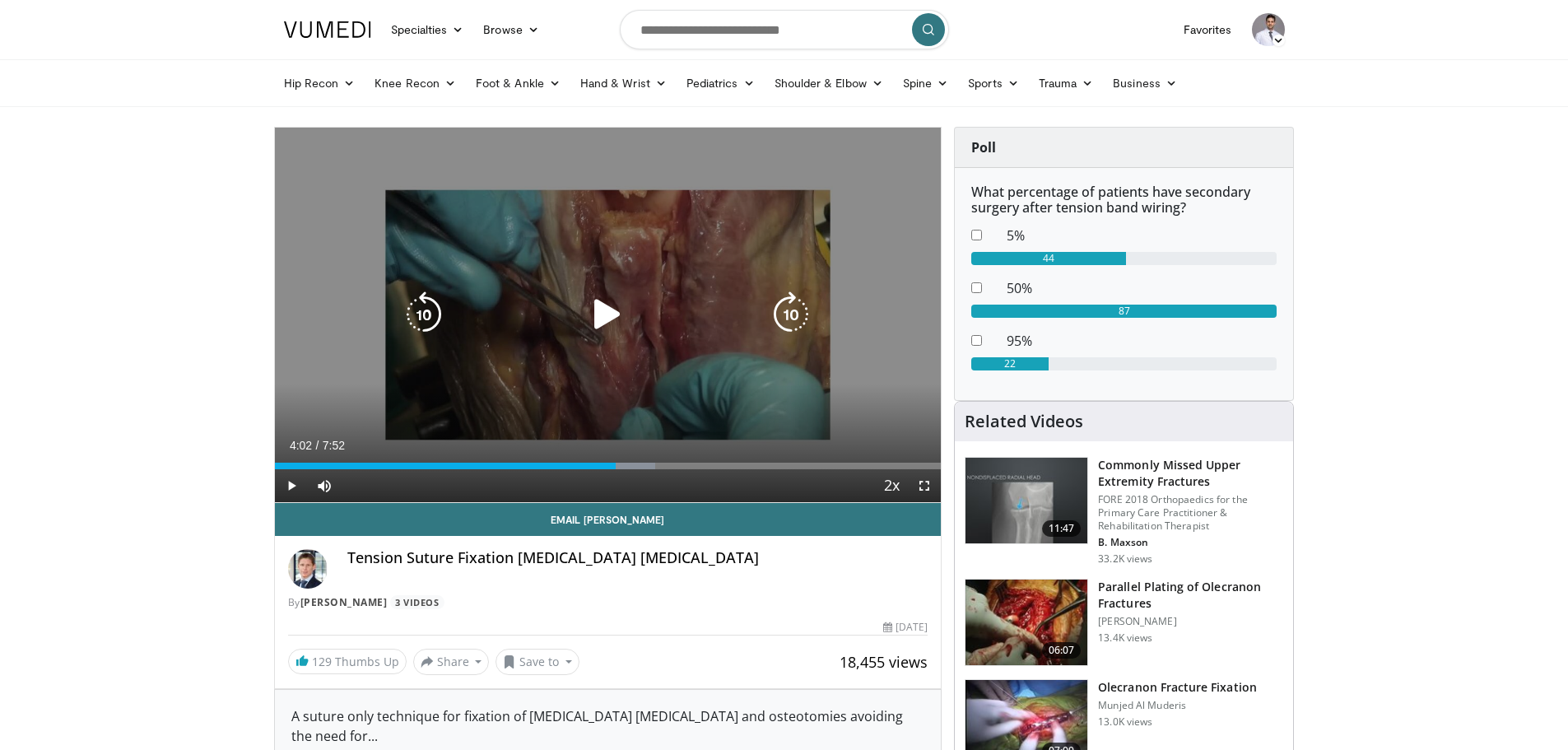
click at [607, 316] on icon "Video Player" at bounding box center [607, 314] width 46 height 46
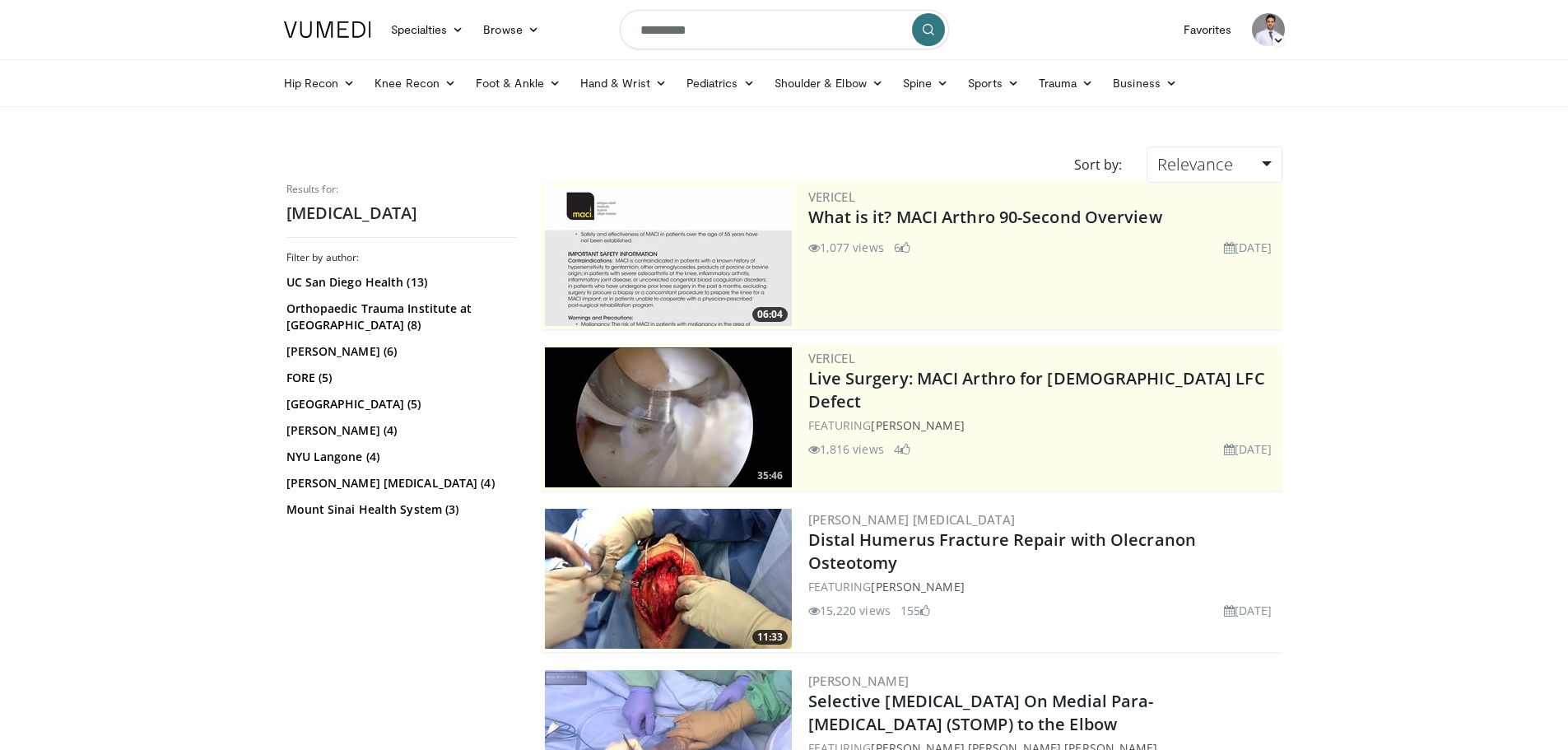
click at [734, 31] on input "*********" at bounding box center [784, 30] width 329 height 39
type input "**********"
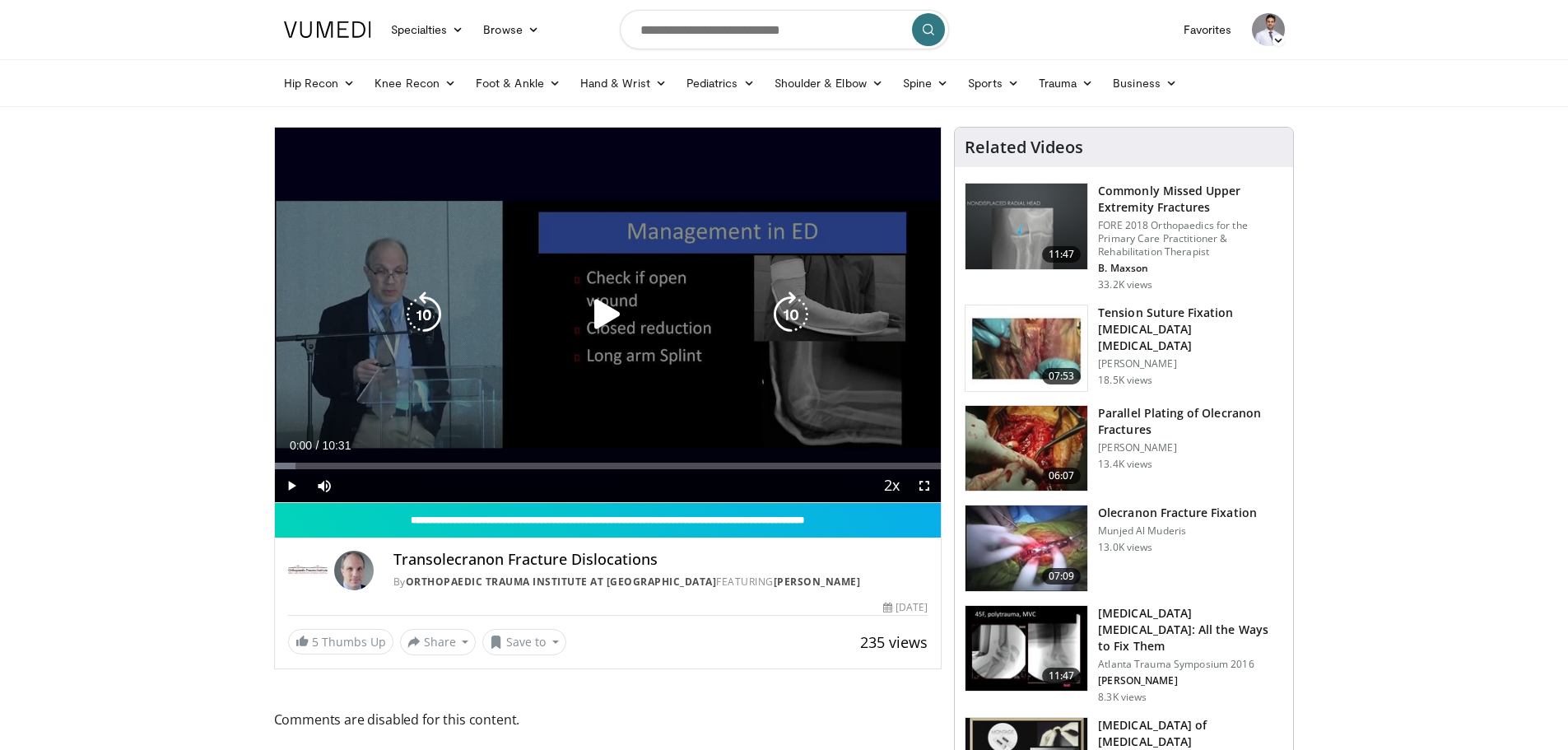
click at [541, 315] on div "Video Player" at bounding box center [607, 314] width 400 height 33
click at [599, 304] on icon "Video Player" at bounding box center [607, 314] width 46 height 46
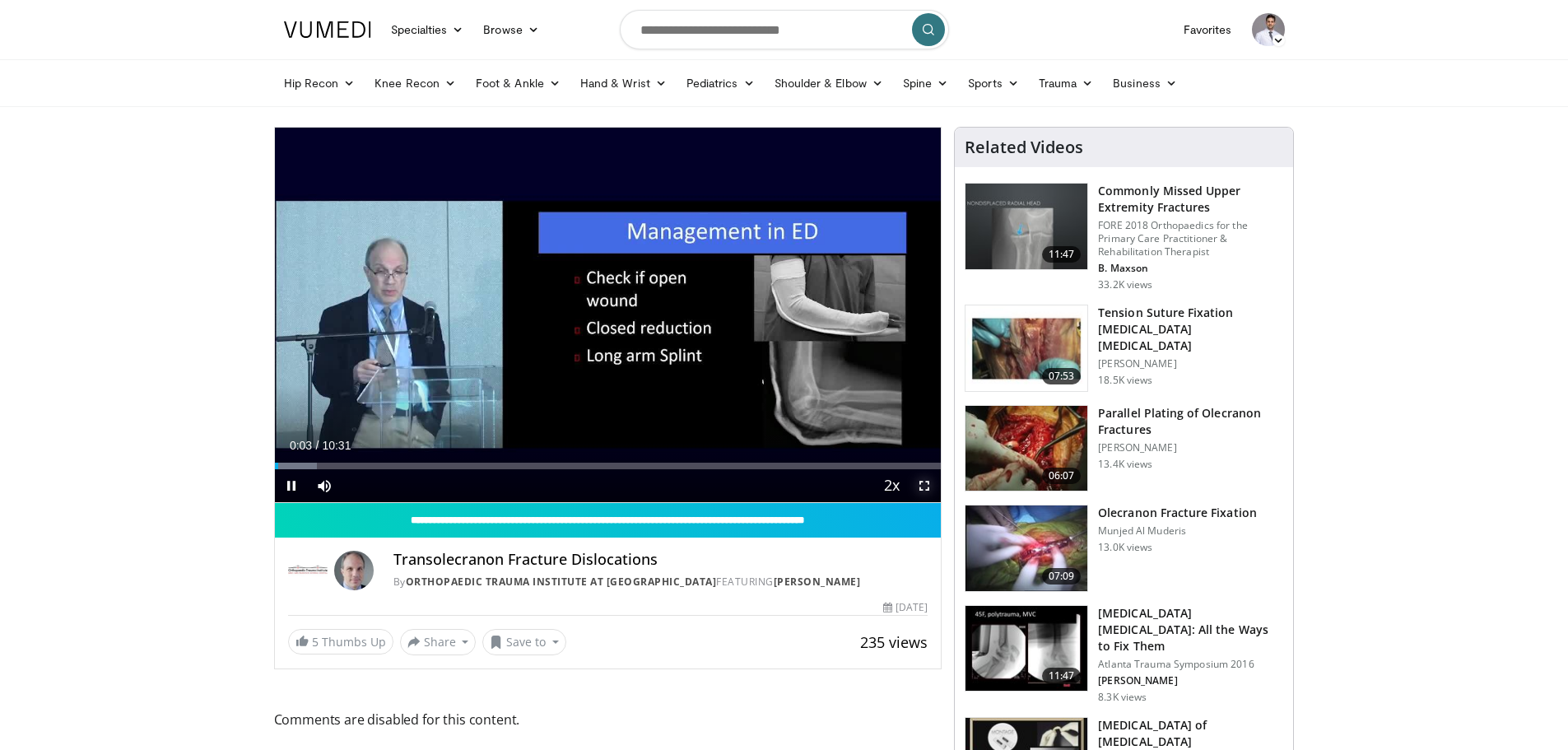
click at [922, 490] on span "Video Player" at bounding box center [924, 485] width 33 height 33
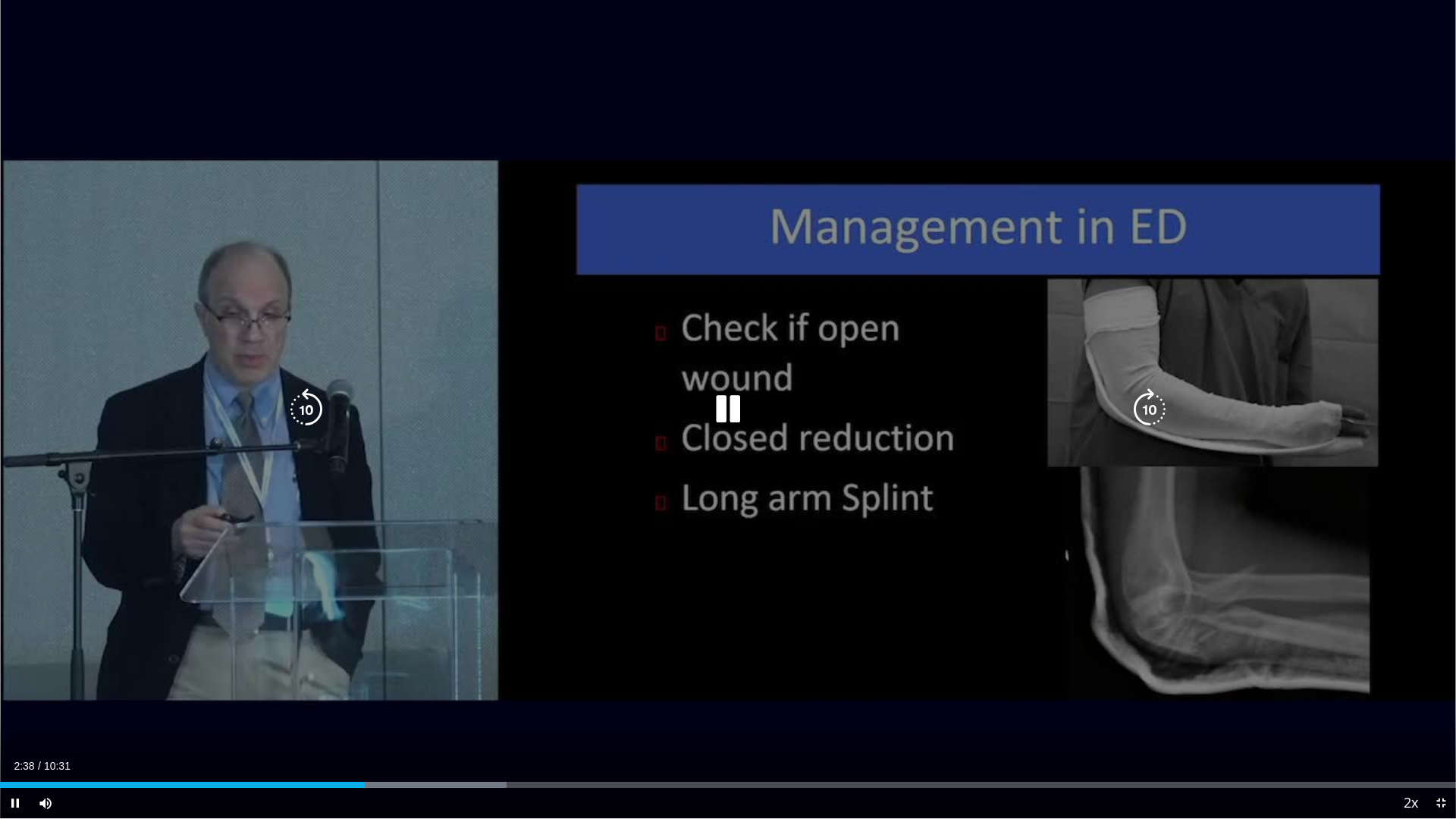
click at [747, 407] on icon "Video Player" at bounding box center [727, 409] width 42 height 42
click at [732, 410] on icon "Video Player" at bounding box center [727, 409] width 42 height 42
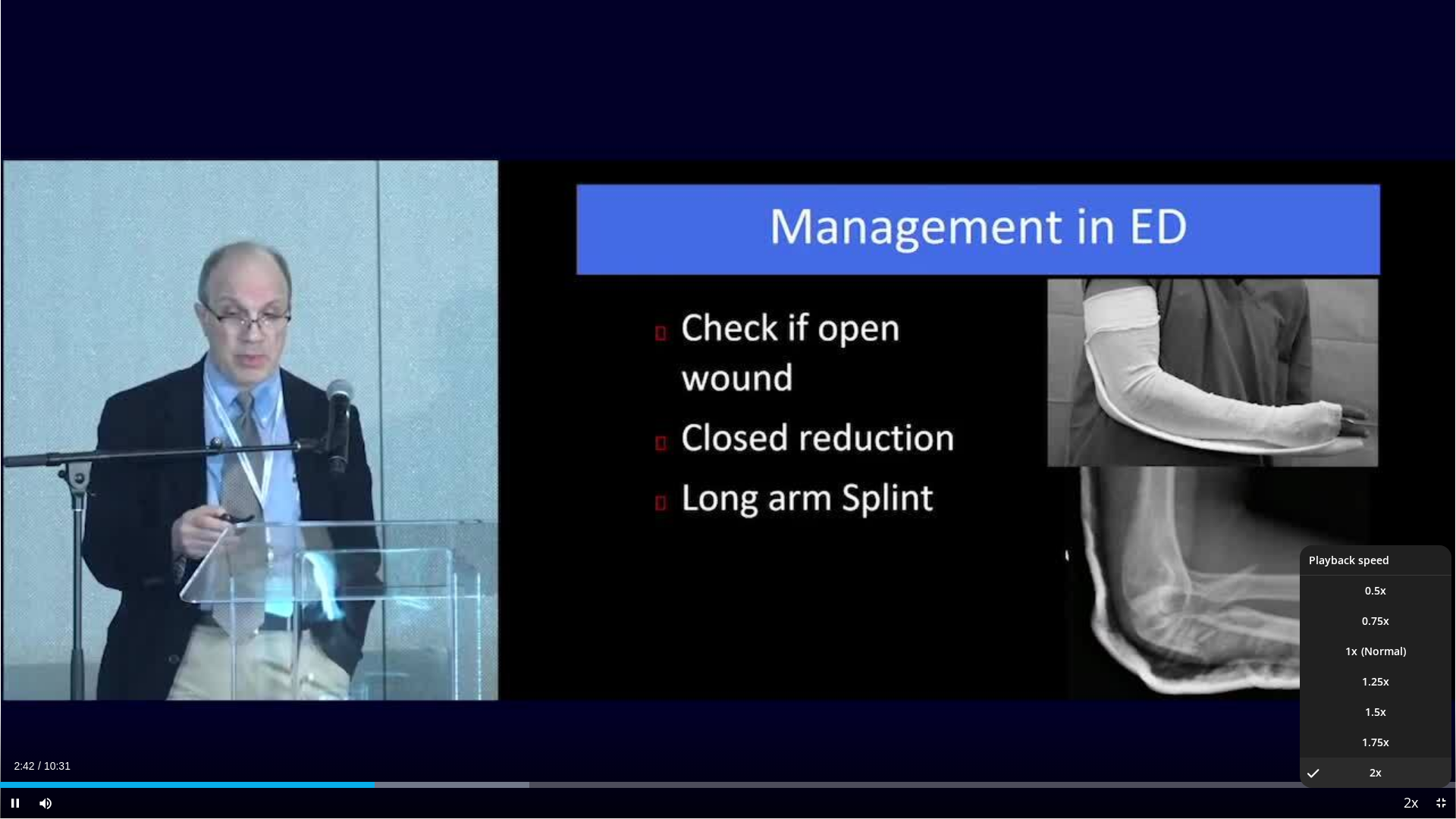
click at [1413, 690] on span "Video Player" at bounding box center [1410, 804] width 21 height 30
click at [1377, 647] on li "1x" at bounding box center [1375, 651] width 152 height 30
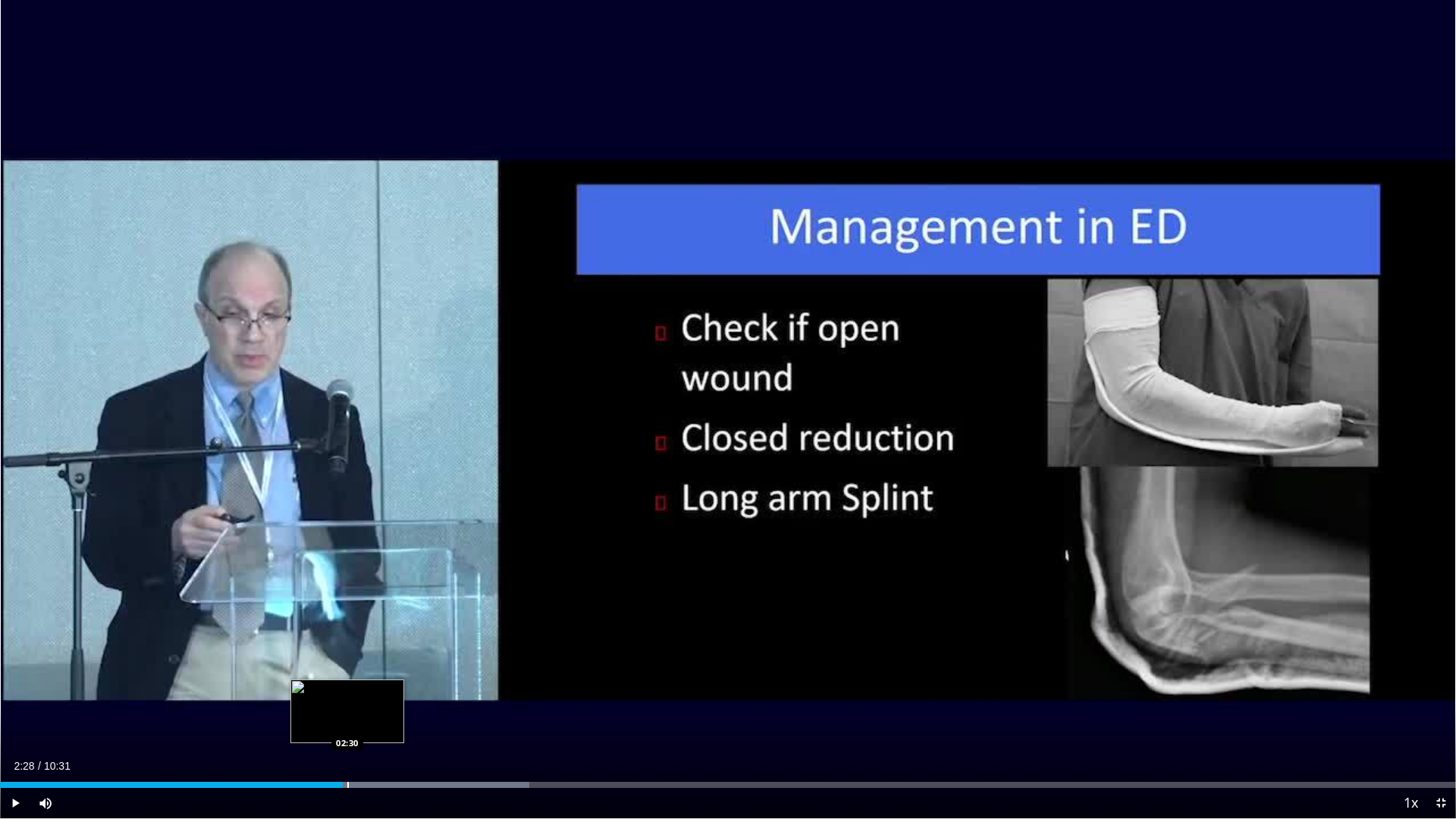
click at [343, 690] on div "Loaded : 36.37% 02:28 02:30" at bounding box center [728, 785] width 1456 height 6
click at [306, 690] on div "02:28" at bounding box center [172, 785] width 343 height 6
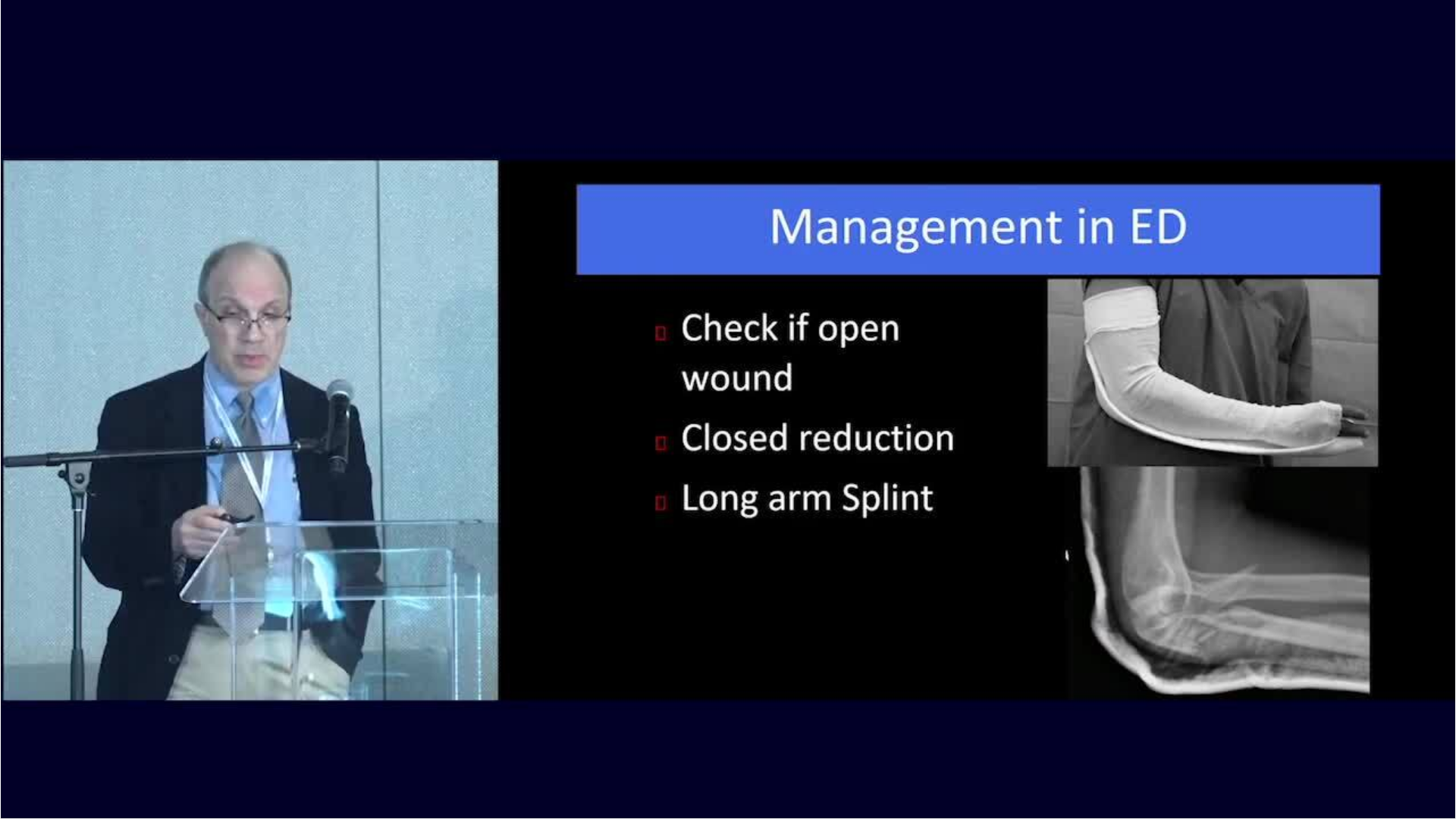
click at [1444, 646] on div "10 seconds Tap to unmute" at bounding box center [728, 409] width 1456 height 818
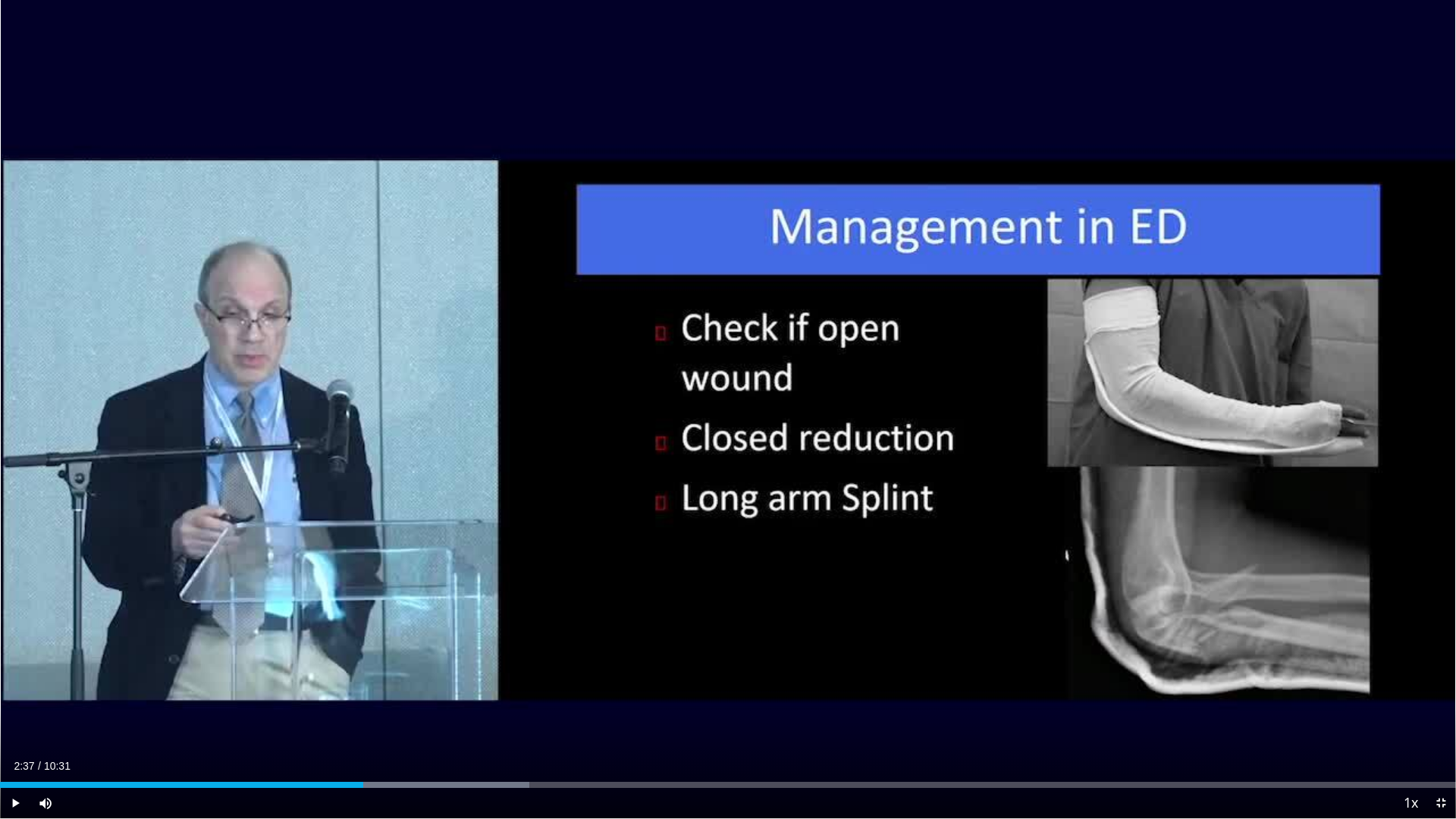
click at [1444, 646] on div "10 seconds Tap to unmute" at bounding box center [728, 409] width 1456 height 818
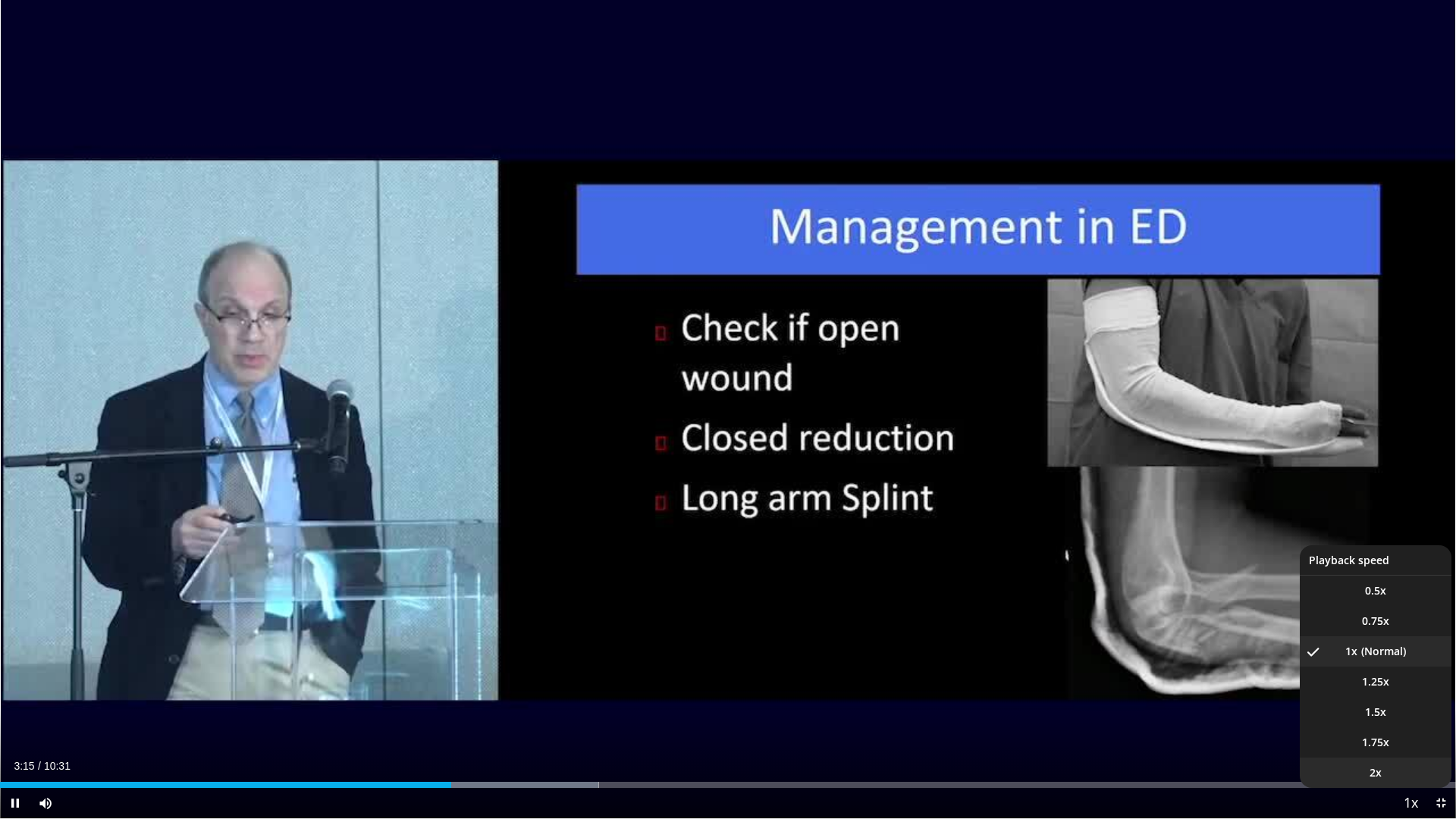
click at [1398, 690] on li "2x" at bounding box center [1375, 773] width 152 height 30
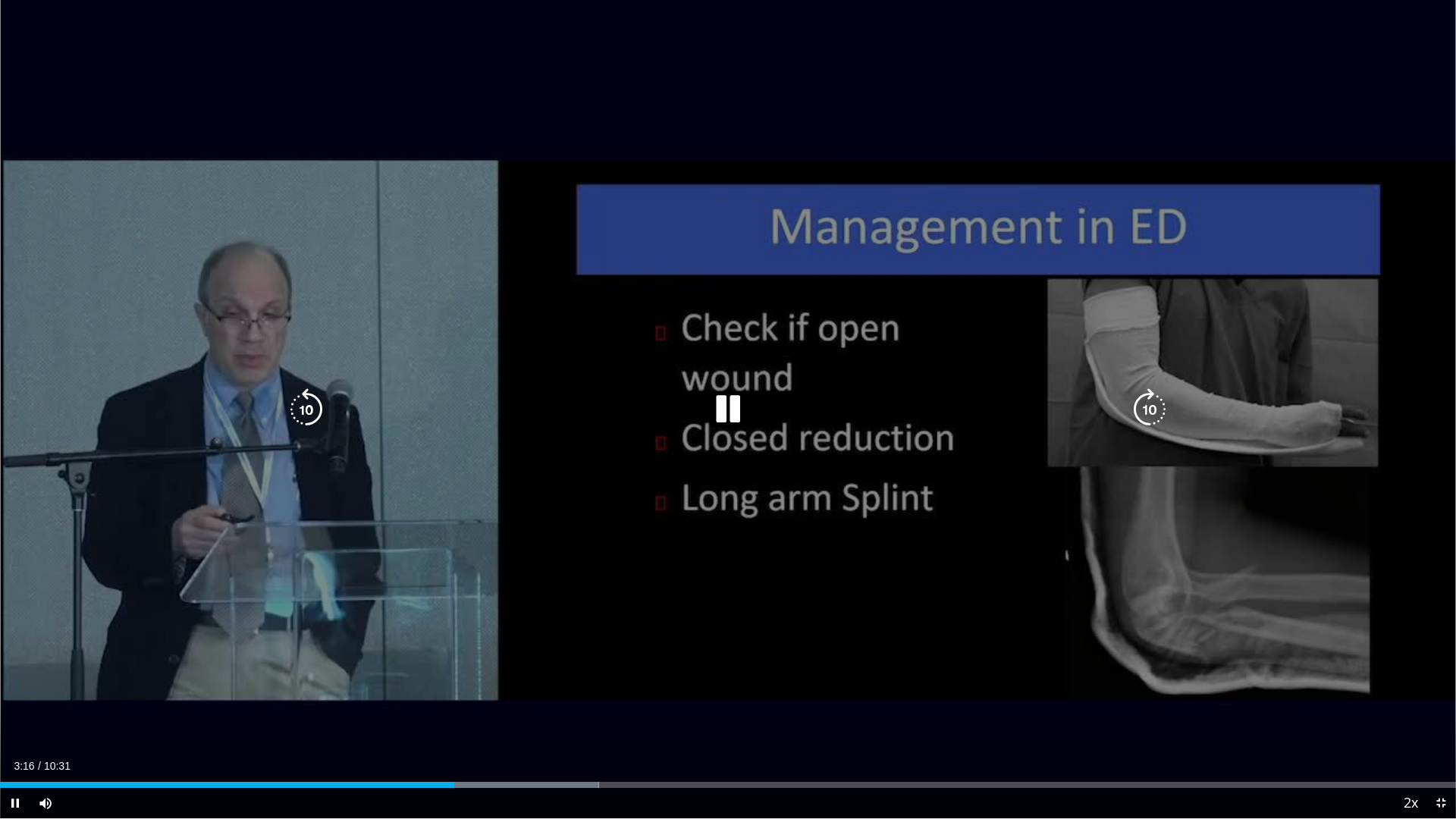
click at [1130, 582] on div "10 seconds Tap to unmute" at bounding box center [728, 409] width 1456 height 818
click at [1166, 579] on div "10 seconds Tap to unmute" at bounding box center [728, 409] width 1456 height 818
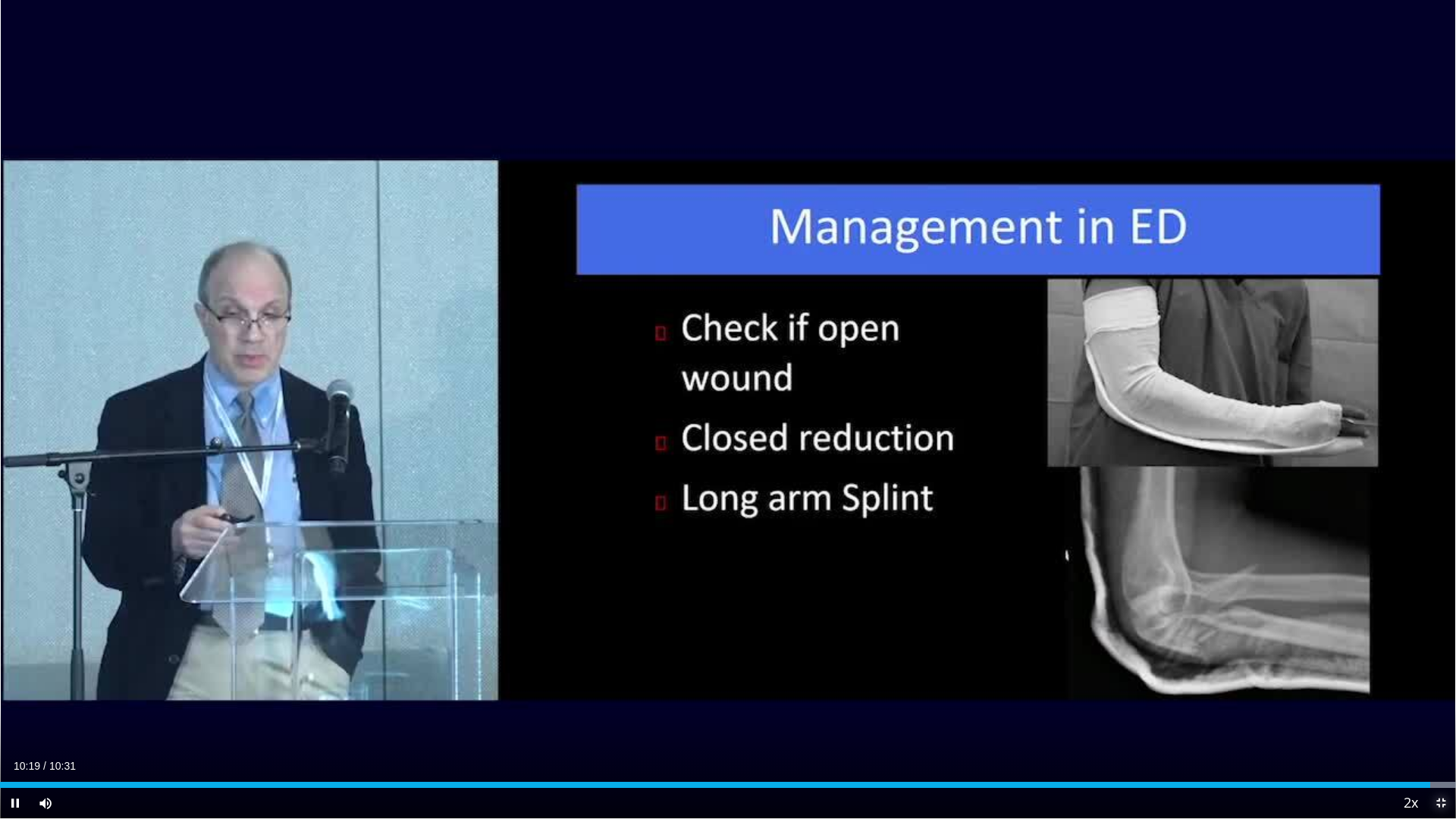
click at [1433, 690] on span "Video Player" at bounding box center [1441, 803] width 30 height 30
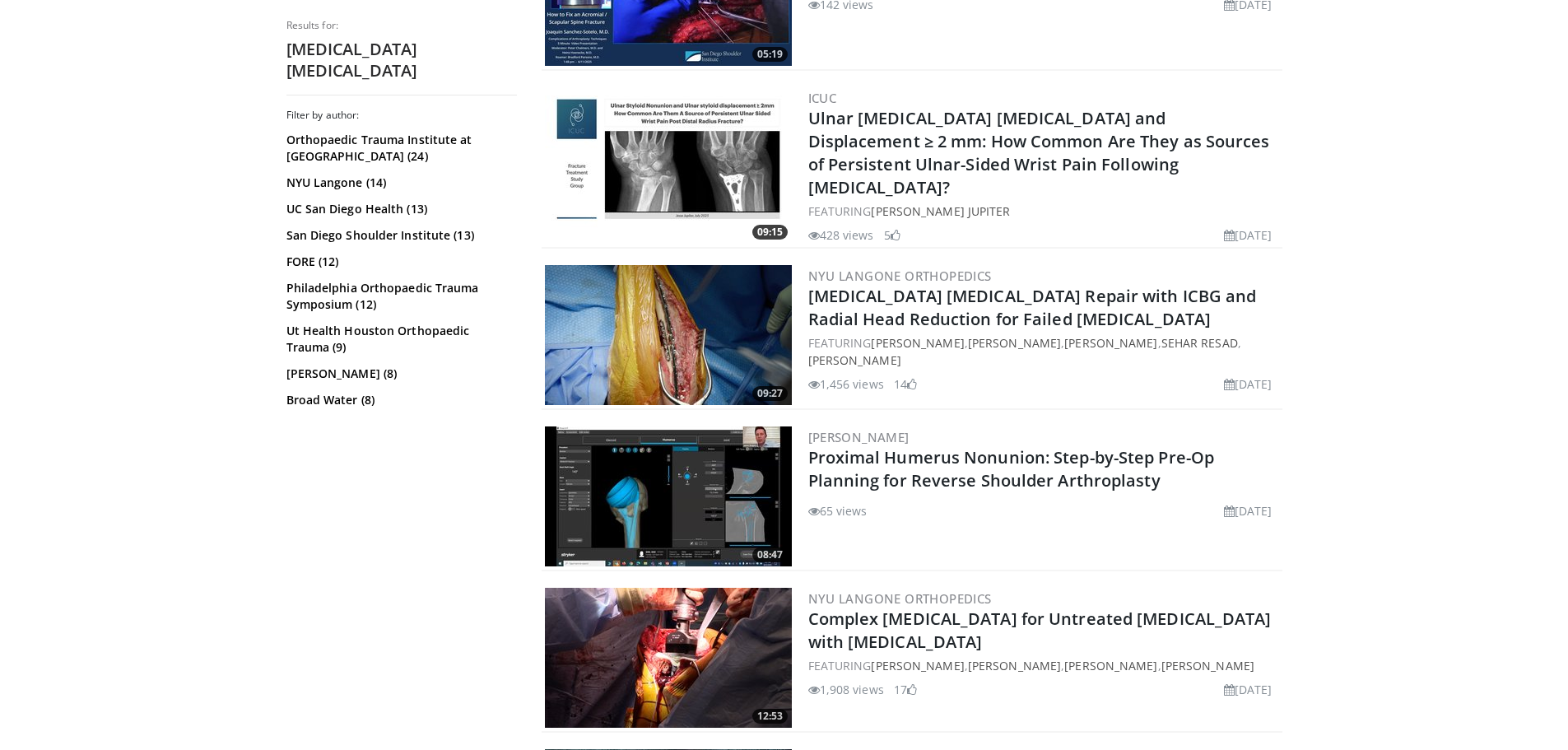
scroll to position [1399, 0]
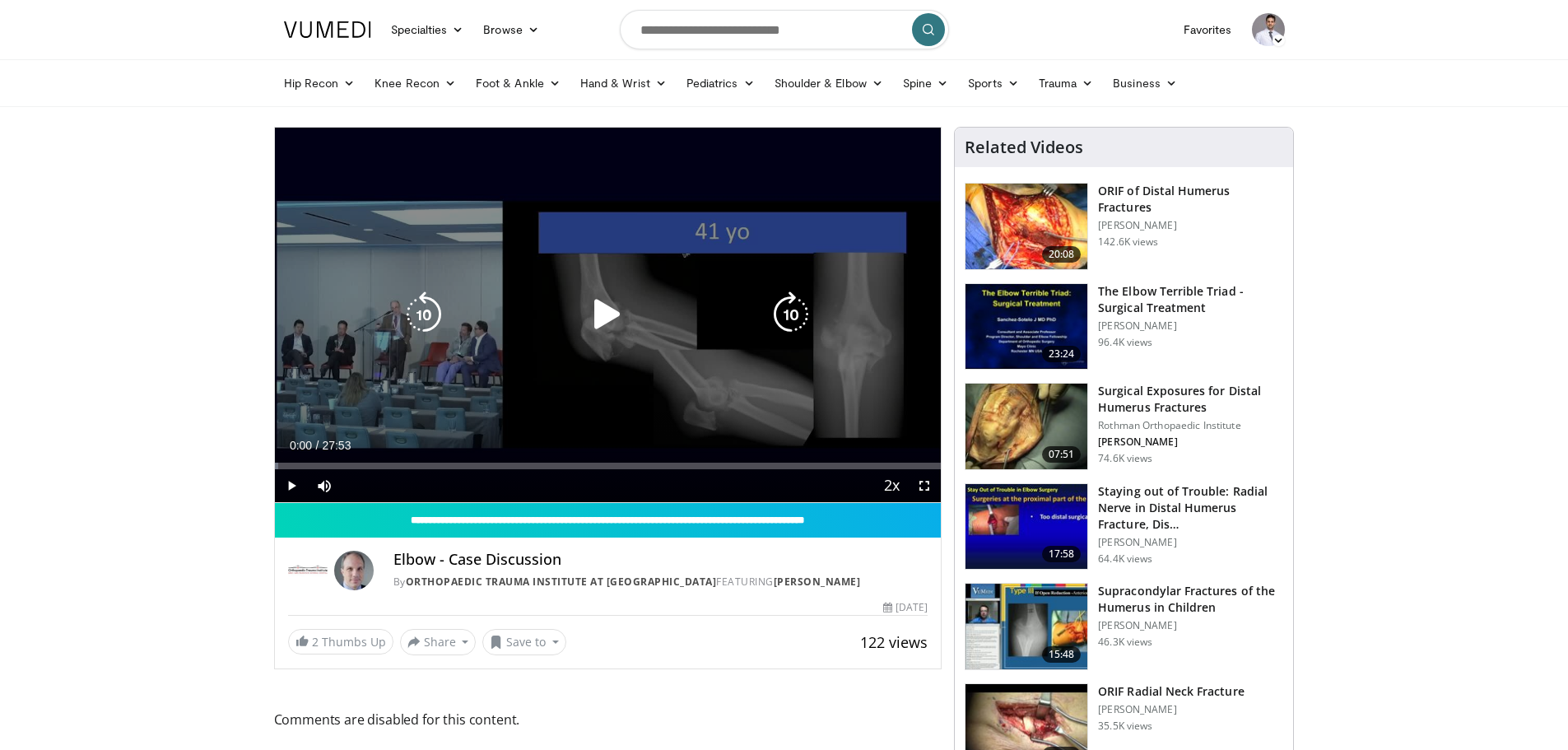
click at [585, 348] on div "10 seconds Tap to unmute" at bounding box center [608, 315] width 667 height 375
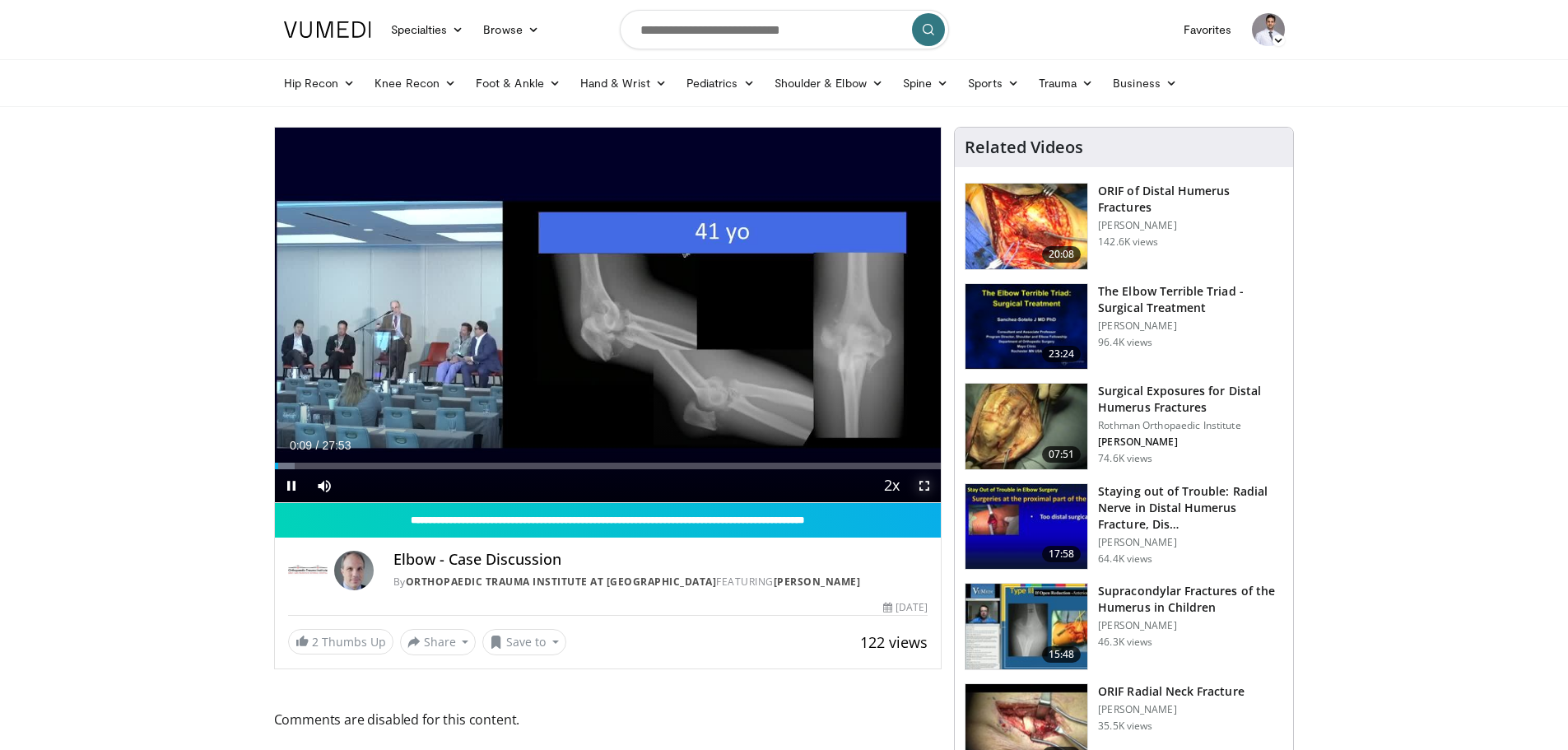
click at [932, 490] on span "Video Player" at bounding box center [924, 485] width 33 height 33
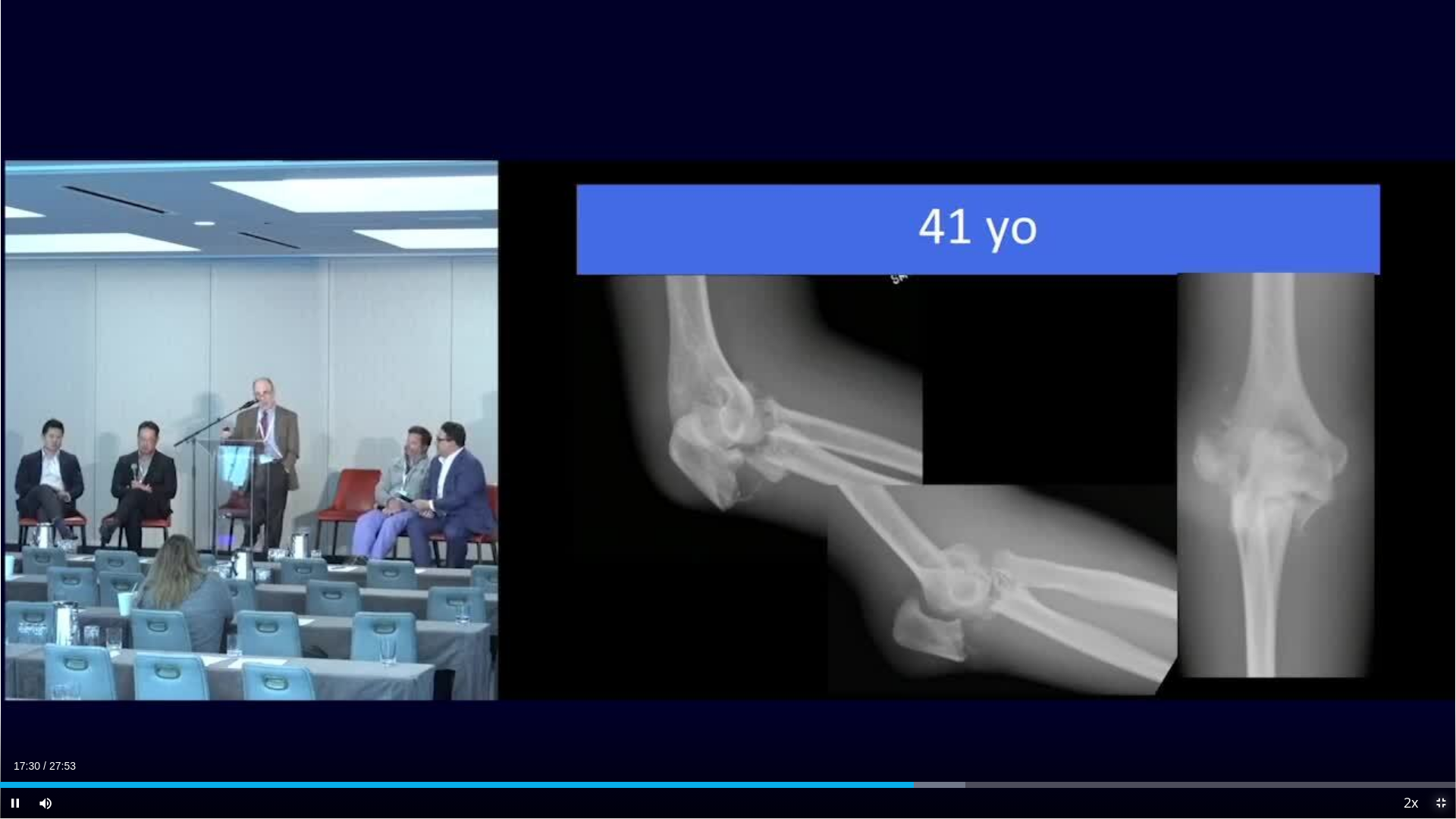
click at [1443, 690] on span "Video Player" at bounding box center [1441, 803] width 30 height 30
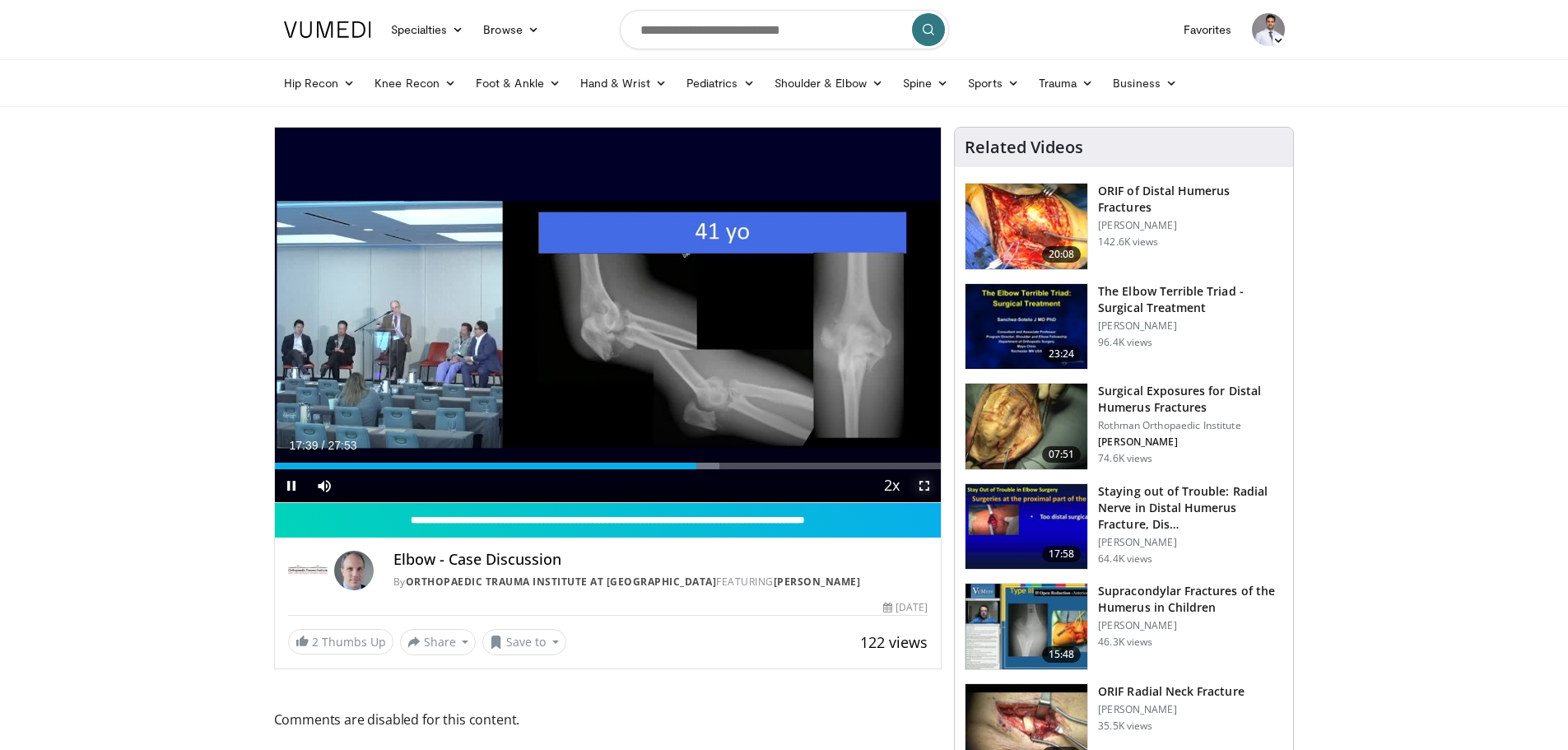
click at [929, 487] on span "Video Player" at bounding box center [924, 485] width 33 height 33
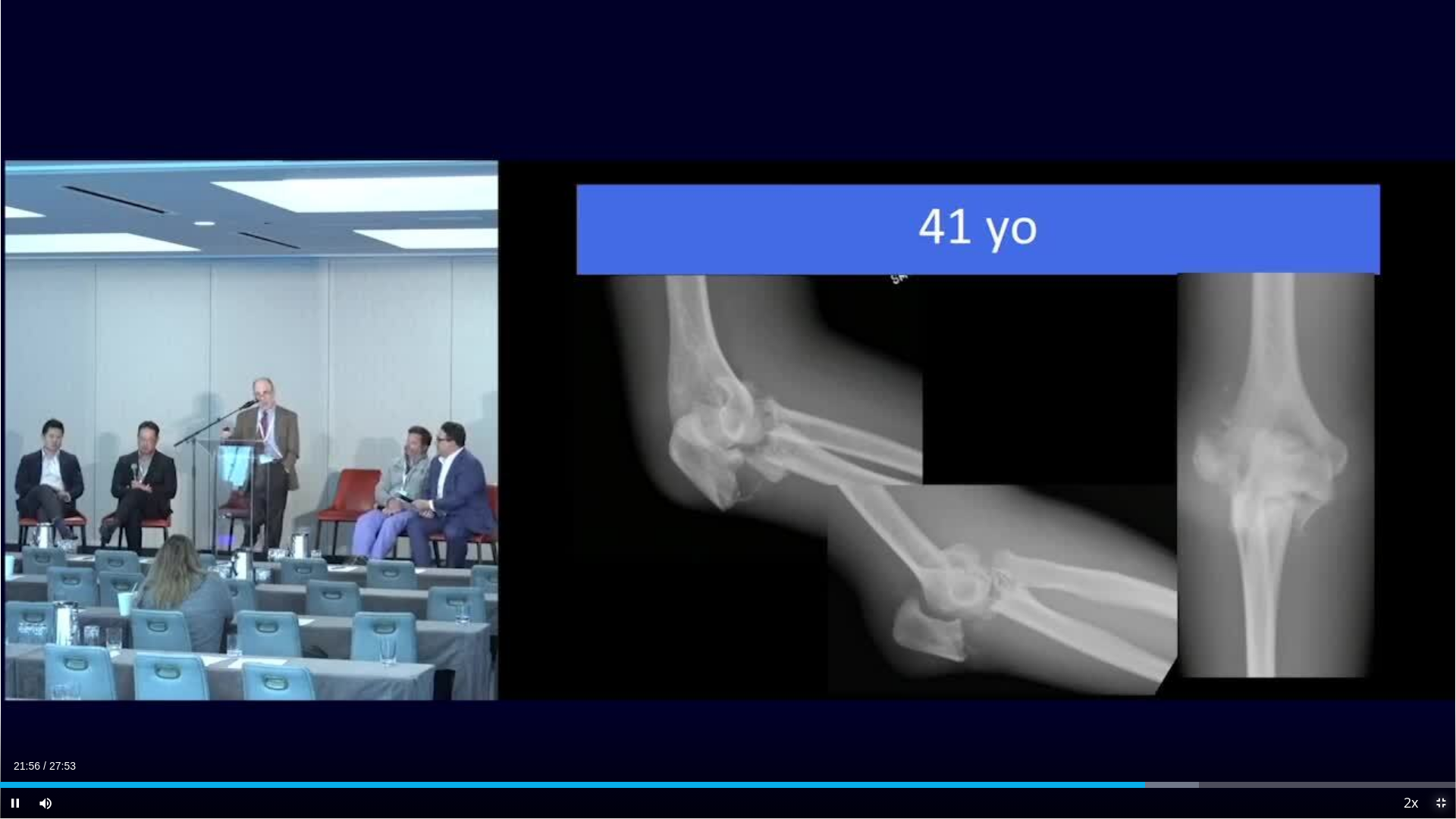
click at [1441, 690] on span "Video Player" at bounding box center [1441, 803] width 30 height 30
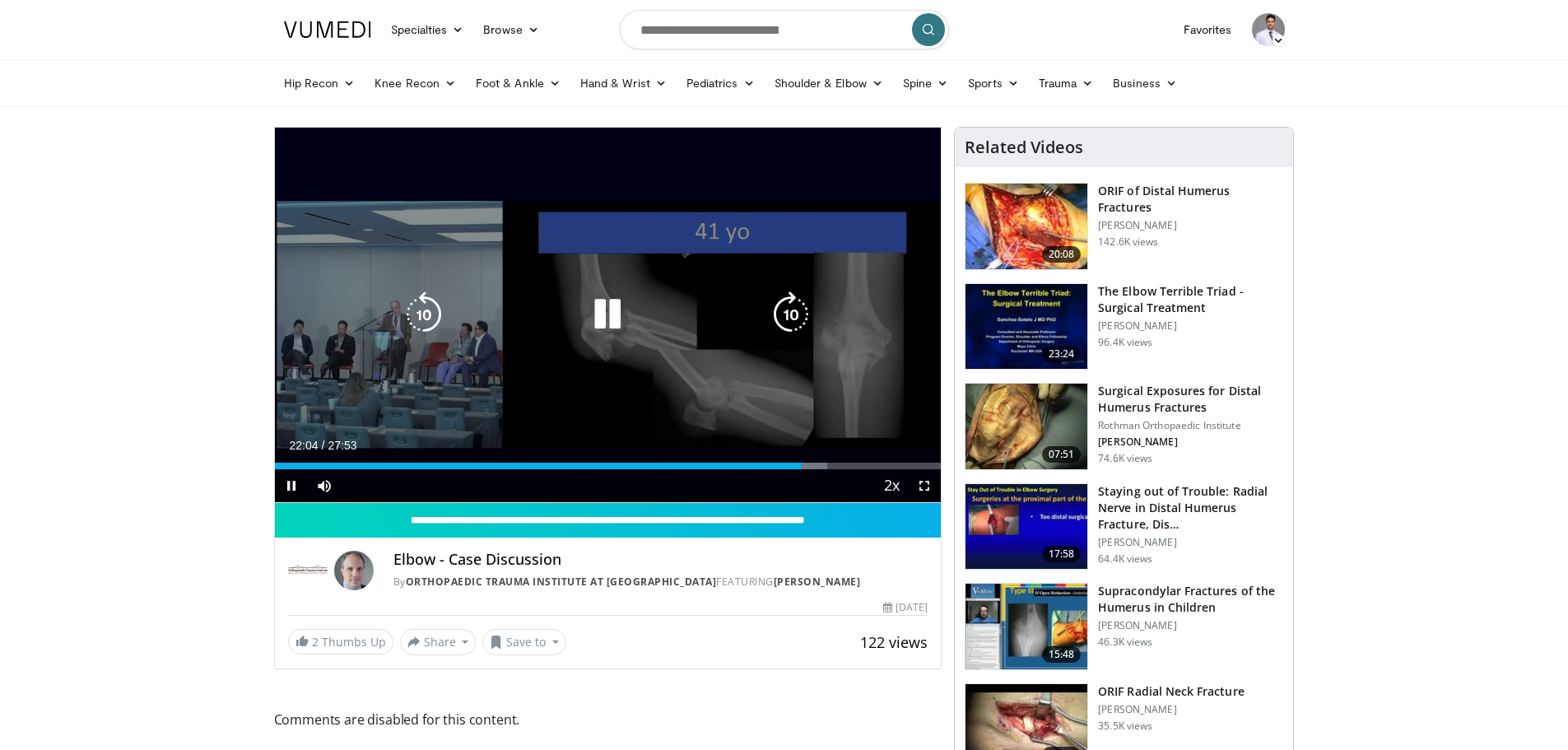
click at [627, 314] on icon "Video Player" at bounding box center [607, 314] width 46 height 46
